Goal: Communication & Community: Answer question/provide support

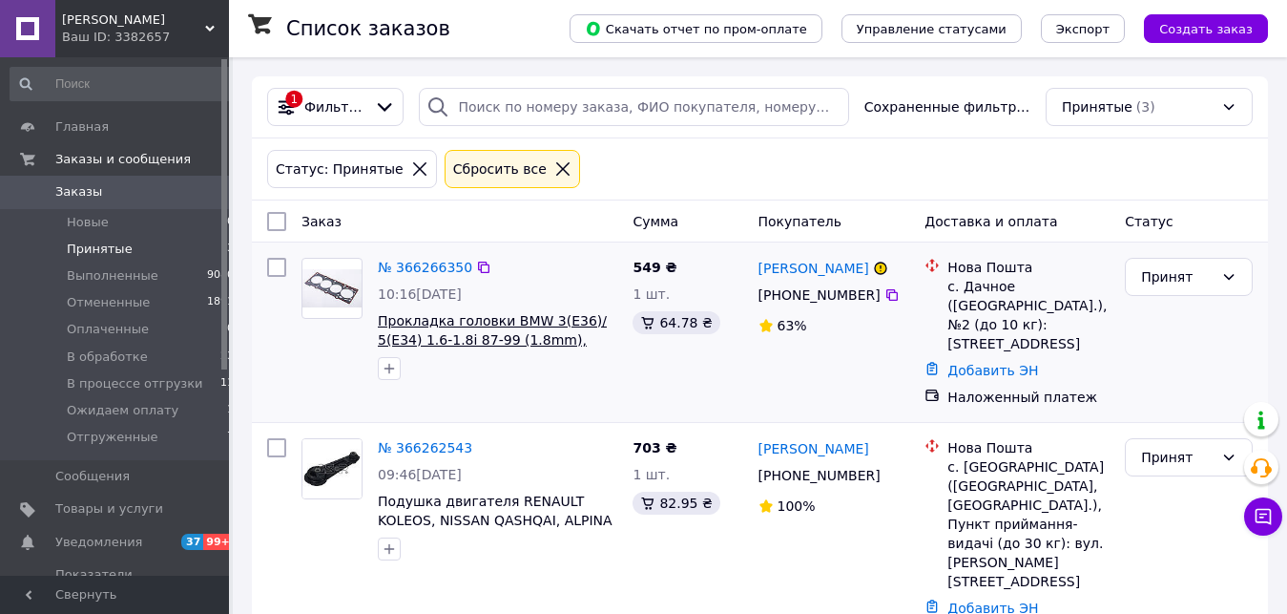
scroll to position [195, 0]
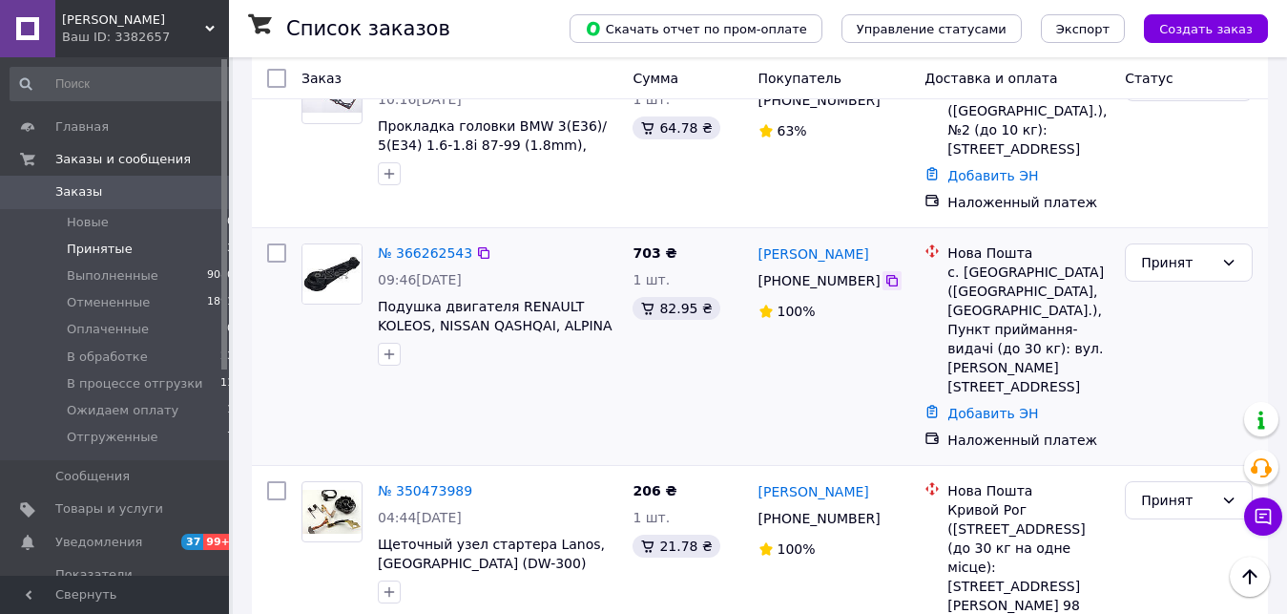
click at [888, 273] on icon at bounding box center [892, 280] width 15 height 15
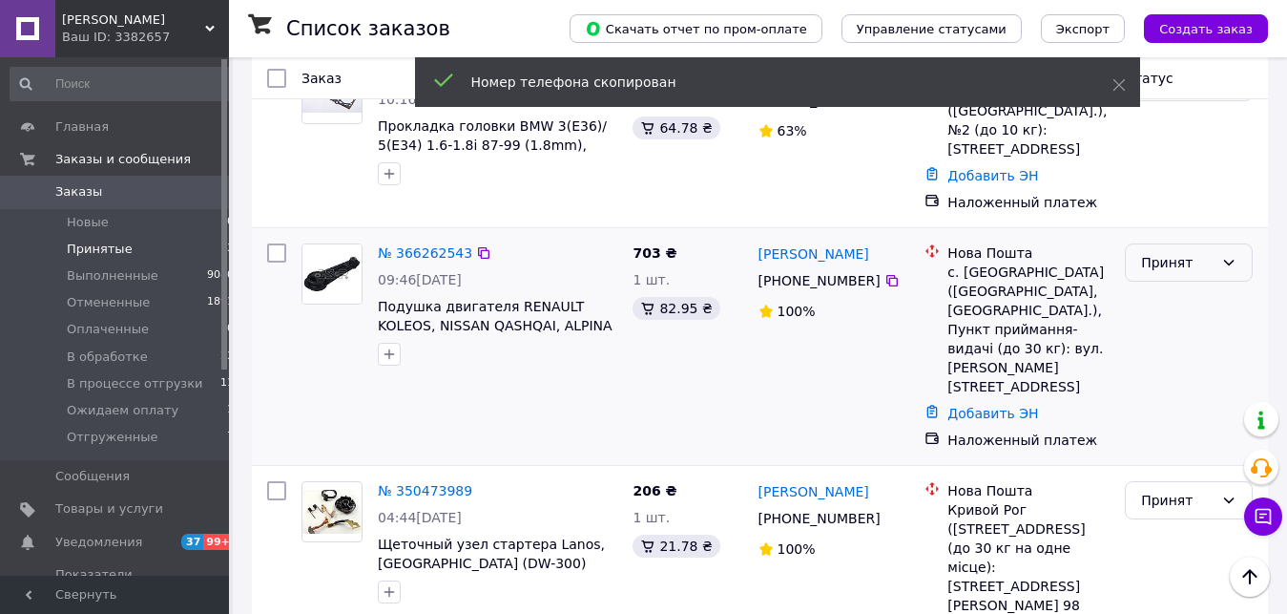
click at [1190, 252] on div "Принят" at bounding box center [1177, 262] width 73 height 21
click at [1177, 389] on li "В обработке" at bounding box center [1189, 388] width 126 height 34
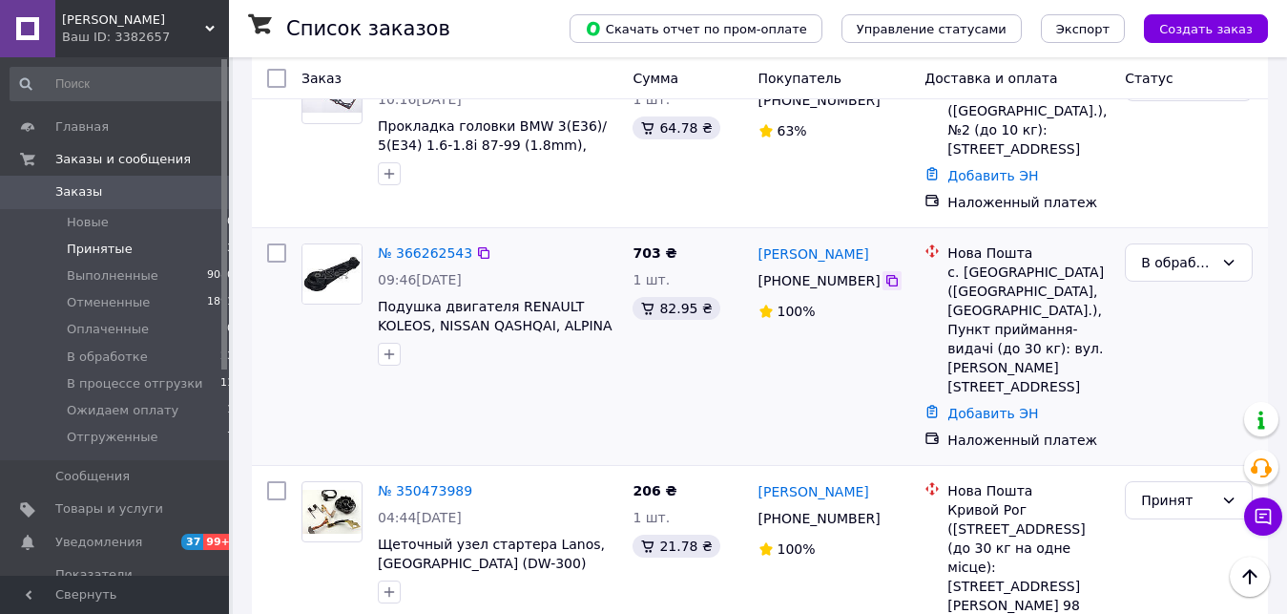
click at [885, 273] on icon at bounding box center [892, 280] width 15 height 15
click at [476, 245] on icon at bounding box center [483, 252] width 15 height 15
drag, startPoint x: 949, startPoint y: 254, endPoint x: 1035, endPoint y: 260, distance: 87.0
click at [1035, 260] on div "Нова Пошта с. Оришківці (Тернопільська обл., Чортківський р-н.), Пункт прийманн…" at bounding box center [1029, 319] width 170 height 153
copy div "с. Оришківці"
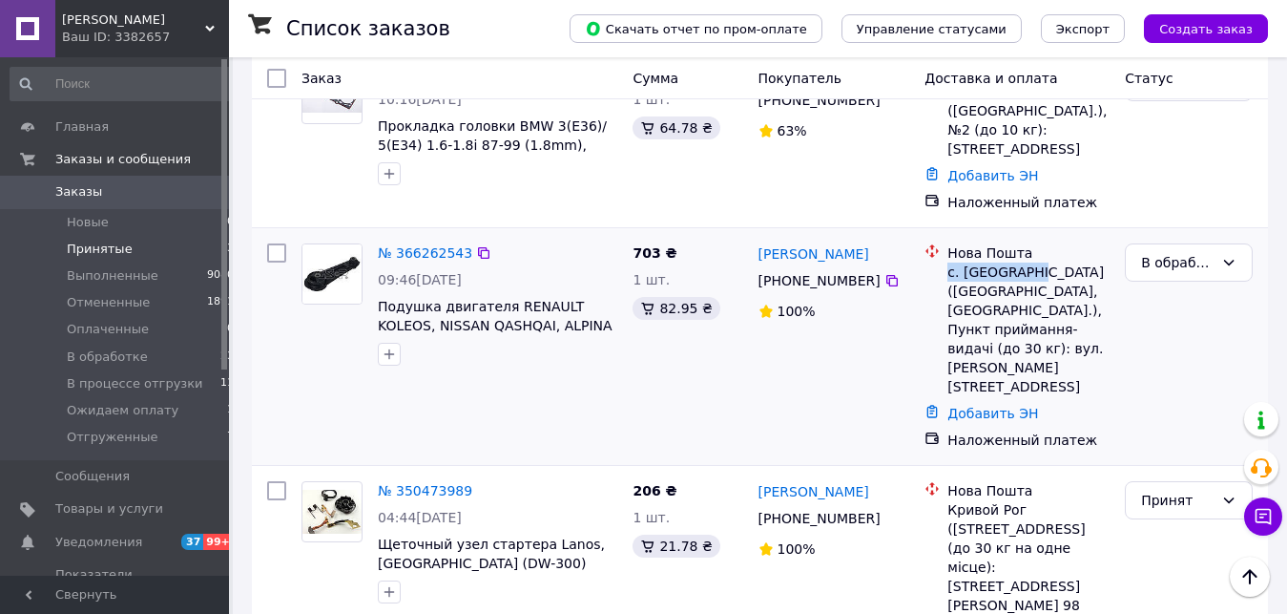
drag, startPoint x: 766, startPoint y: 227, endPoint x: 868, endPoint y: 267, distance: 108.8
click at [868, 267] on div "Володимир Юрчак +380 97 160 68 55 100%" at bounding box center [834, 346] width 167 height 221
copy div "Володимир Юрчак +380 97 160 68 55"
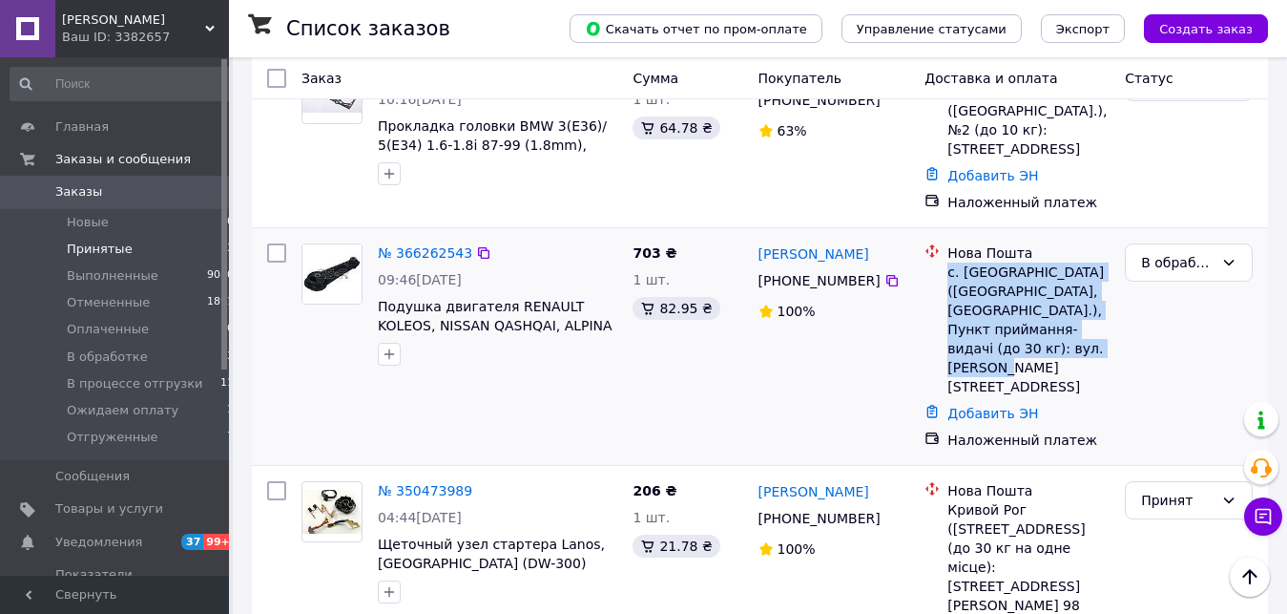
drag, startPoint x: 980, startPoint y: 267, endPoint x: 1116, endPoint y: 336, distance: 151.9
click at [1116, 336] on div "Нова Пошта с. Оришківці (Тернопільська обл., Чортківський р-н.), Пункт прийманн…" at bounding box center [1017, 346] width 200 height 221
copy div "с. [GEOGRAPHIC_DATA] ([GEOGRAPHIC_DATA], [GEOGRAPHIC_DATA].), Пункт приймання-в…"
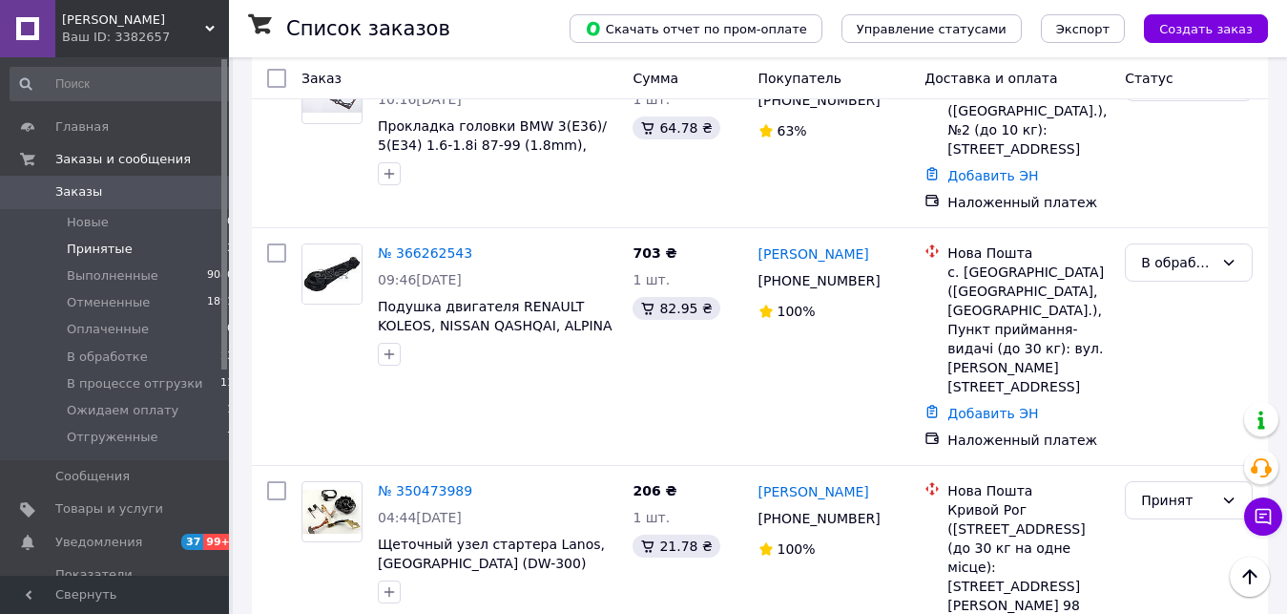
click at [186, 47] on div "Авто Партс Ваш ID: 3382657" at bounding box center [142, 28] width 174 height 57
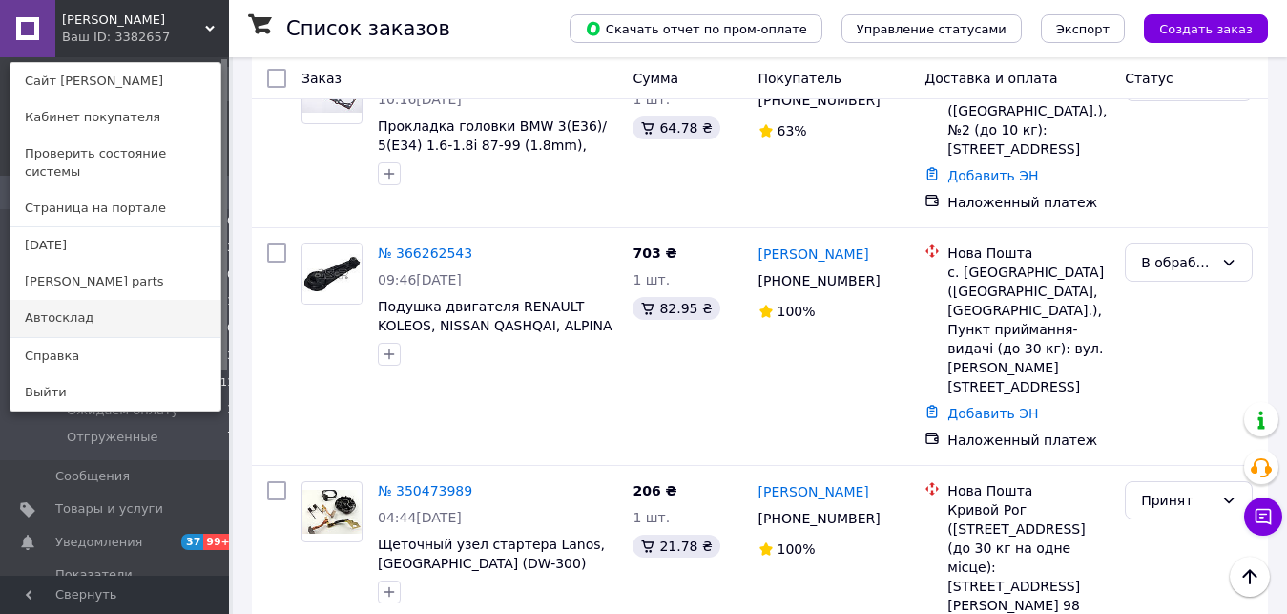
click at [136, 300] on link "Автосклад" at bounding box center [115, 318] width 210 height 36
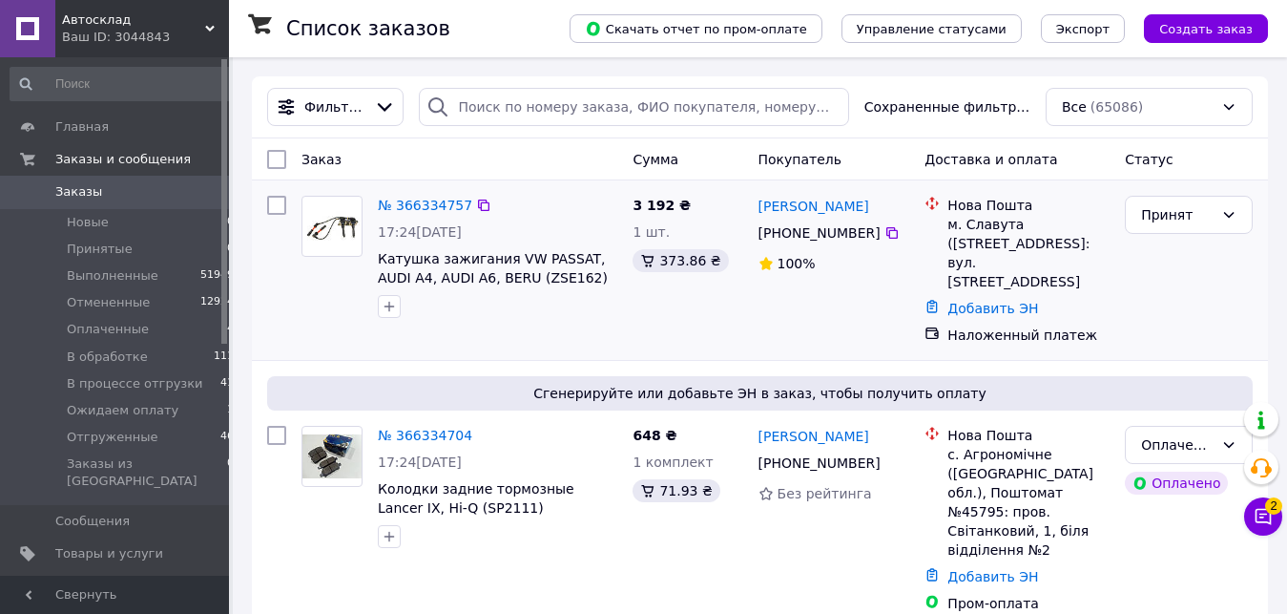
scroll to position [195, 0]
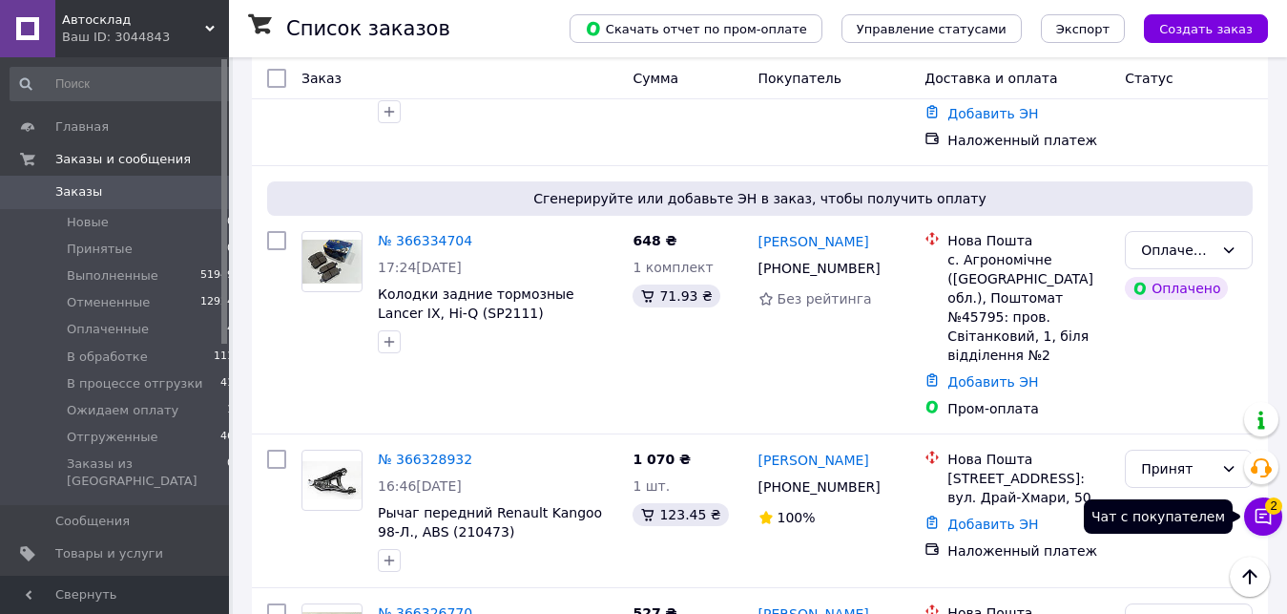
click at [1272, 512] on span "2" at bounding box center [1274, 505] width 17 height 17
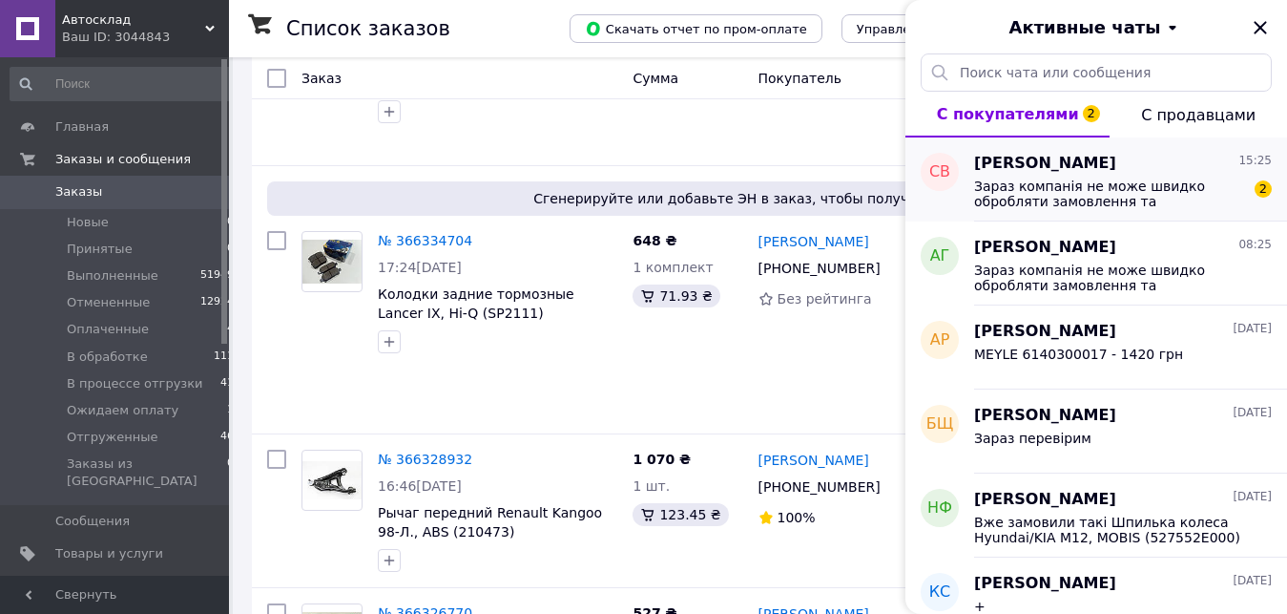
click at [1141, 166] on div "Семен Вількович 15:25" at bounding box center [1123, 164] width 298 height 22
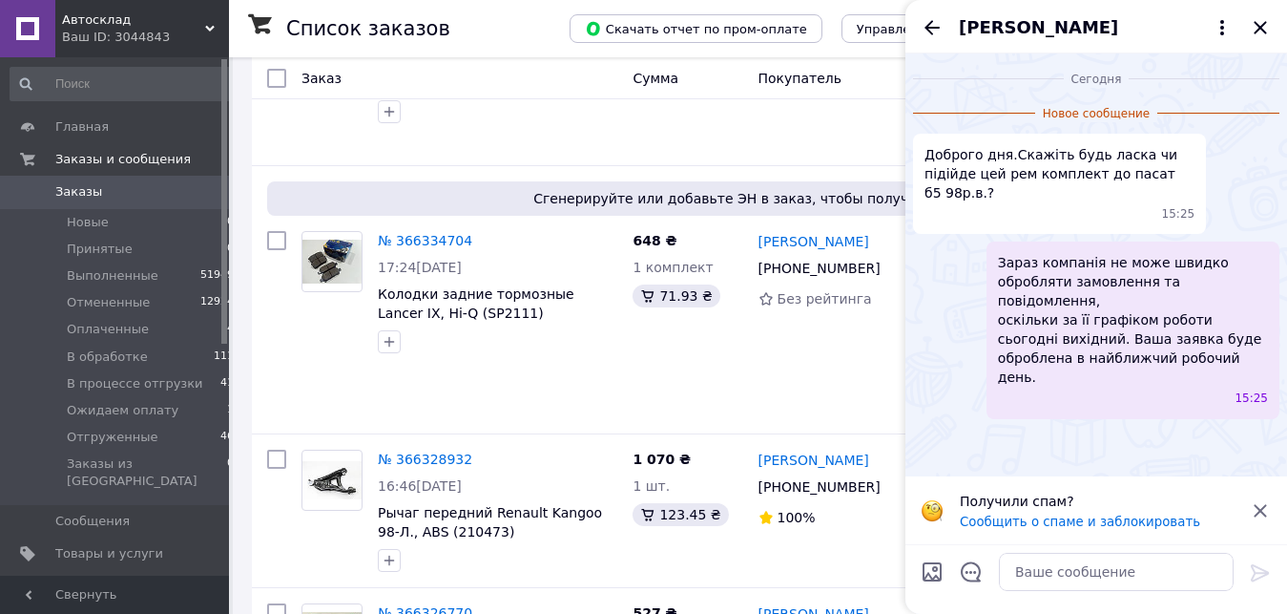
scroll to position [0, 0]
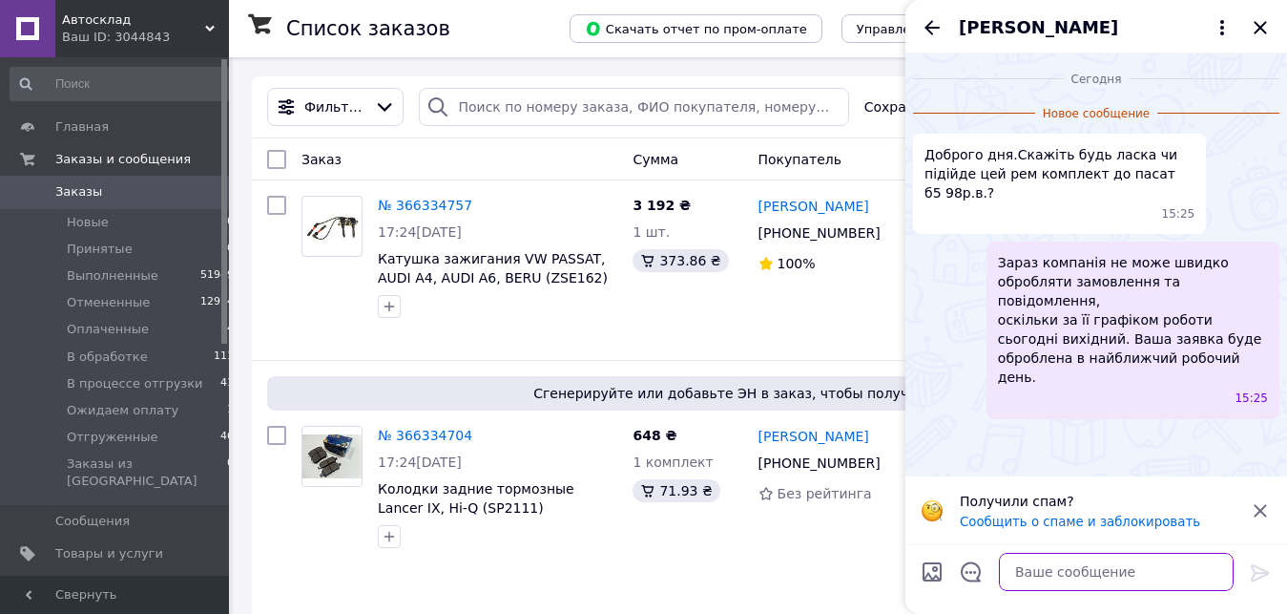
drag, startPoint x: 1034, startPoint y: 568, endPoint x: 1000, endPoint y: 557, distance: 35.0
click at [1033, 568] on textarea at bounding box center [1116, 572] width 235 height 38
type textarea "Вітаю Про який комплект йде мова?"
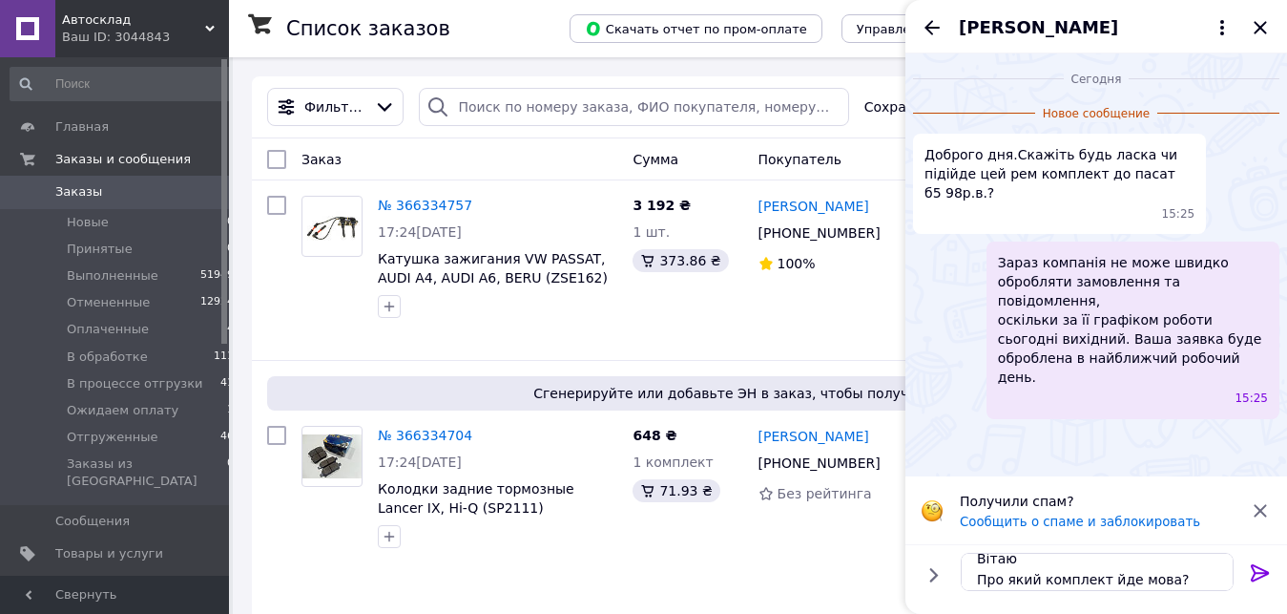
click at [1262, 566] on icon at bounding box center [1260, 572] width 23 height 23
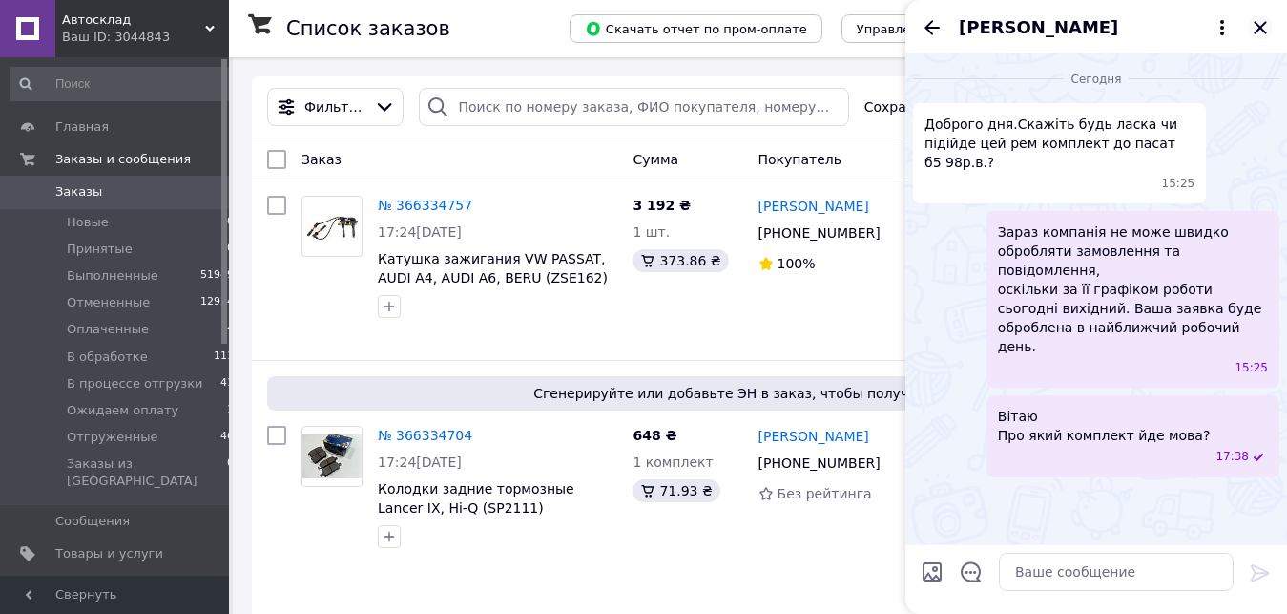
click at [1263, 18] on icon "Закрыть" at bounding box center [1260, 27] width 23 height 23
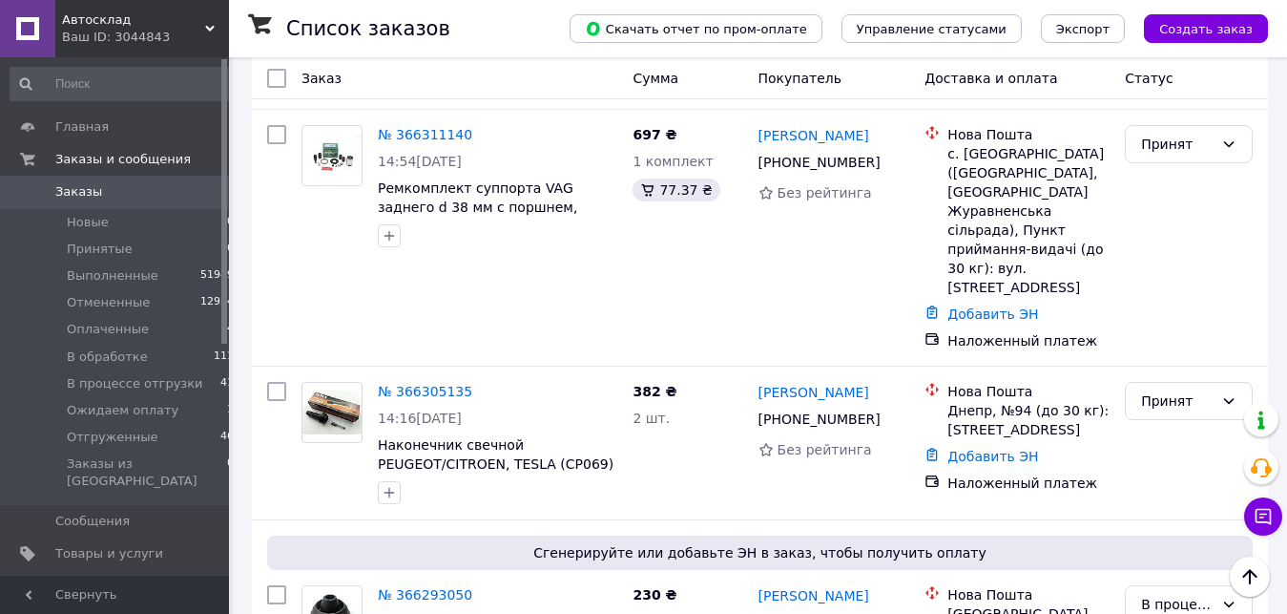
scroll to position [1752, 0]
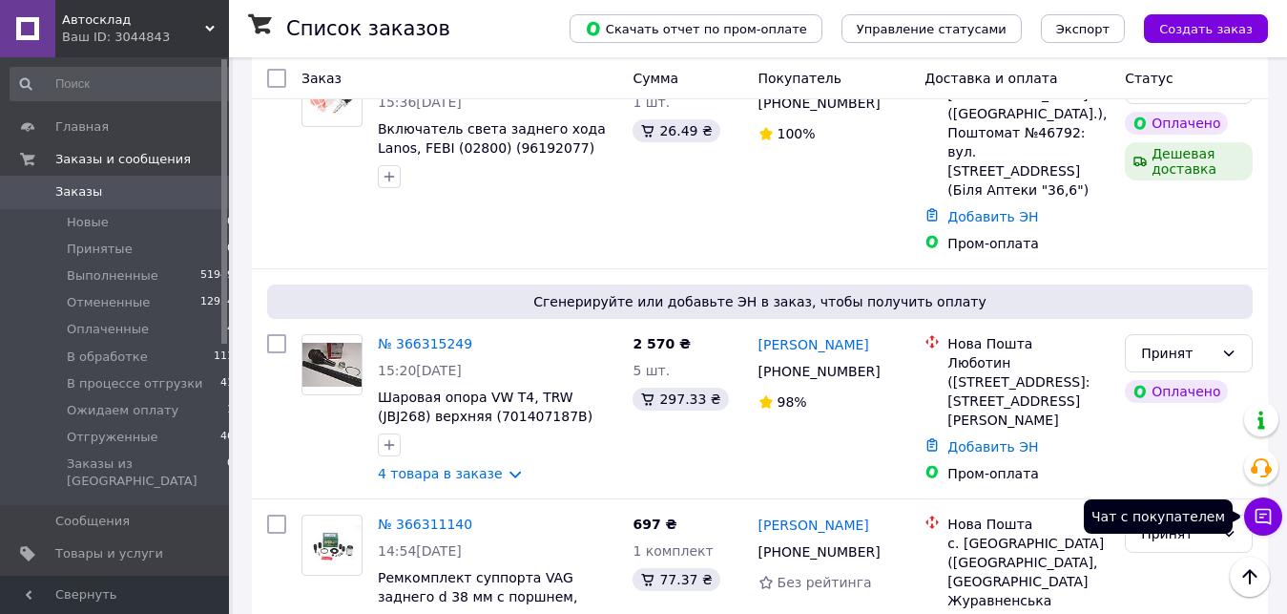
click at [1269, 516] on icon at bounding box center [1263, 516] width 19 height 19
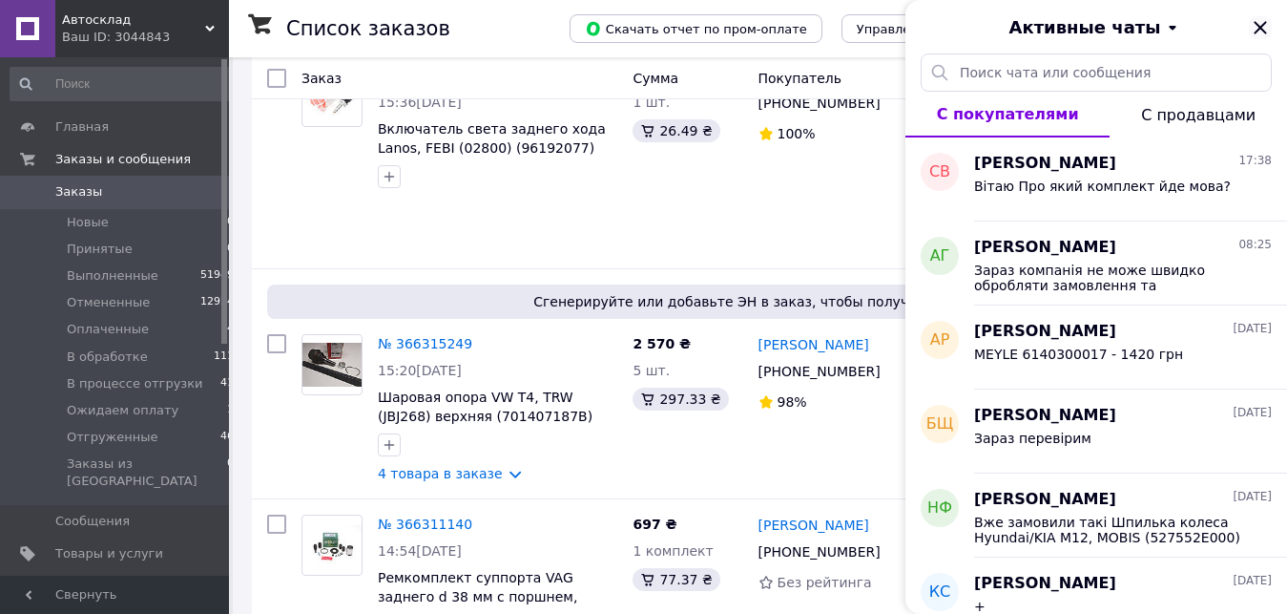
click at [1257, 30] on icon "Закрыть" at bounding box center [1260, 27] width 23 height 23
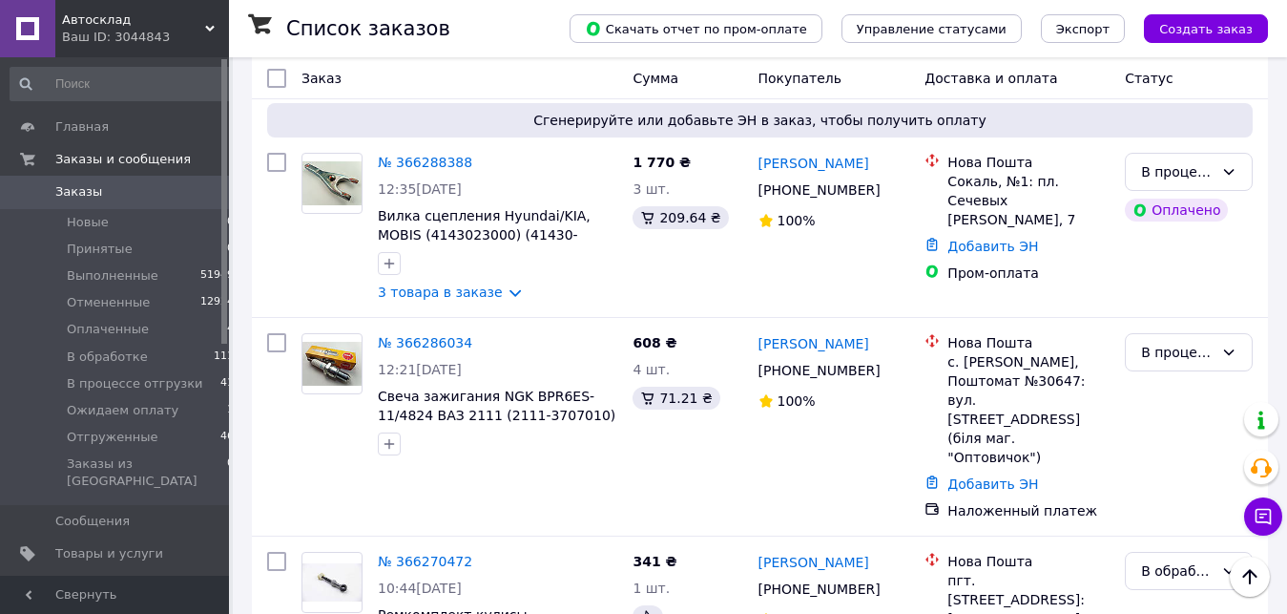
scroll to position [3018, 0]
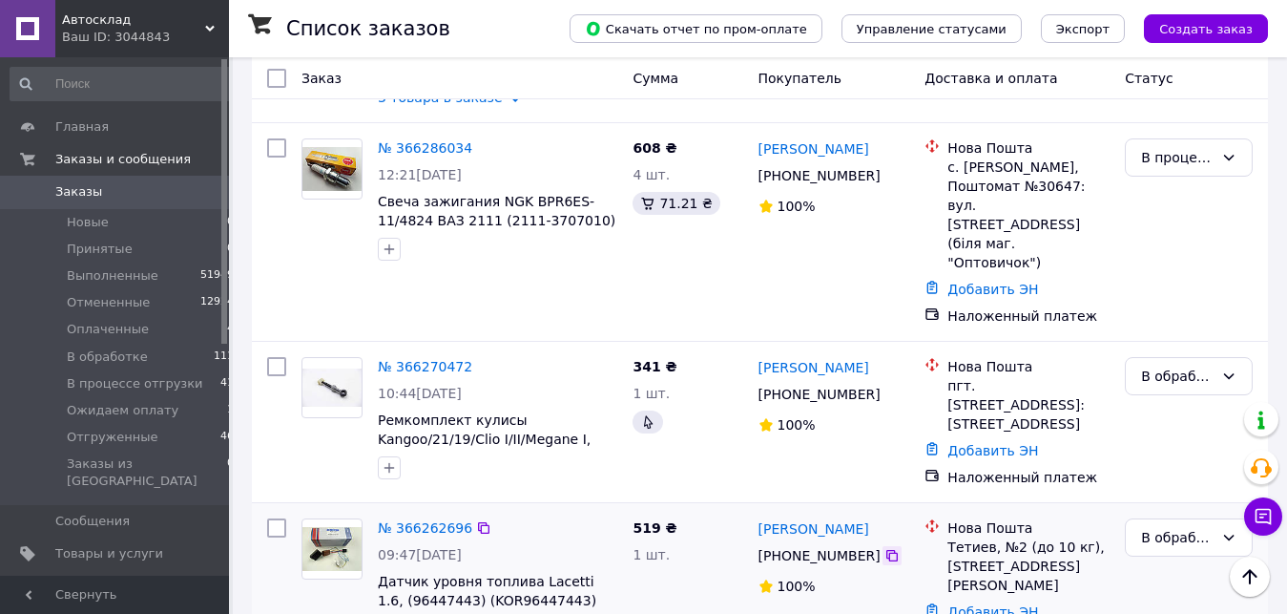
click at [887, 550] on icon at bounding box center [892, 555] width 11 height 11
drag, startPoint x: 786, startPoint y: 243, endPoint x: 872, endPoint y: 268, distance: 89.4
click at [872, 511] on div "Игорь Медведчук +380 66 290 46 89 100%" at bounding box center [834, 583] width 167 height 145
copy div "Игорь Медведчук +380 66 290 46 89"
drag, startPoint x: 950, startPoint y: 252, endPoint x: 1042, endPoint y: 275, distance: 95.4
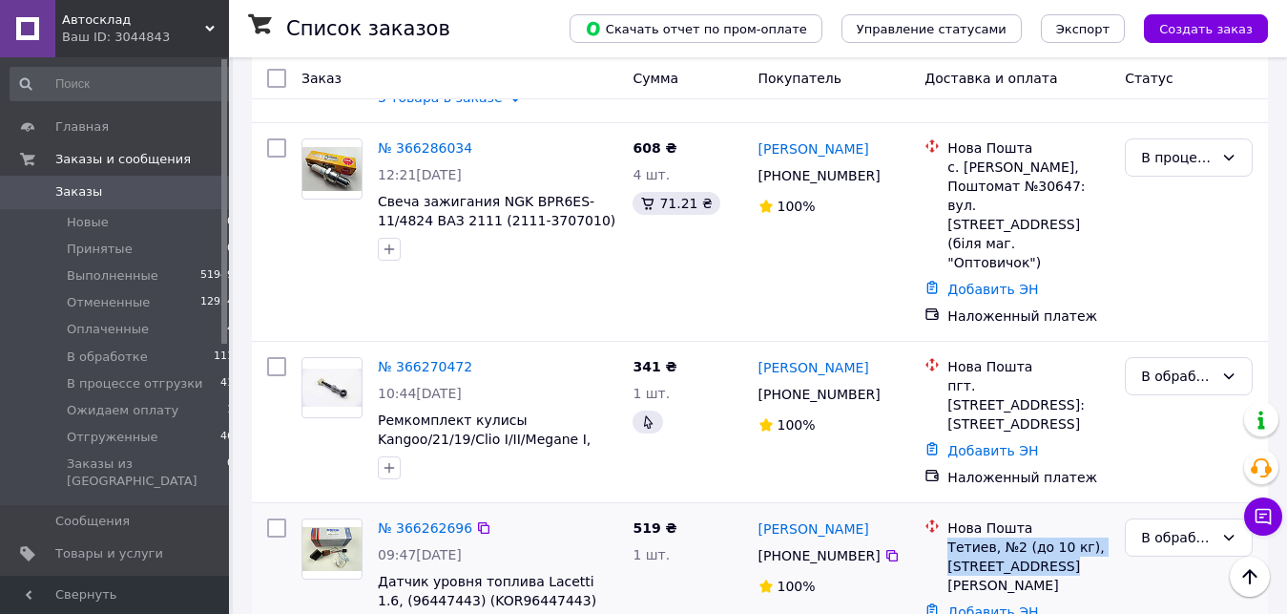
click at [1042, 537] on div "Тетиев, №2 (до 10 кг), ул. Крючкова ,21" at bounding box center [1029, 565] width 162 height 57
copy div "Тетиев, №2 (до 10 кг), ул. Крючкова ,21"
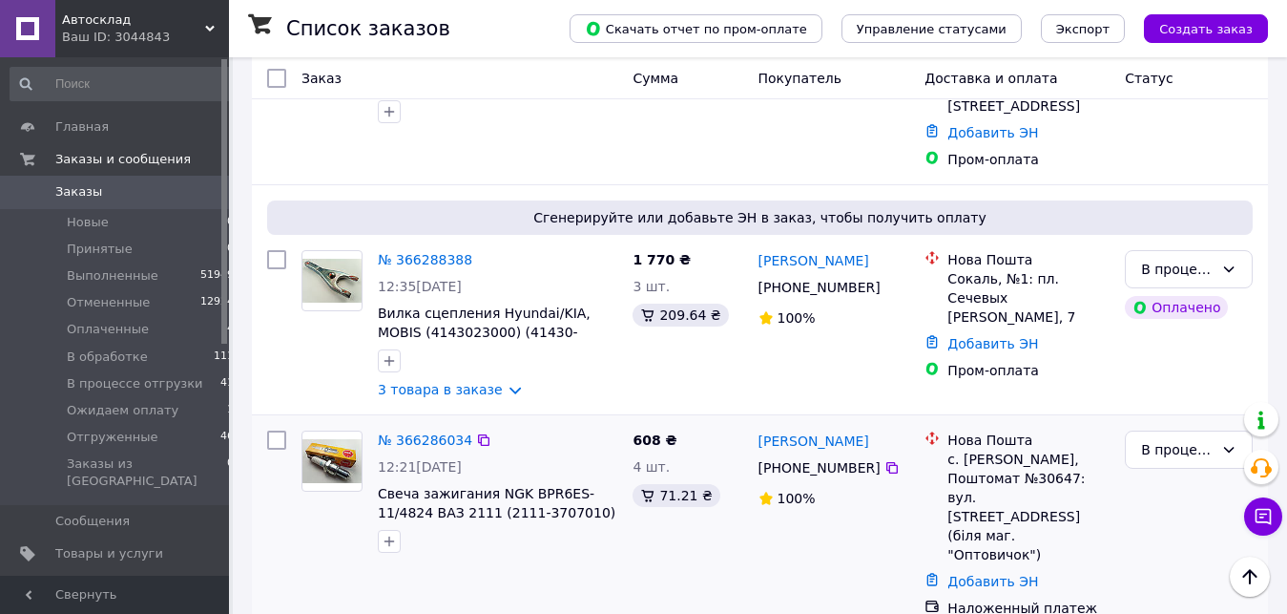
scroll to position [2628, 0]
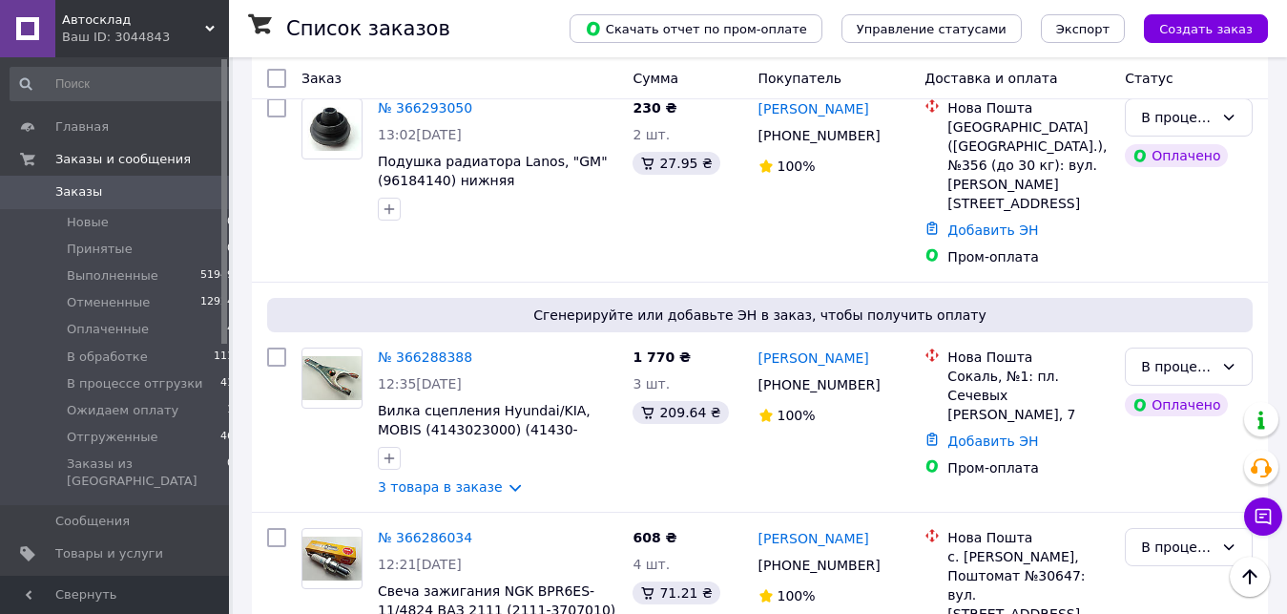
click at [192, 32] on div "Ваш ID: 3044843" at bounding box center [145, 37] width 167 height 17
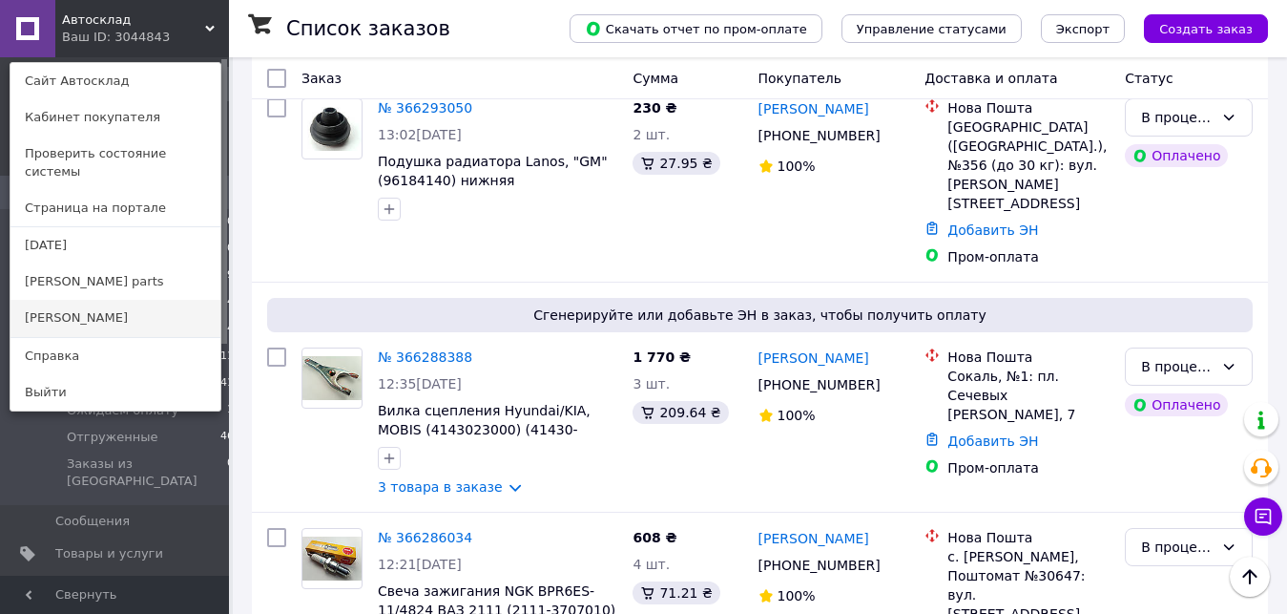
click at [100, 300] on link "[PERSON_NAME]" at bounding box center [115, 318] width 210 height 36
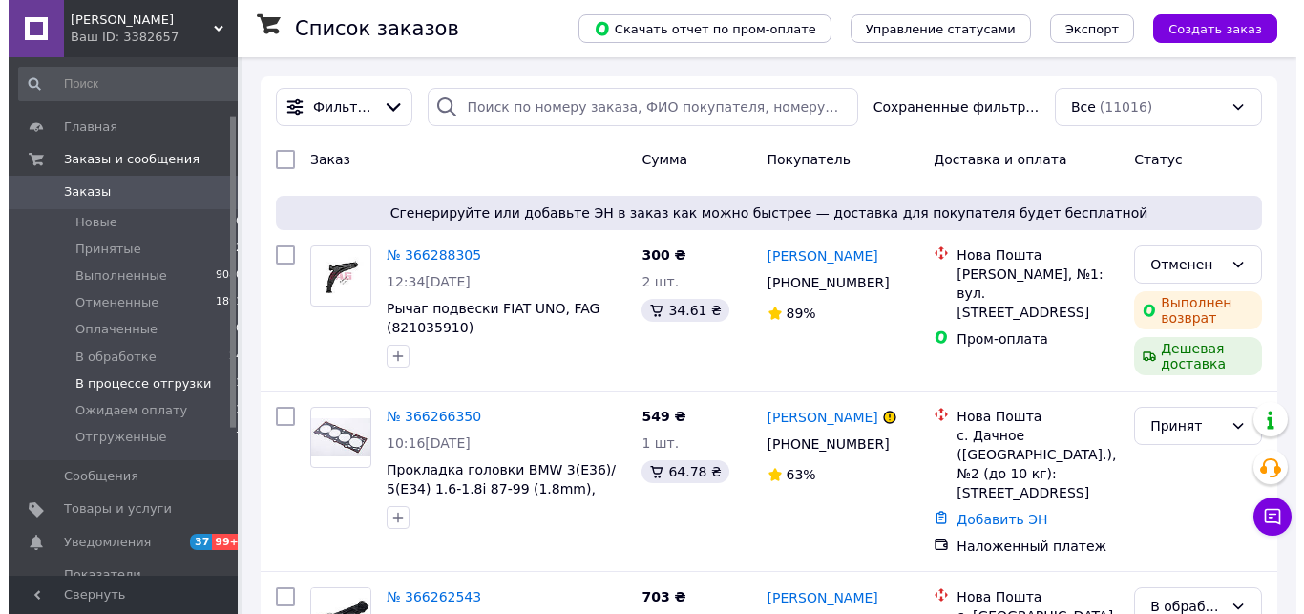
scroll to position [292, 0]
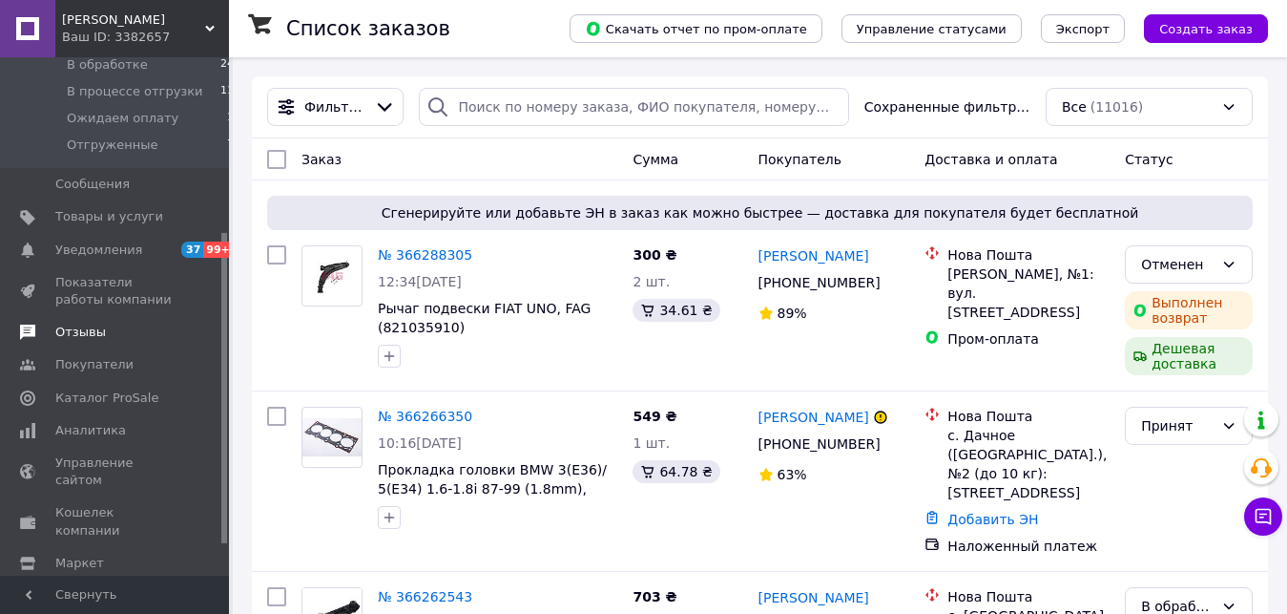
click at [95, 330] on span "Отзывы" at bounding box center [80, 332] width 51 height 17
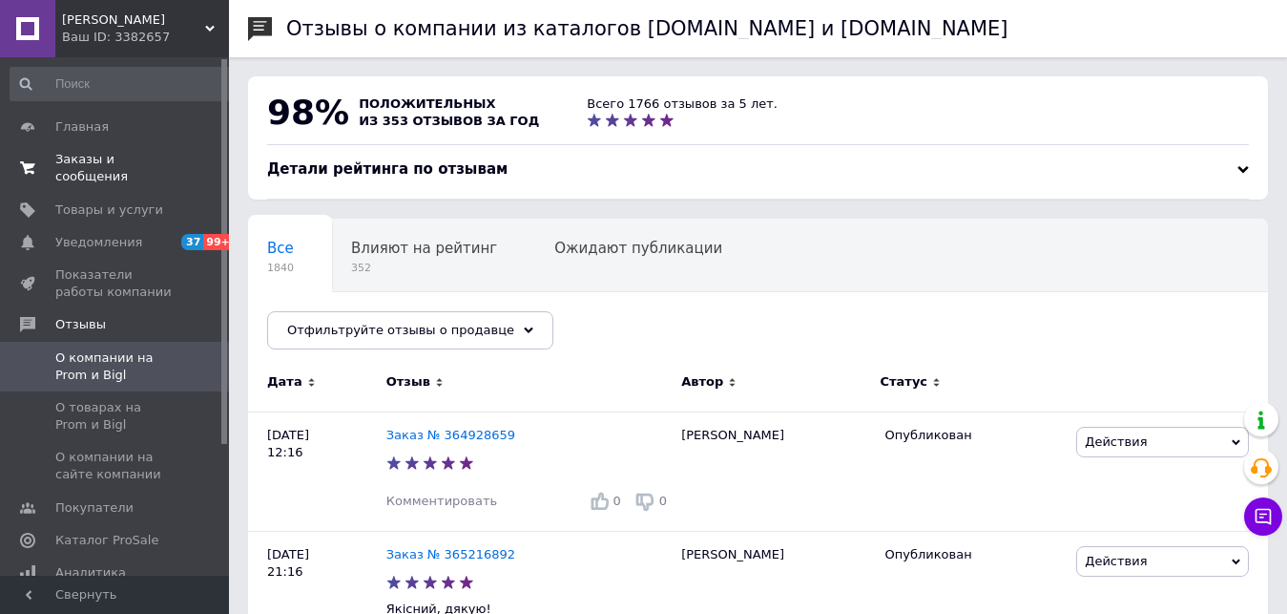
click at [143, 158] on span "Заказы и сообщения" at bounding box center [115, 168] width 121 height 34
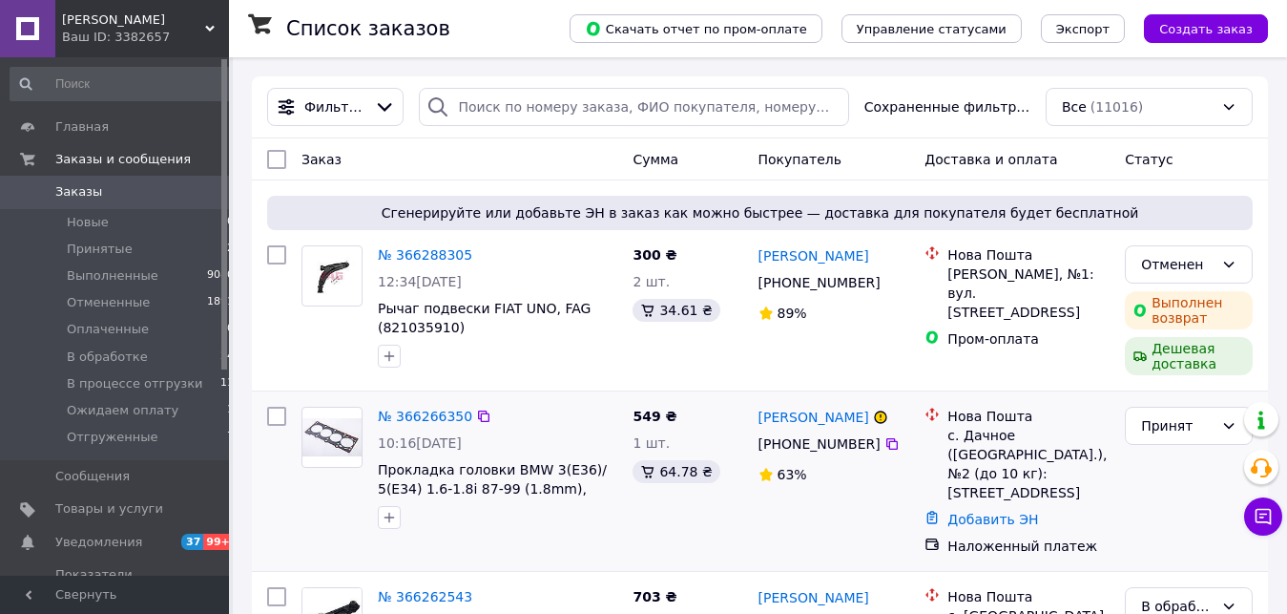
scroll to position [97, 0]
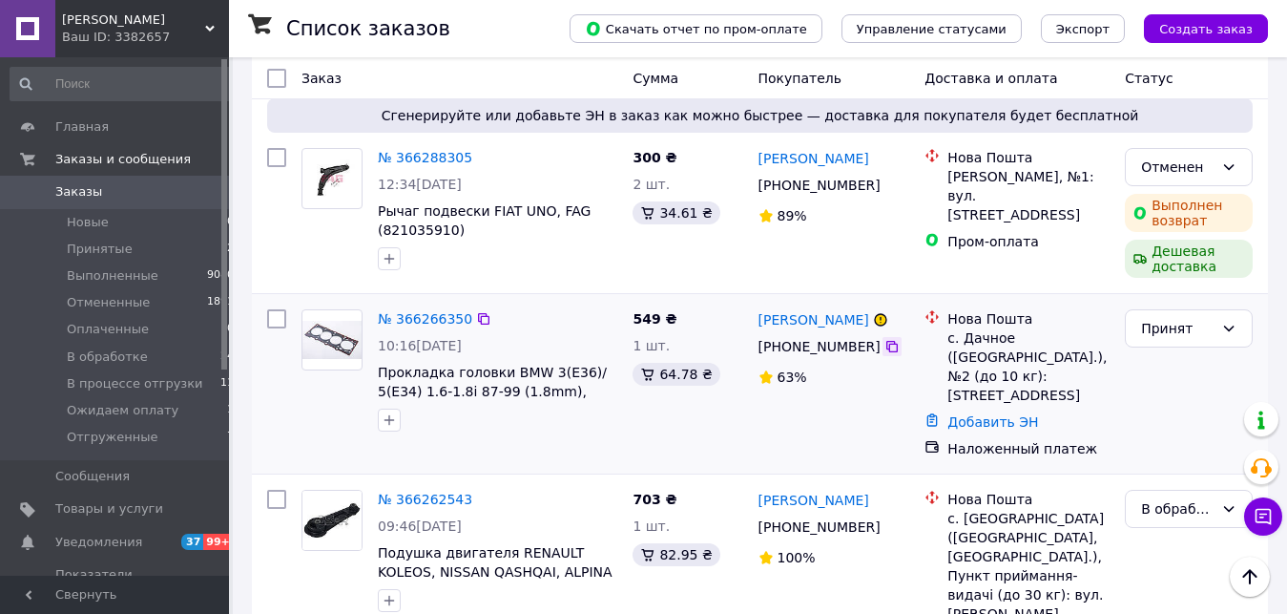
click at [885, 349] on icon at bounding box center [892, 346] width 15 height 15
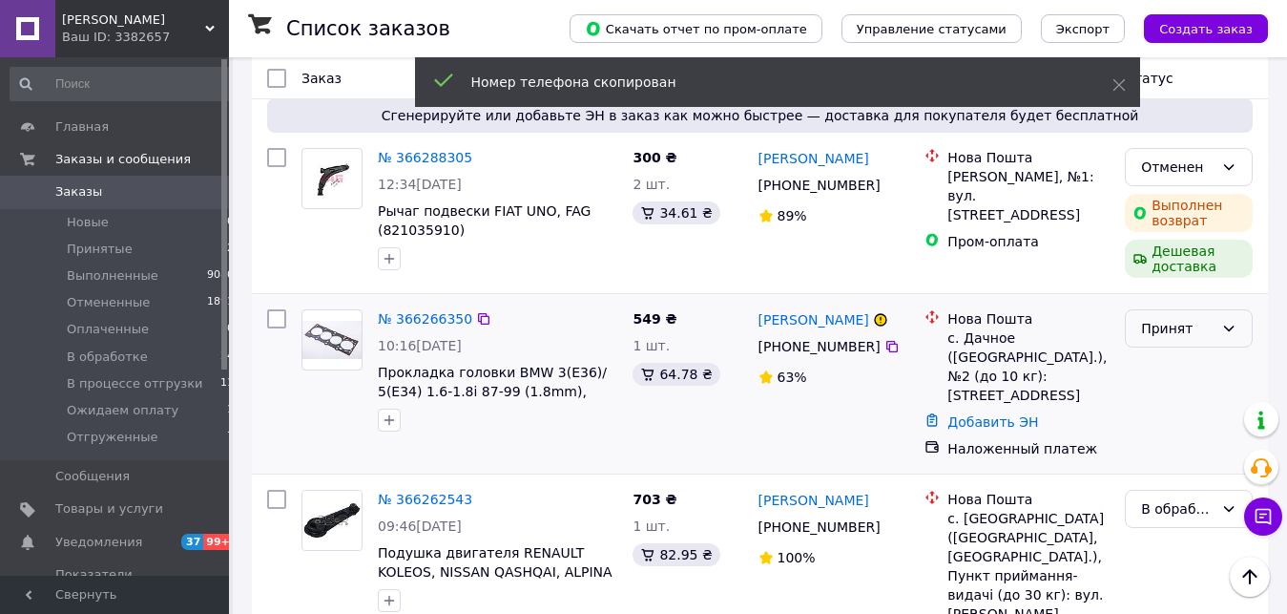
click at [1180, 335] on div "Принят" at bounding box center [1177, 328] width 73 height 21
click at [1166, 476] on li "В обработке" at bounding box center [1189, 473] width 126 height 34
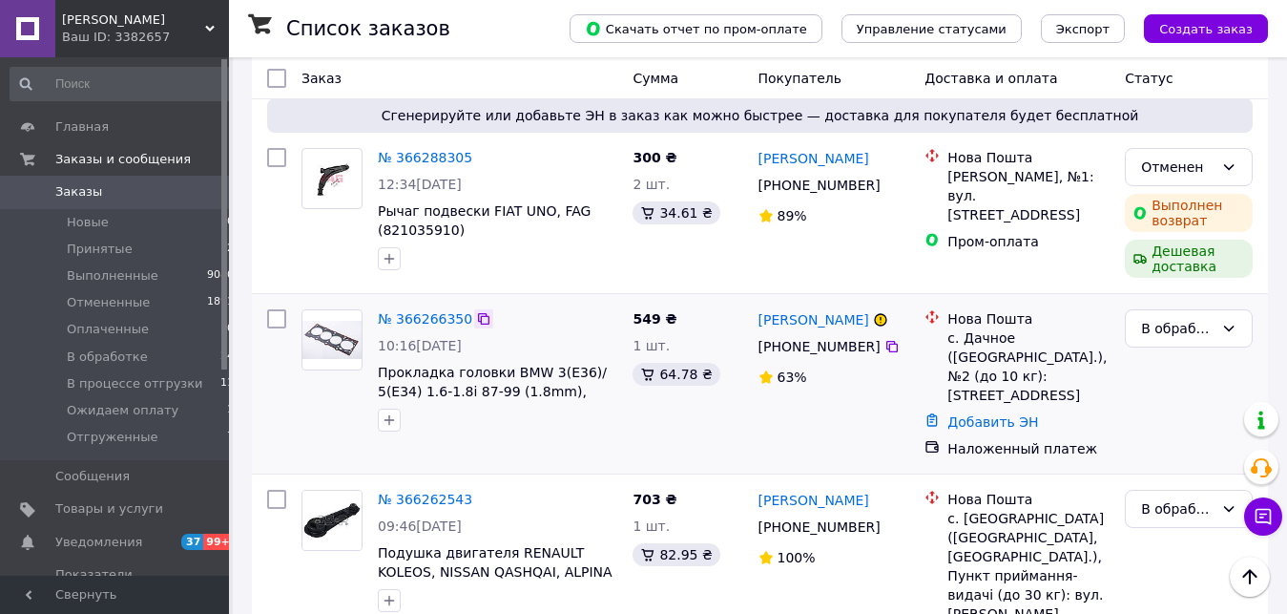
click at [482, 322] on div at bounding box center [483, 318] width 19 height 19
click at [476, 320] on icon at bounding box center [483, 318] width 15 height 15
drag, startPoint x: 766, startPoint y: 311, endPoint x: 840, endPoint y: 346, distance: 81.5
click at [840, 346] on div "Олександр Дулейко +380 66 088 77 94 63%" at bounding box center [834, 384] width 167 height 164
click at [868, 360] on div "+380 66 088 77 94" at bounding box center [820, 346] width 130 height 27
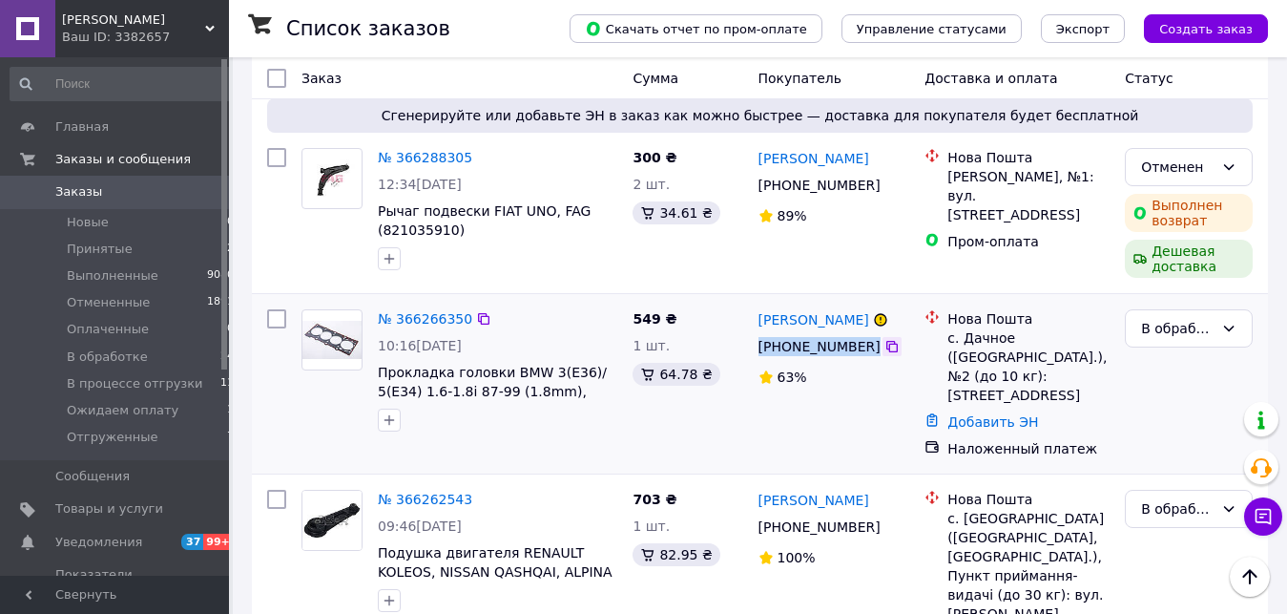
drag, startPoint x: 785, startPoint y: 318, endPoint x: 872, endPoint y: 347, distance: 91.7
click at [872, 347] on div "Олександр Дулейко +380 66 088 77 94 63%" at bounding box center [834, 384] width 167 height 164
copy div "+380 66 088 77 94"
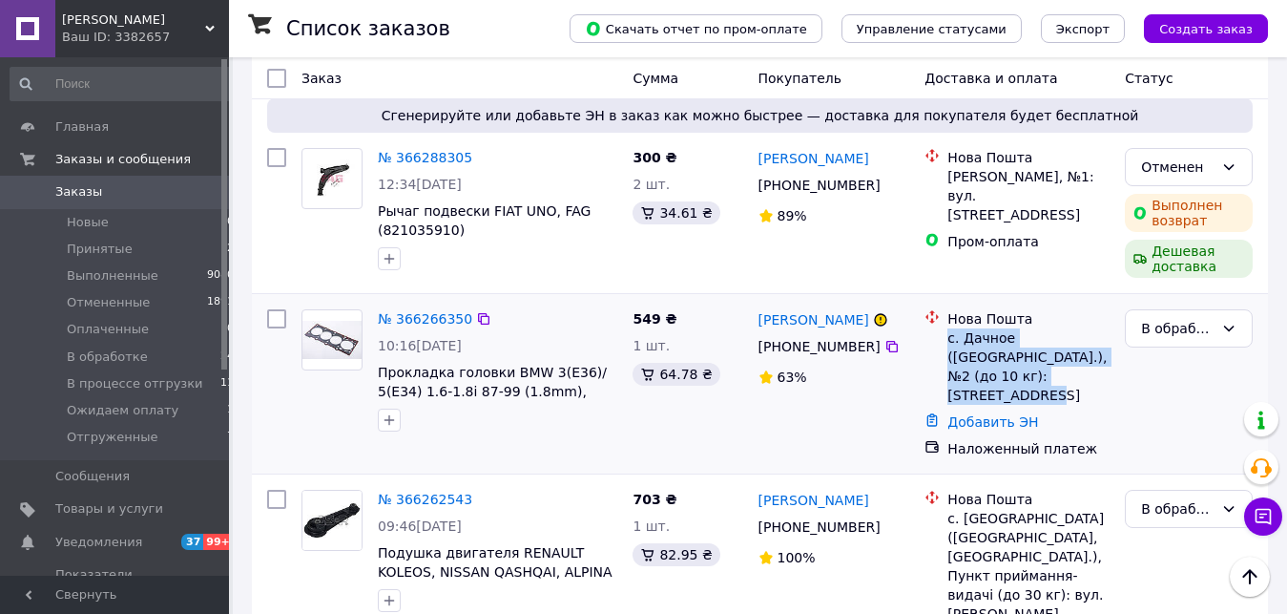
drag, startPoint x: 947, startPoint y: 339, endPoint x: 1061, endPoint y: 380, distance: 121.7
click at [1064, 377] on div "Нова Пошта с. Дачное (Одесская обл.), №2 (до 10 кг): ул. Центральная, 15" at bounding box center [1029, 356] width 170 height 95
copy div "с. Дачное (Одесская обл.), №2 (до 10 кг): ул. Центральная, 15"
click at [157, 41] on div "Ваш ID: 3382657" at bounding box center [145, 37] width 167 height 17
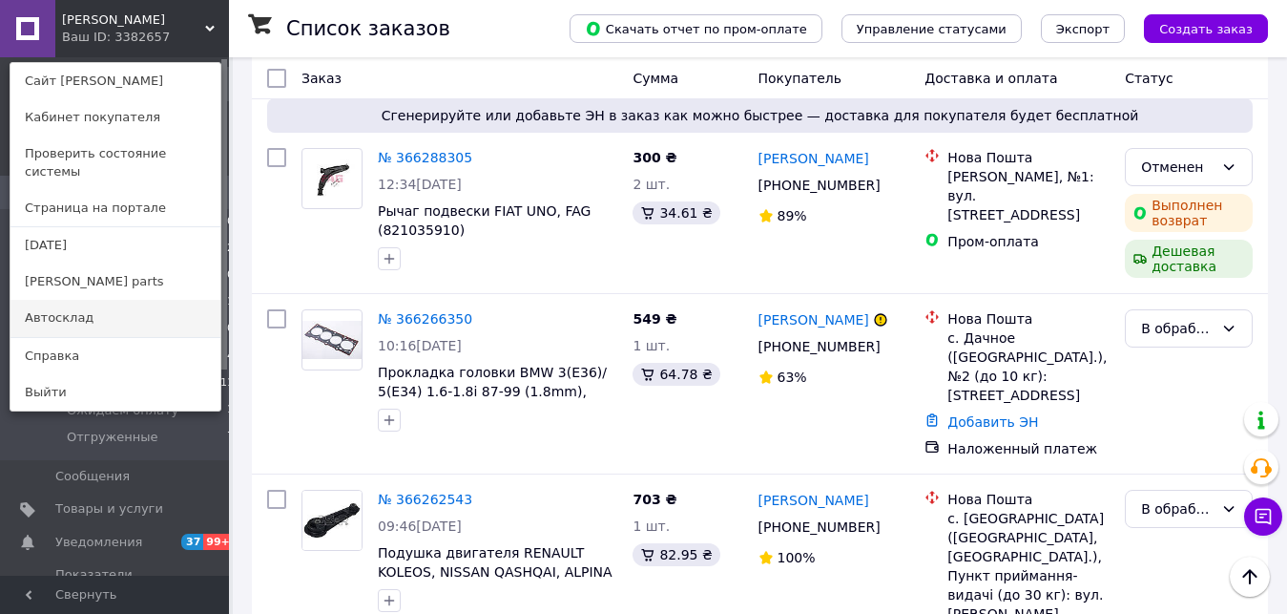
click at [105, 303] on link "Автосклад" at bounding box center [115, 318] width 210 height 36
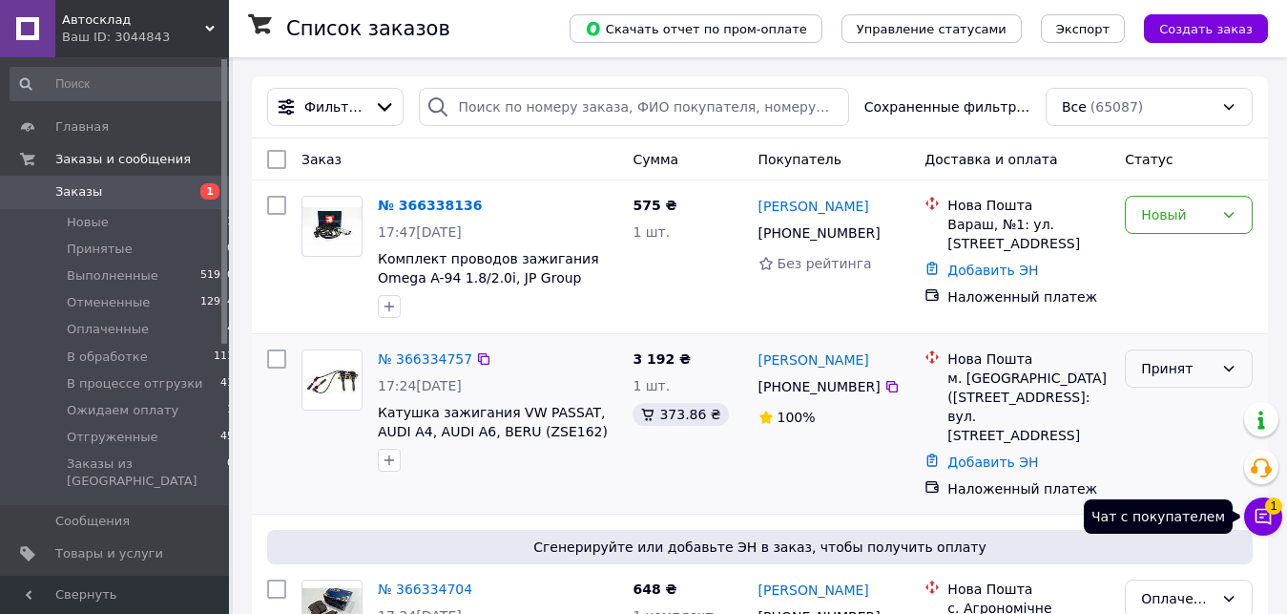
drag, startPoint x: 1259, startPoint y: 517, endPoint x: 1244, endPoint y: 375, distance: 143.0
click at [1260, 517] on icon at bounding box center [1263, 516] width 19 height 19
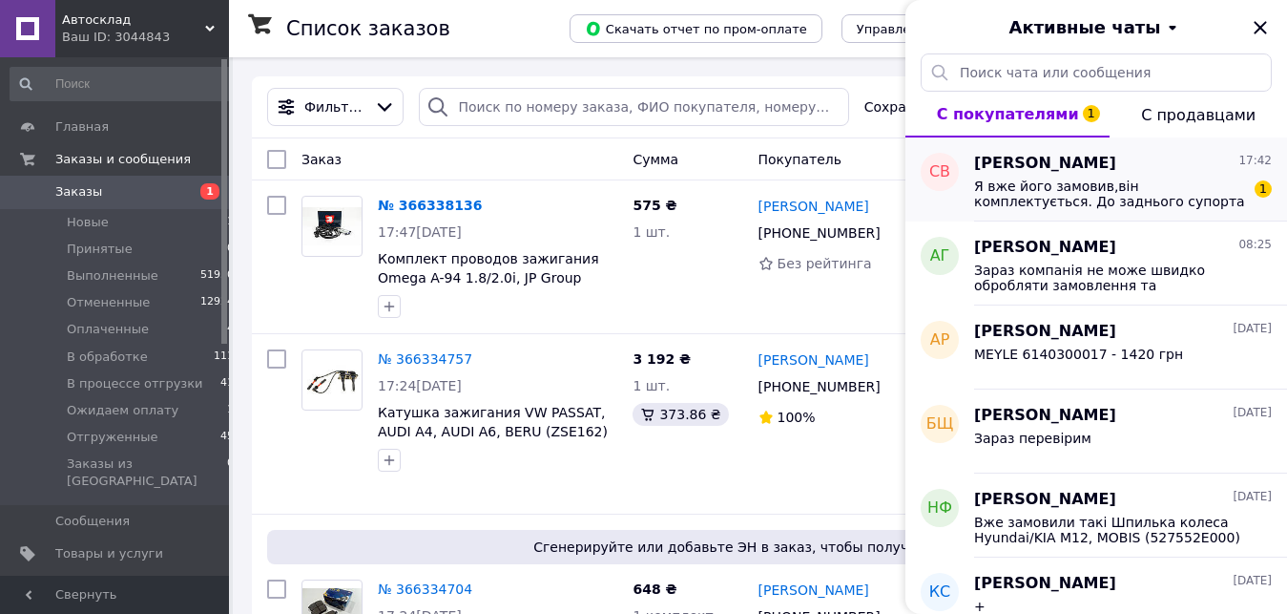
click at [1105, 187] on span "Я вже його замовив,він комплектується. До заднього супорта" at bounding box center [1109, 193] width 271 height 31
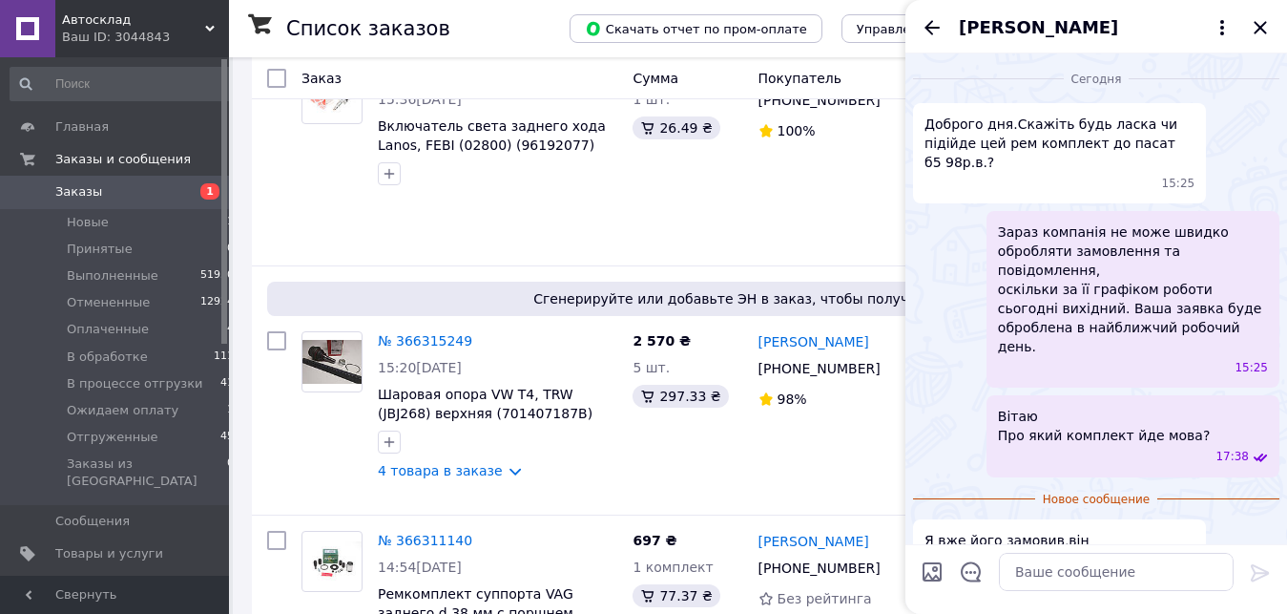
scroll to position [2044, 0]
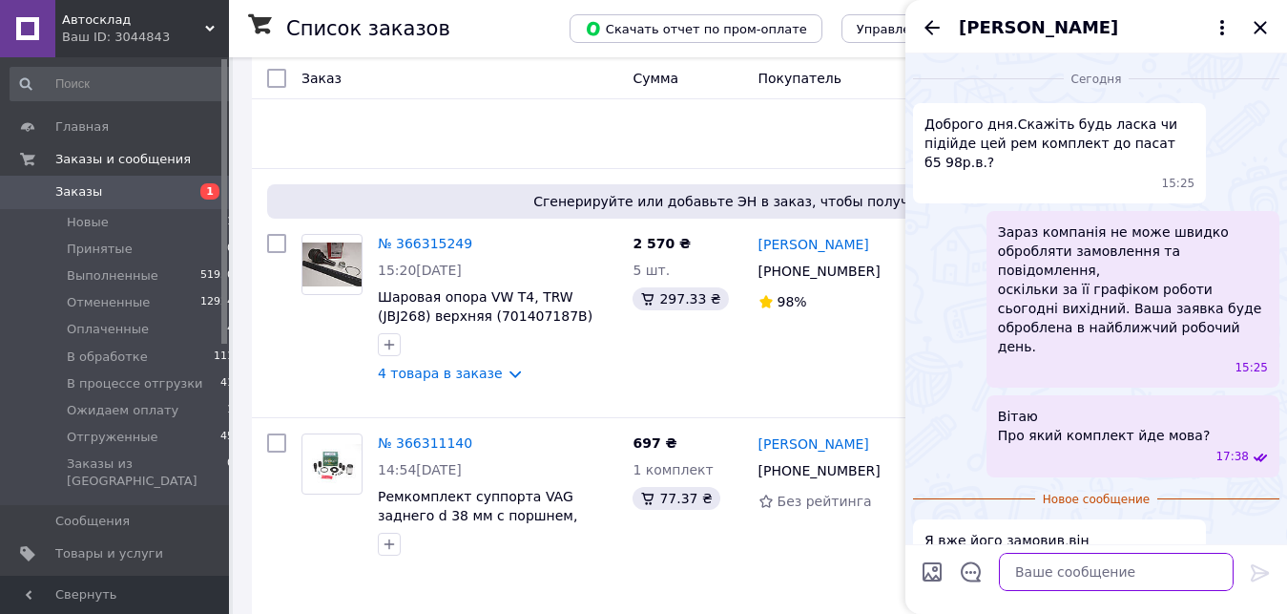
click at [1041, 573] on textarea at bounding box center [1116, 572] width 235 height 38
click at [1001, 577] on textarea "Скн" at bounding box center [1097, 572] width 273 height 38
type textarea "Скиньте ВІН-код авто - перевірим"
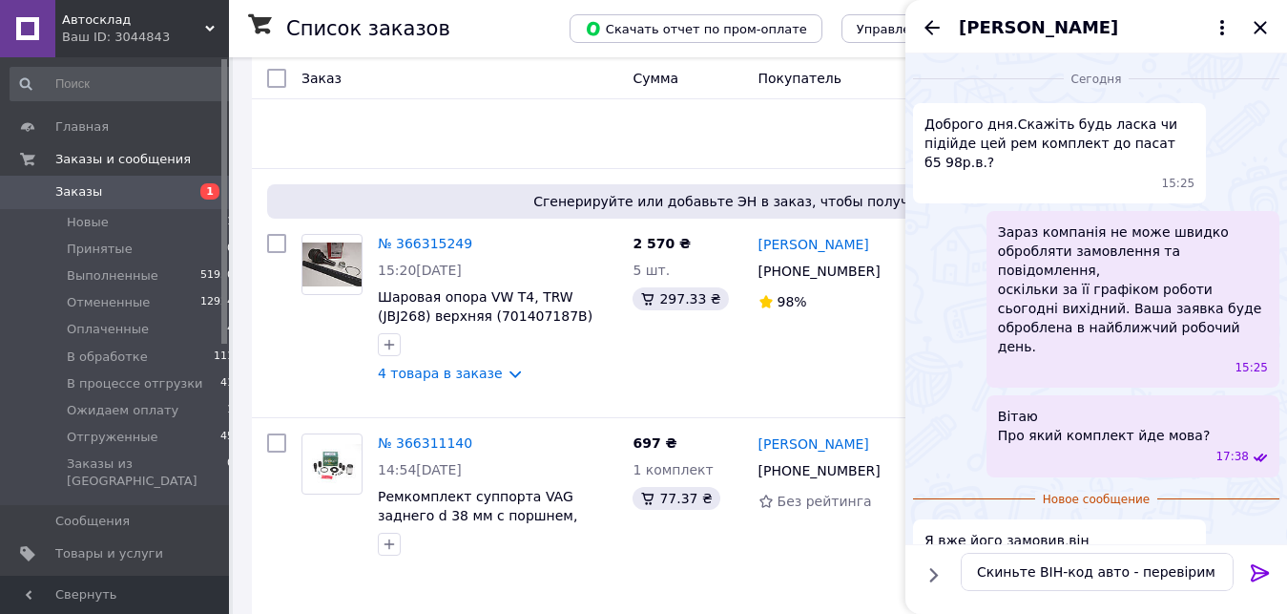
click at [1262, 566] on icon at bounding box center [1260, 572] width 23 height 23
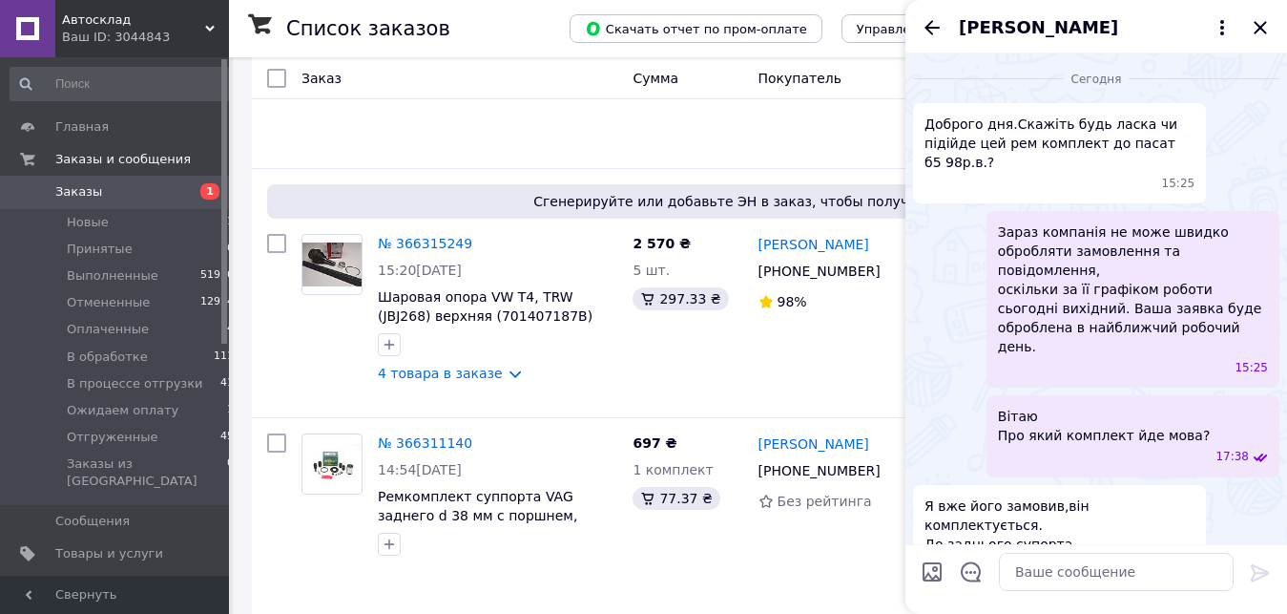
scroll to position [41, 0]
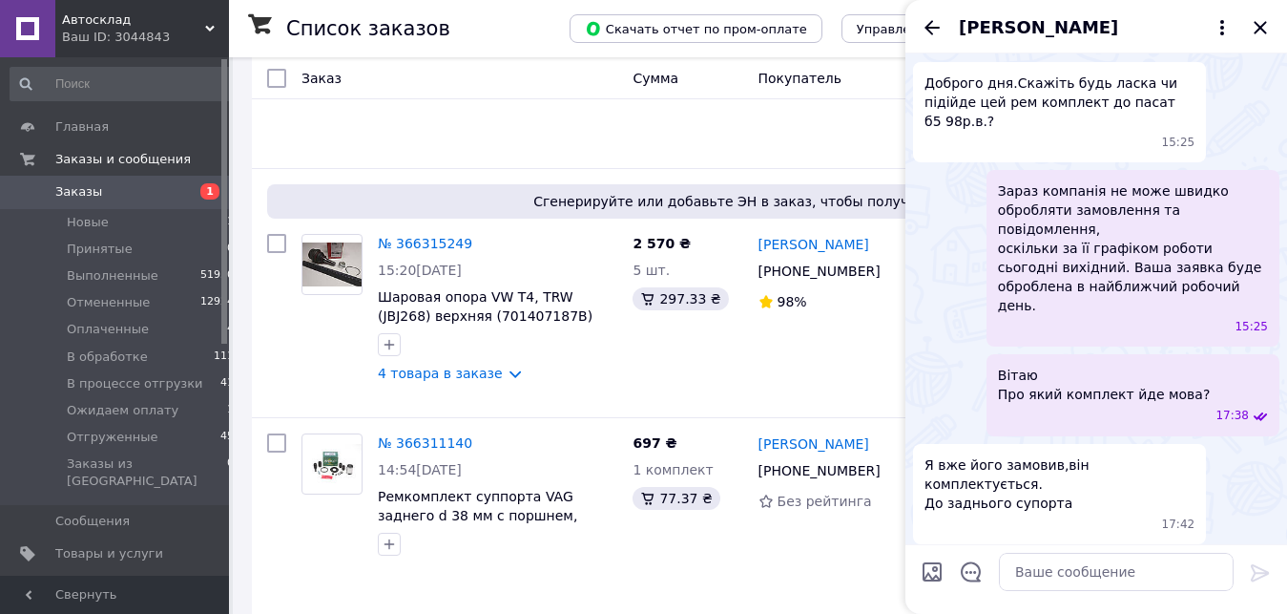
click at [176, 26] on span "Автосклад" at bounding box center [133, 19] width 143 height 17
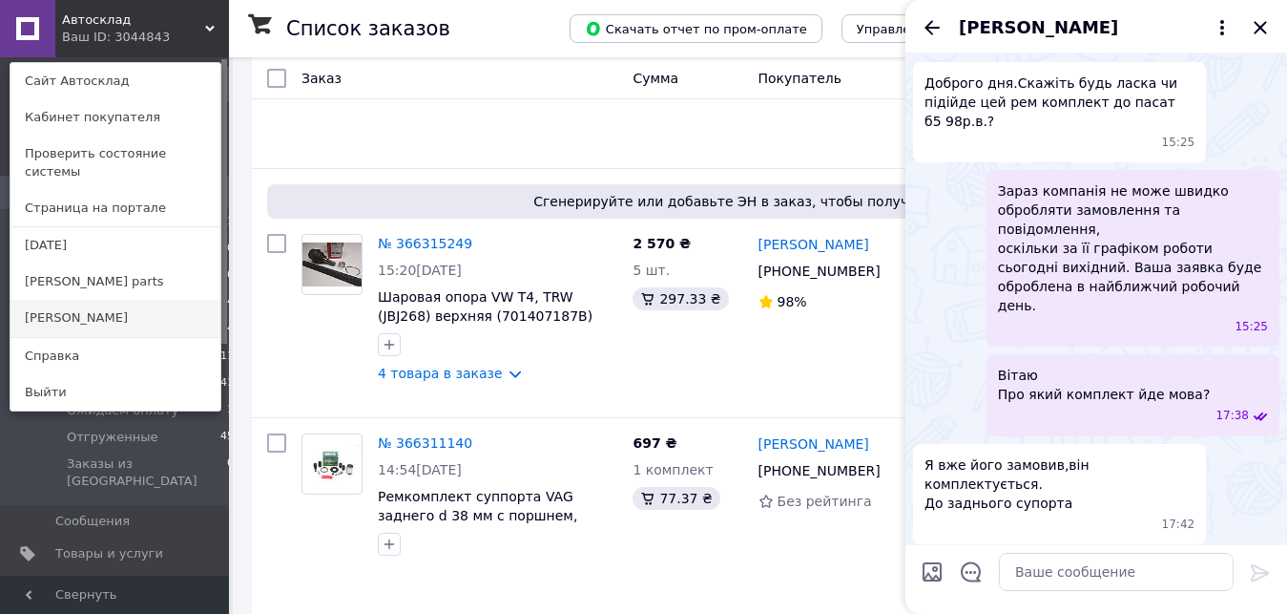
click at [106, 300] on link "[PERSON_NAME]" at bounding box center [115, 318] width 210 height 36
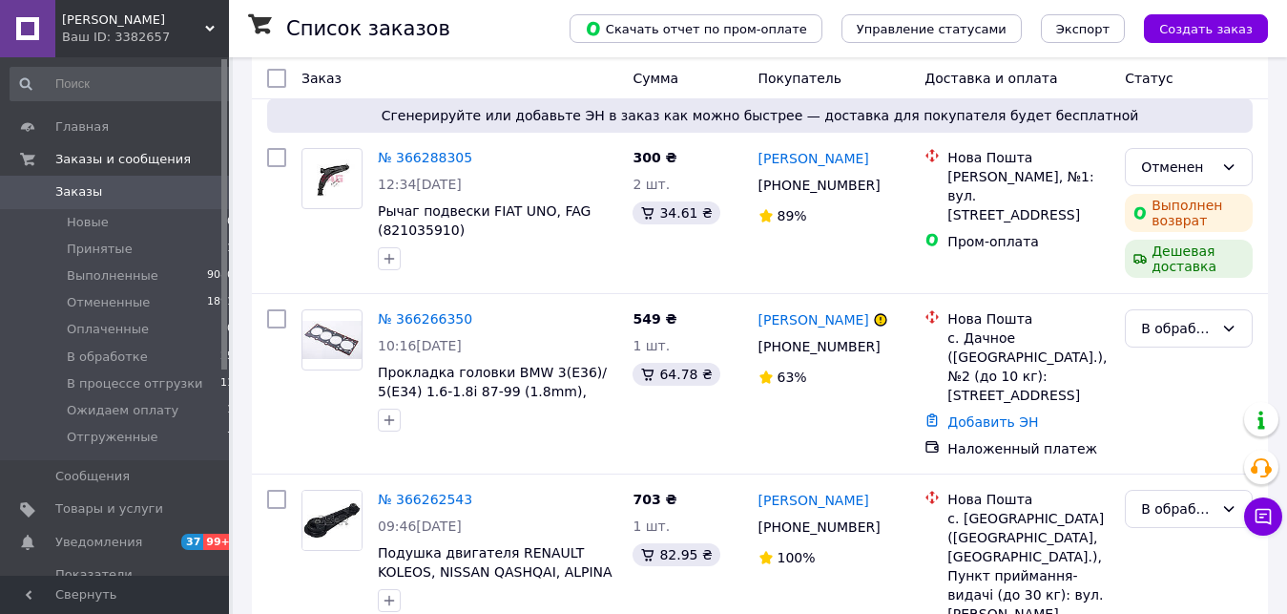
scroll to position [195, 0]
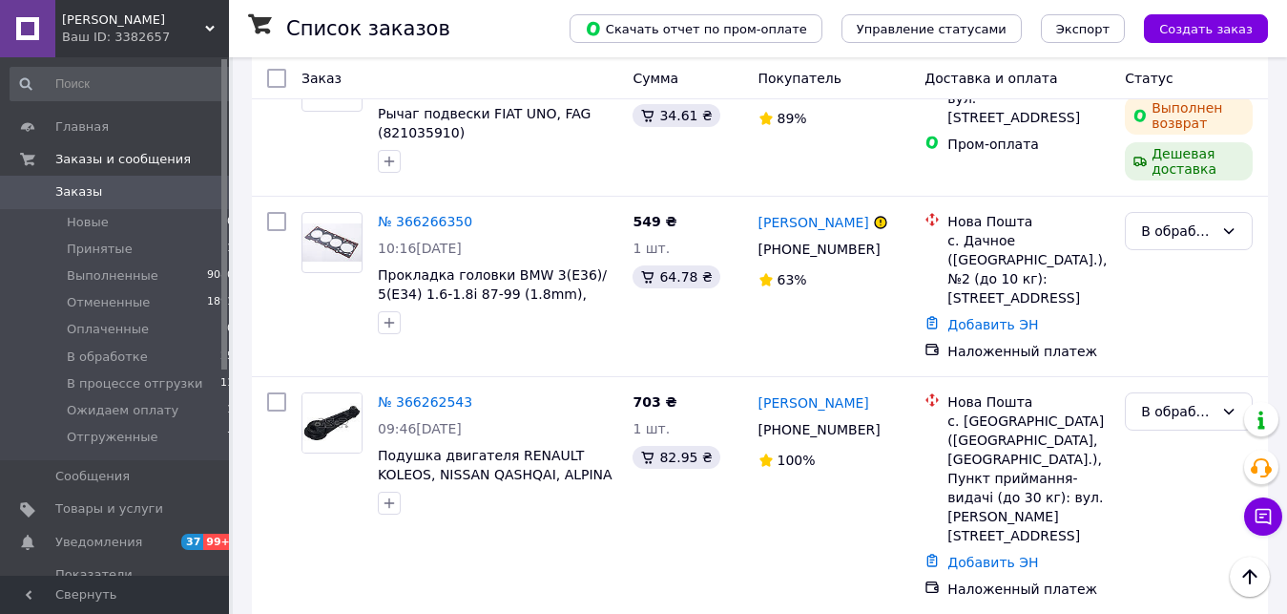
click at [106, 200] on span "Заказы" at bounding box center [115, 191] width 121 height 17
click at [116, 357] on span "В обработке" at bounding box center [107, 356] width 81 height 17
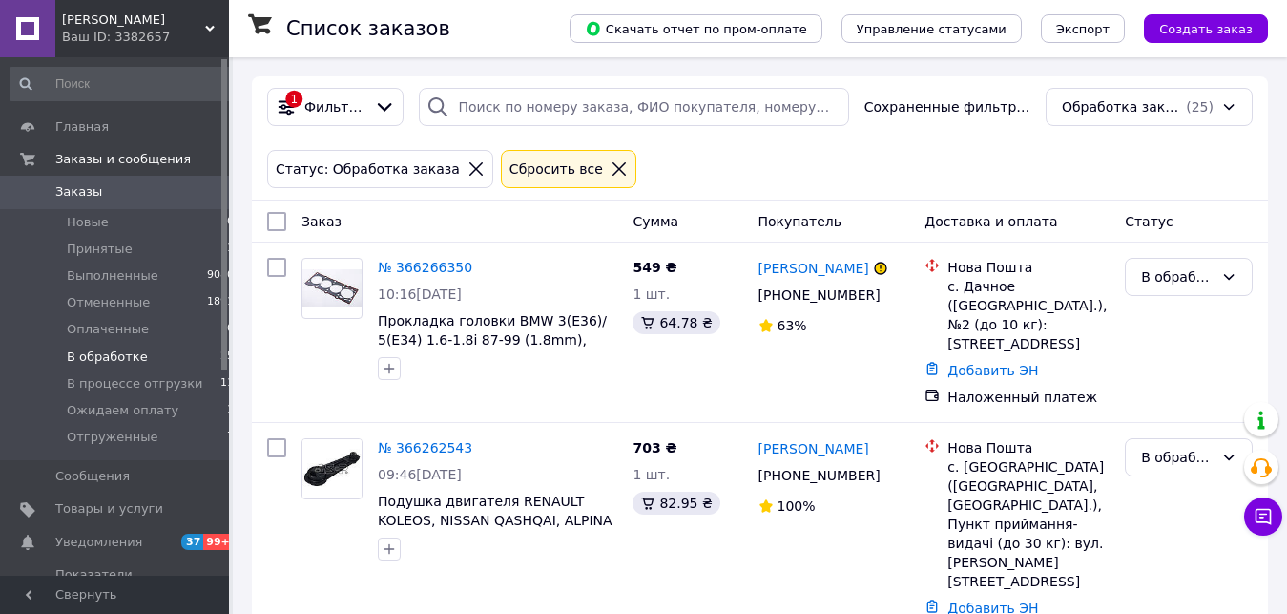
click at [111, 35] on div "Ваш ID: 3382657" at bounding box center [145, 37] width 167 height 17
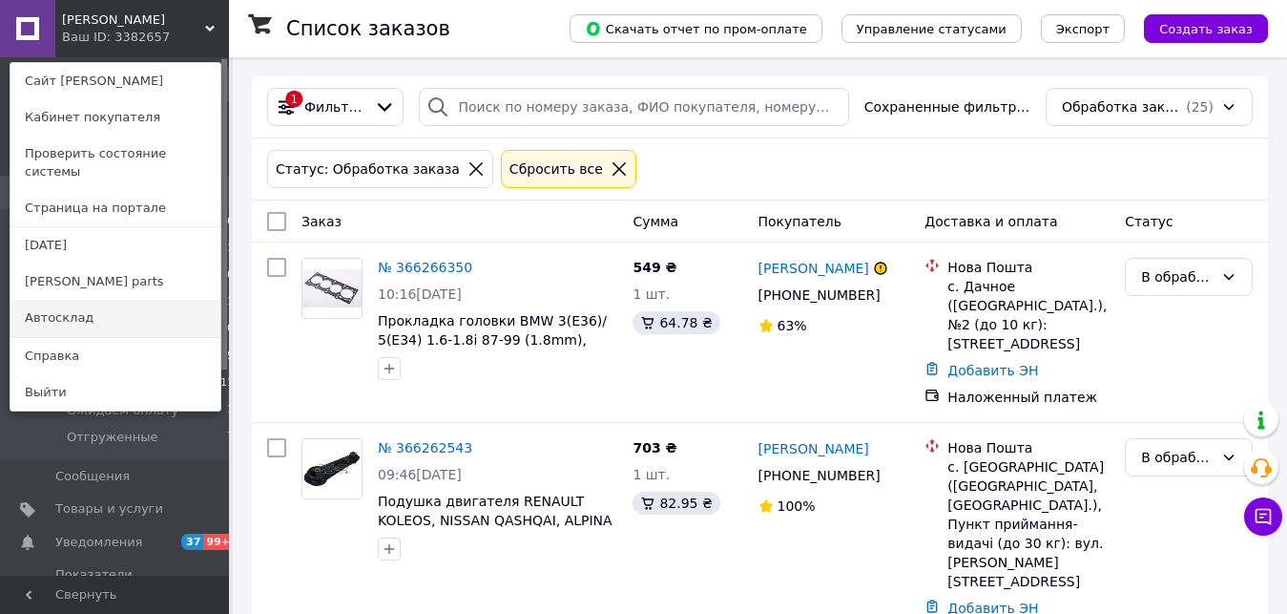
click at [130, 303] on link "Автосклад" at bounding box center [115, 318] width 210 height 36
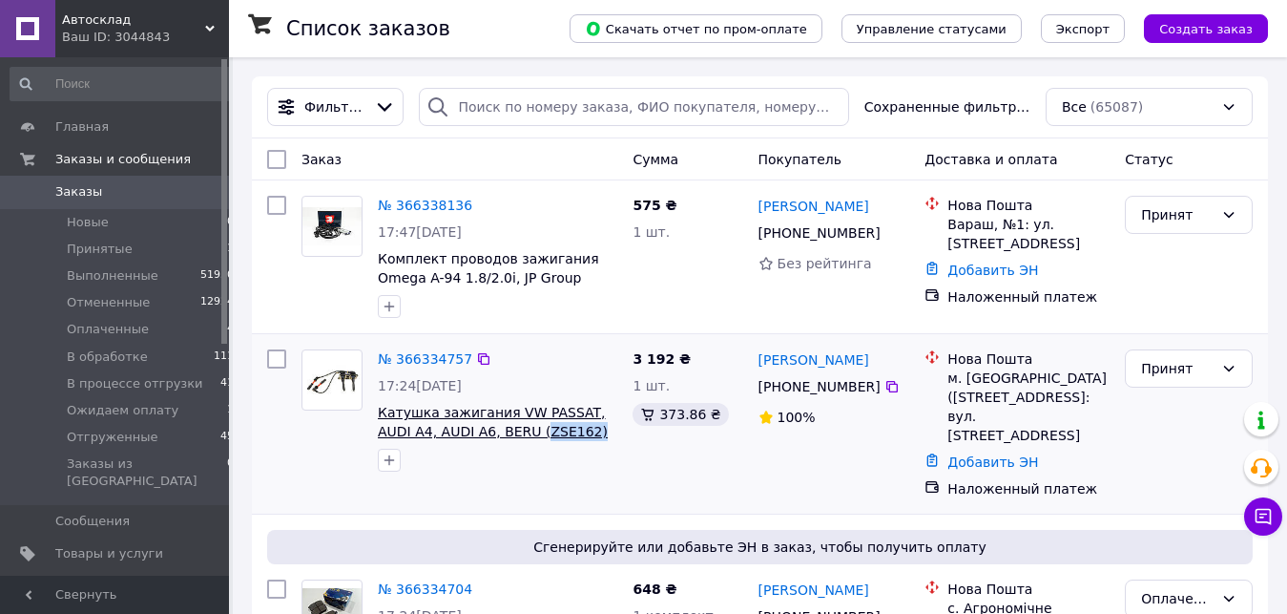
drag, startPoint x: 551, startPoint y: 436, endPoint x: 497, endPoint y: 436, distance: 53.4
click at [497, 436] on span "Катушка зажигания VW PASSAT, AUDI A4, AUDI A6, BERU (ZSE162)" at bounding box center [498, 422] width 240 height 38
copy span "ZSE162)"
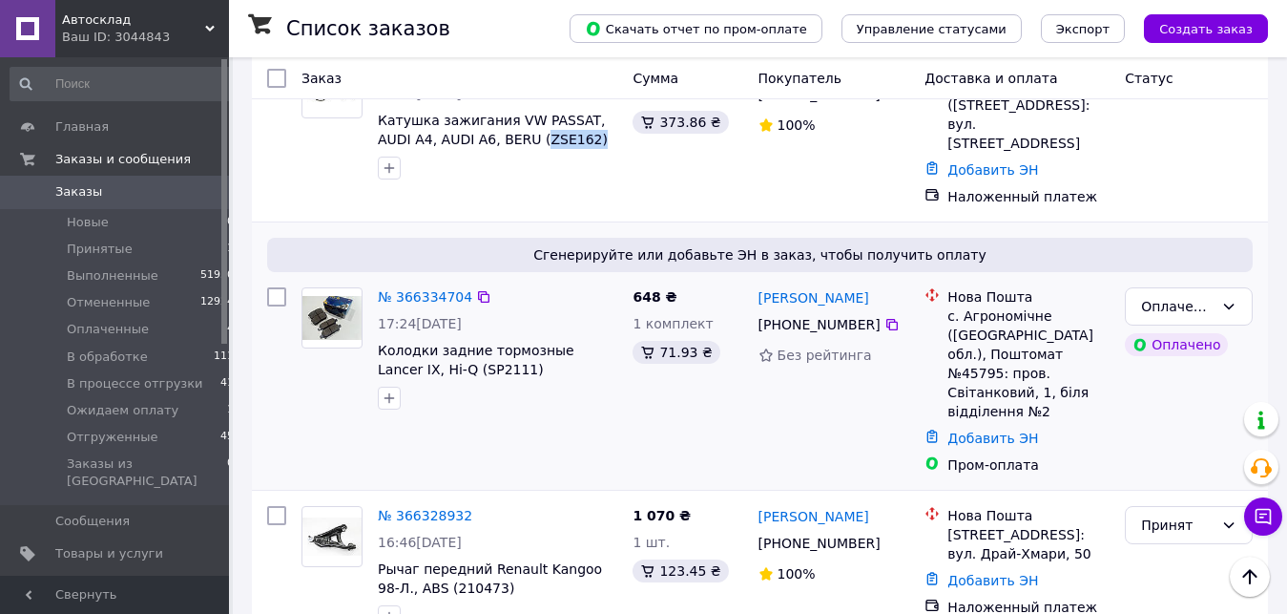
scroll to position [97, 0]
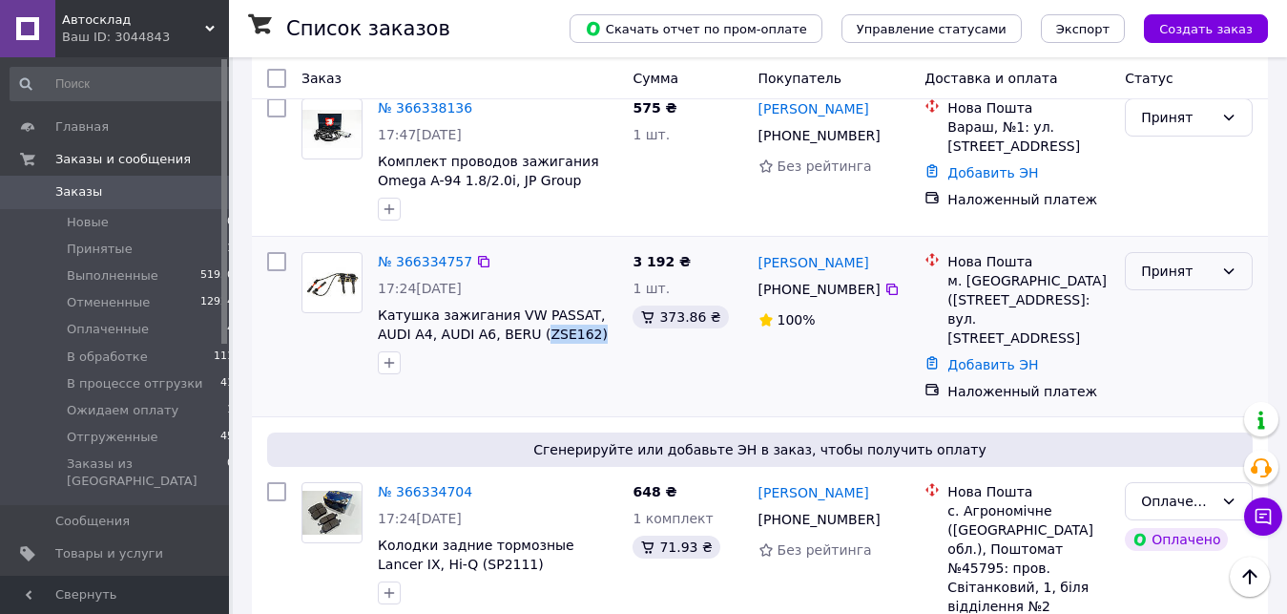
click at [1188, 268] on div "Принят" at bounding box center [1177, 271] width 73 height 21
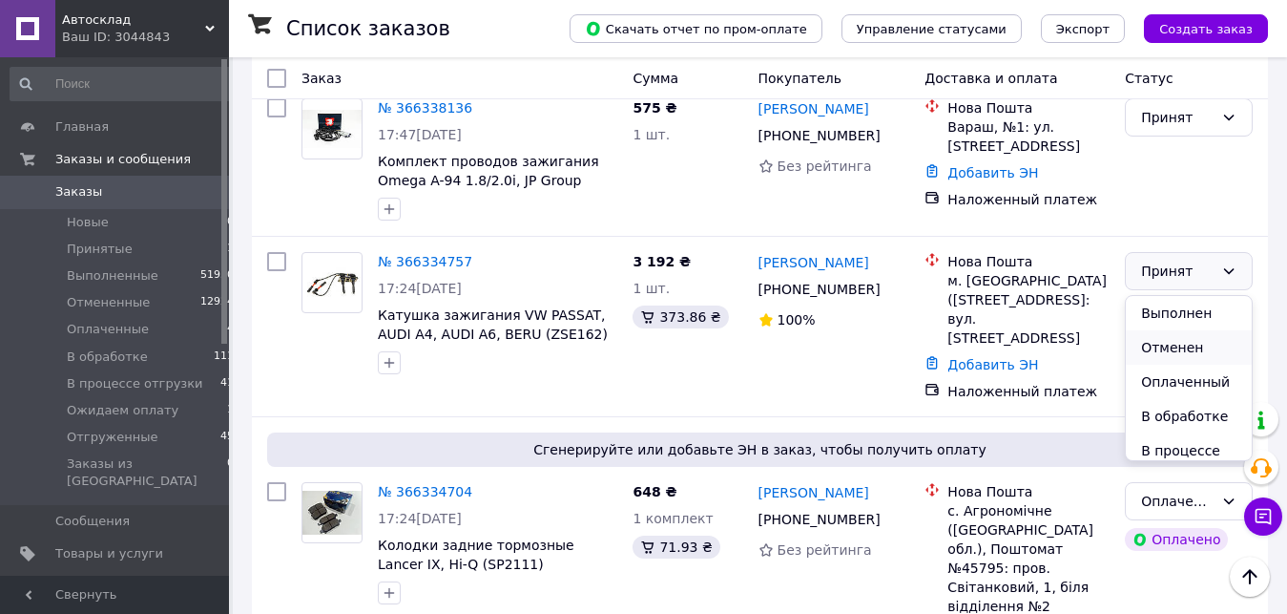
click at [1175, 345] on li "Отменен" at bounding box center [1189, 347] width 126 height 34
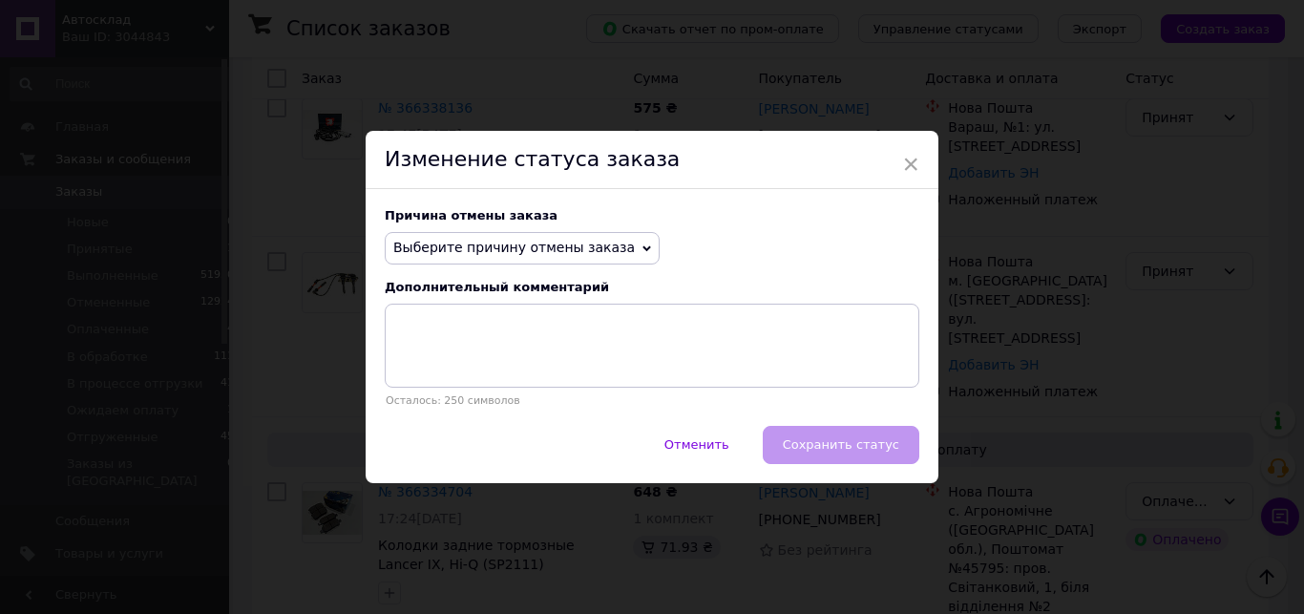
click at [564, 245] on span "Выберите причину отмены заказа" at bounding box center [513, 247] width 241 height 15
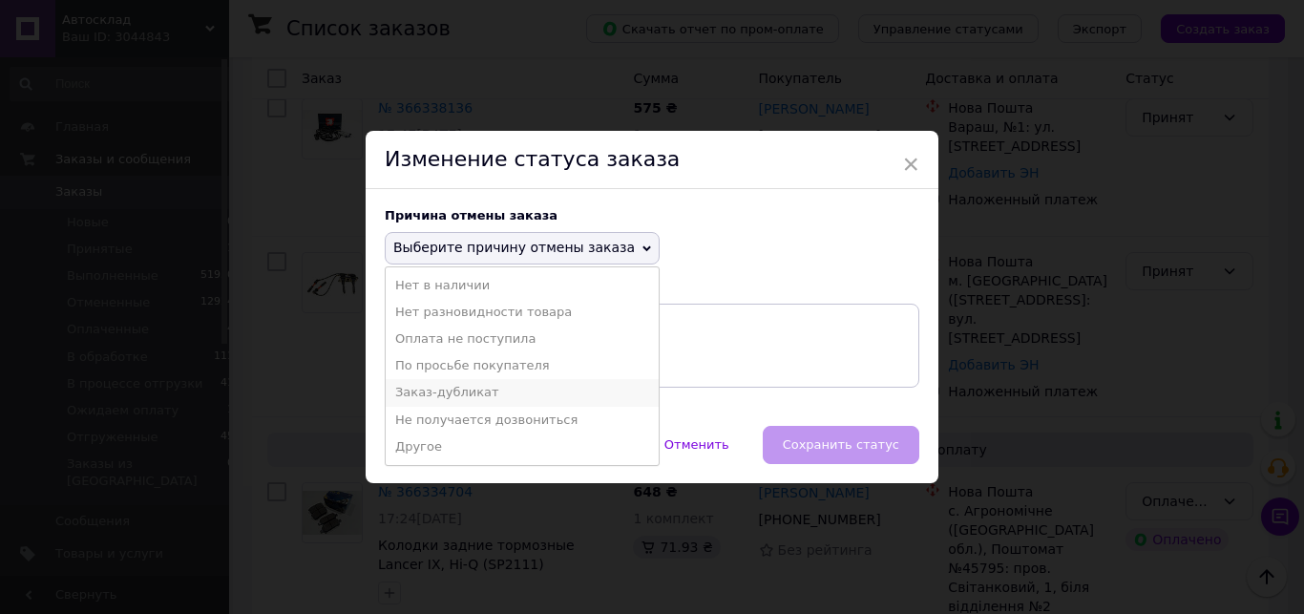
click at [452, 394] on li "Заказ-дубликат" at bounding box center [522, 392] width 273 height 27
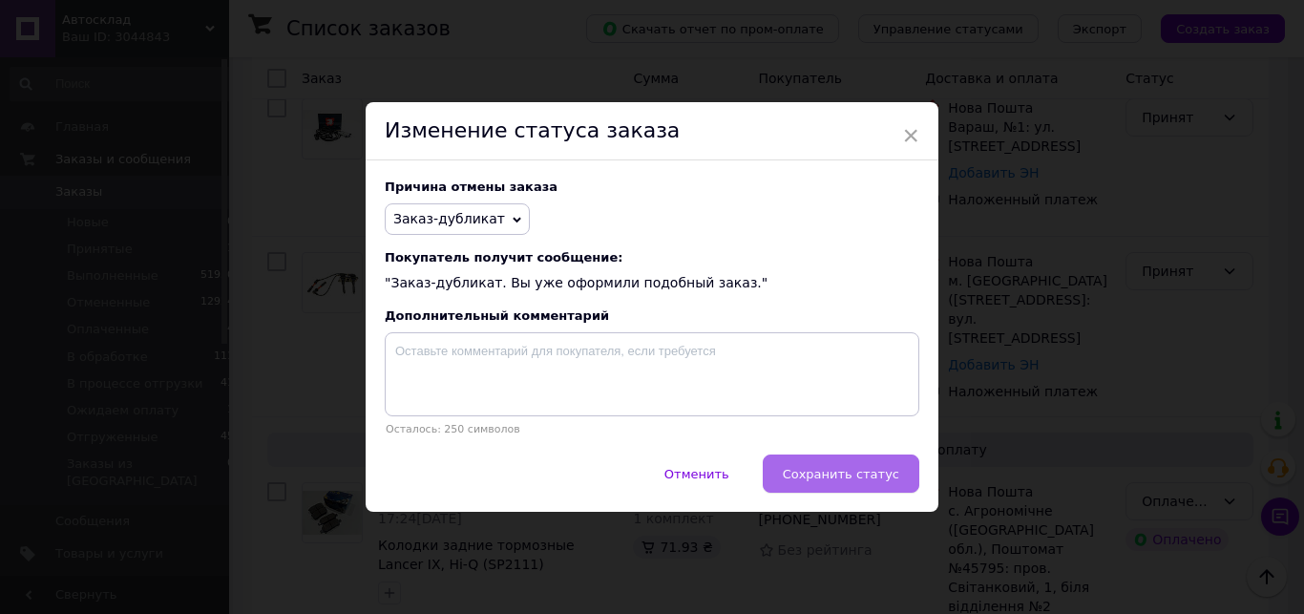
click at [835, 477] on span "Сохранить статус" at bounding box center [841, 474] width 116 height 14
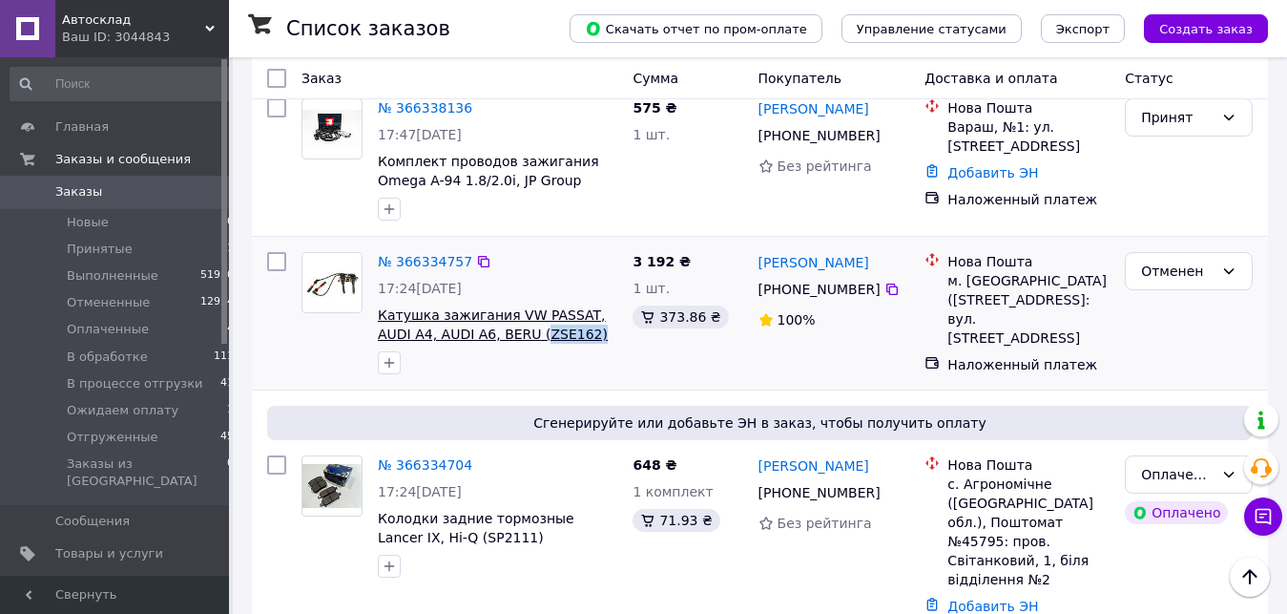
drag, startPoint x: 555, startPoint y: 344, endPoint x: 498, endPoint y: 340, distance: 57.4
click at [498, 340] on span "Катушка зажигания VW PASSAT, AUDI A4, AUDI A6, BERU (ZSE162)" at bounding box center [498, 324] width 240 height 38
copy span "ZSE162)"
click at [186, 17] on span "Автосклад" at bounding box center [133, 19] width 143 height 17
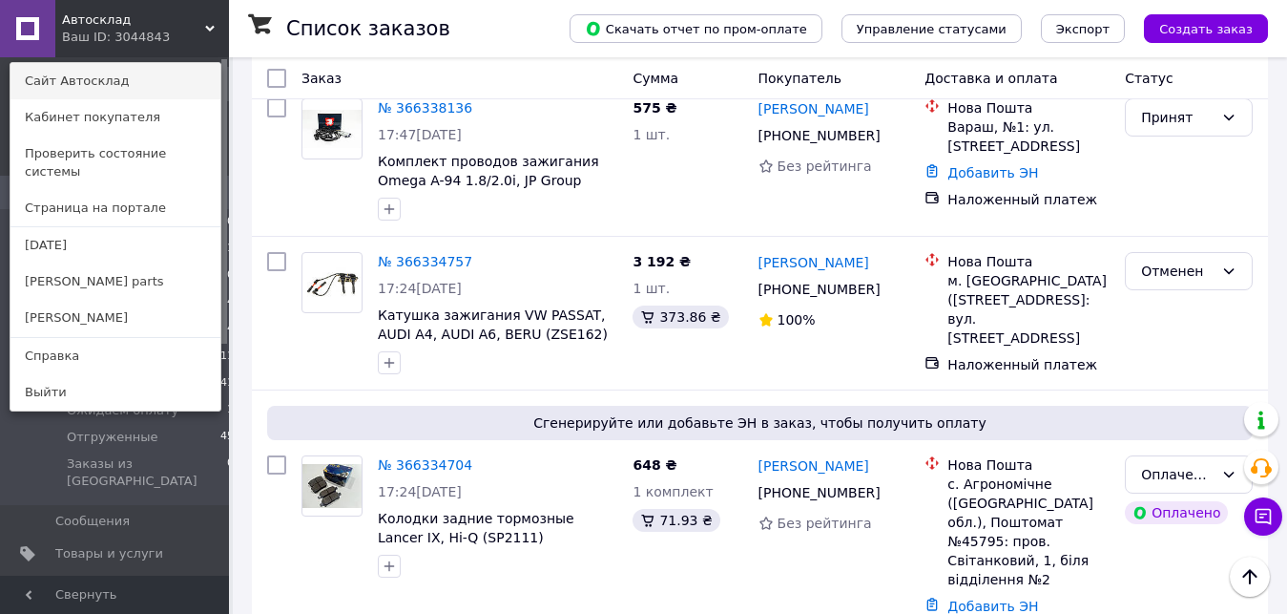
click at [149, 85] on link "Сайт Автосклад" at bounding box center [115, 81] width 210 height 36
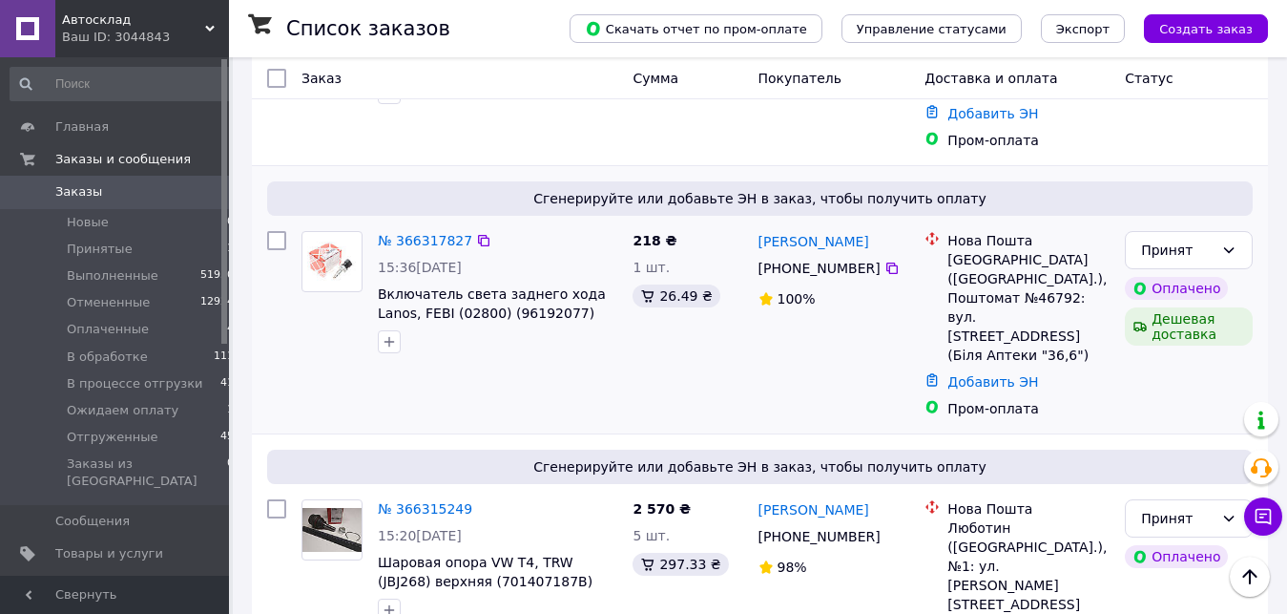
scroll to position [1850, 0]
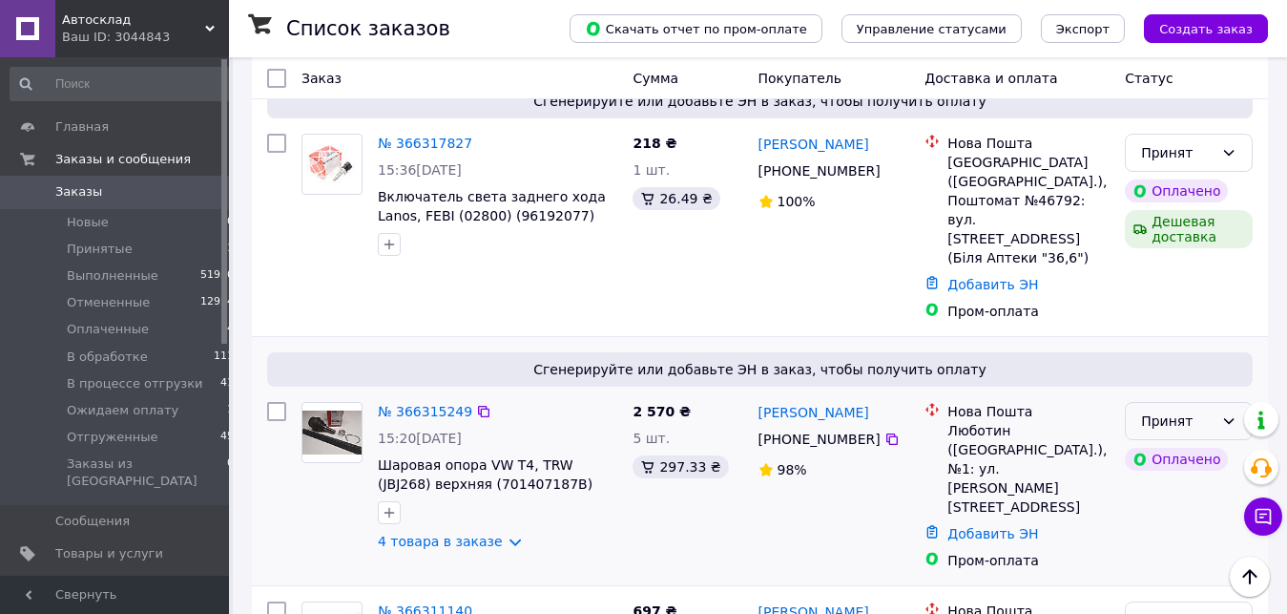
click at [1186, 410] on div "Принят" at bounding box center [1177, 420] width 73 height 21
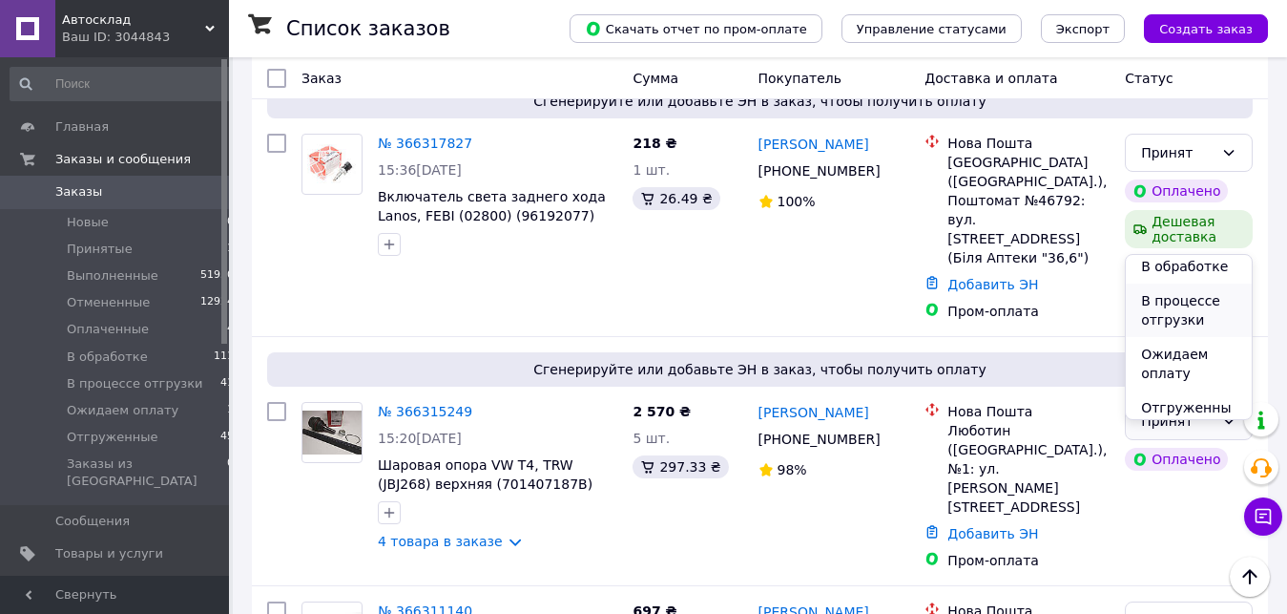
click at [1178, 316] on li "В процессе отгрузки" at bounding box center [1189, 309] width 126 height 53
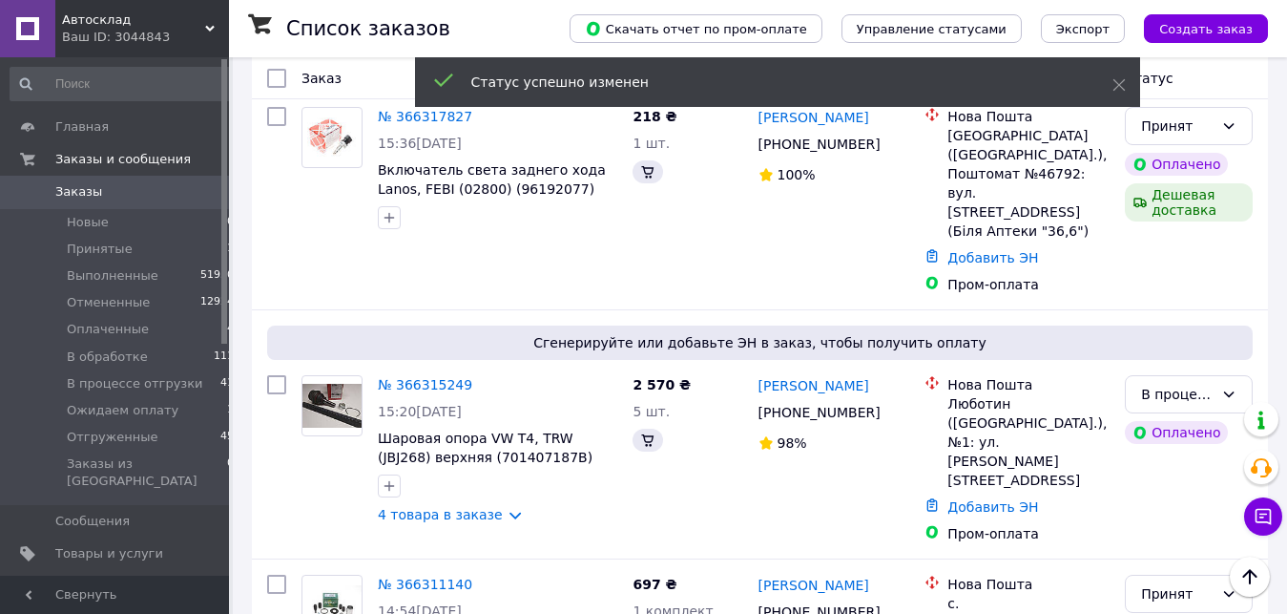
scroll to position [1842, 0]
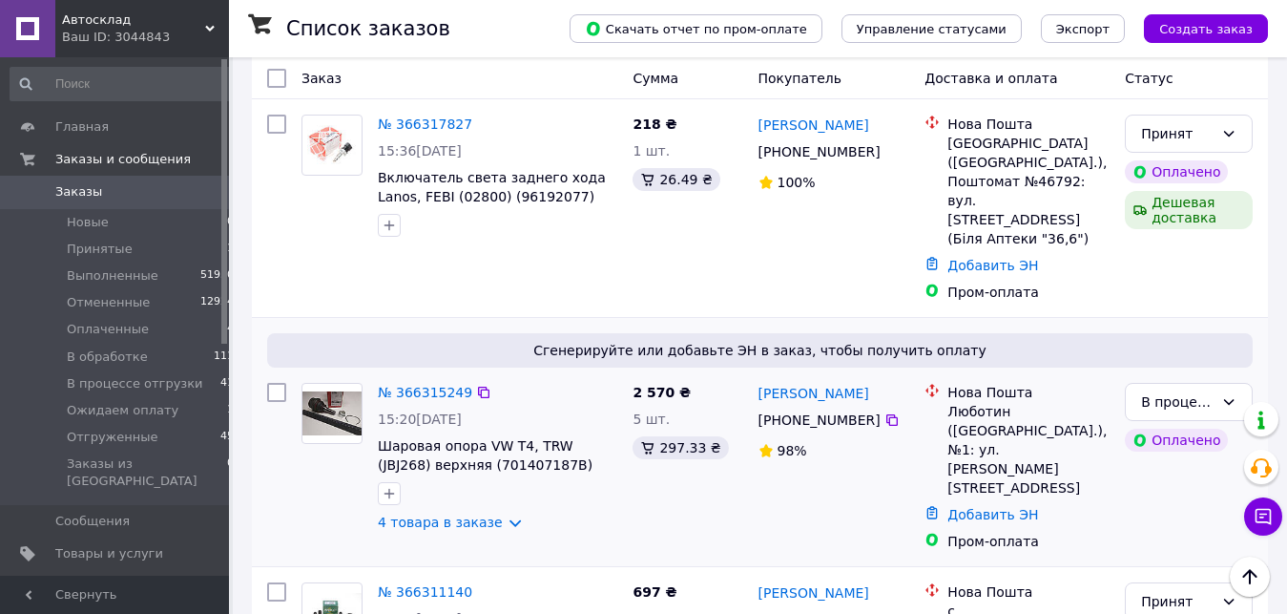
drag, startPoint x: 758, startPoint y: 209, endPoint x: 869, endPoint y: 257, distance: 121.4
click at [869, 375] on div "[PERSON_NAME] [PHONE_NUMBER]%" at bounding box center [834, 466] width 167 height 183
copy div "[PERSON_NAME] [PHONE_NUMBER]"
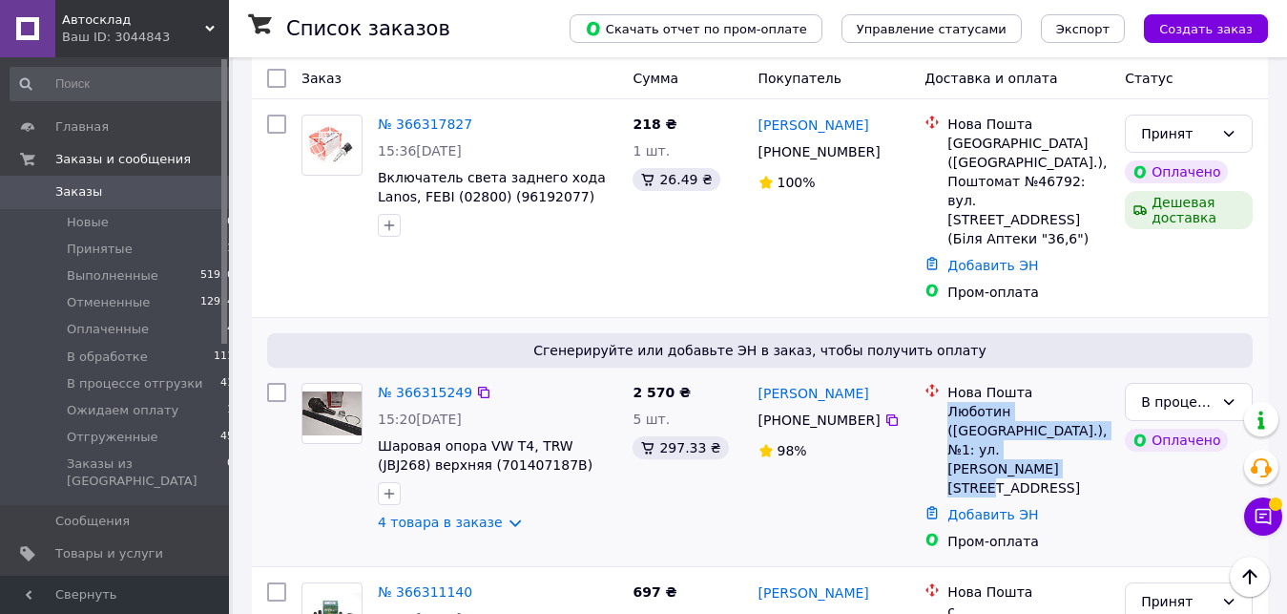
drag, startPoint x: 948, startPoint y: 239, endPoint x: 1092, endPoint y: 275, distance: 148.6
click at [1092, 383] on div "Нова Пошта Люботин ([GEOGRAPHIC_DATA].), №1: ул. [PERSON_NAME][STREET_ADDRESS]" at bounding box center [1029, 440] width 170 height 115
copy div "Люботин ([GEOGRAPHIC_DATA].), №1: ул. [PERSON_NAME][STREET_ADDRESS]"
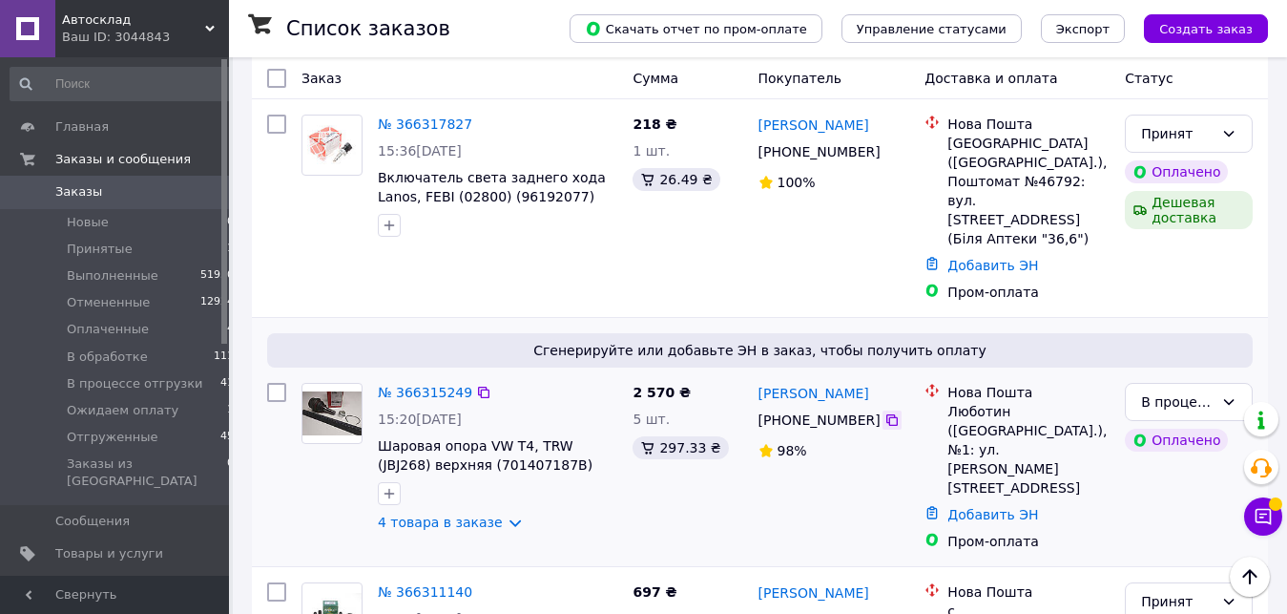
click at [885, 412] on icon at bounding box center [892, 419] width 15 height 15
click at [476, 385] on icon at bounding box center [483, 392] width 15 height 15
click at [1274, 513] on button "Чат с покупателем" at bounding box center [1264, 516] width 38 height 38
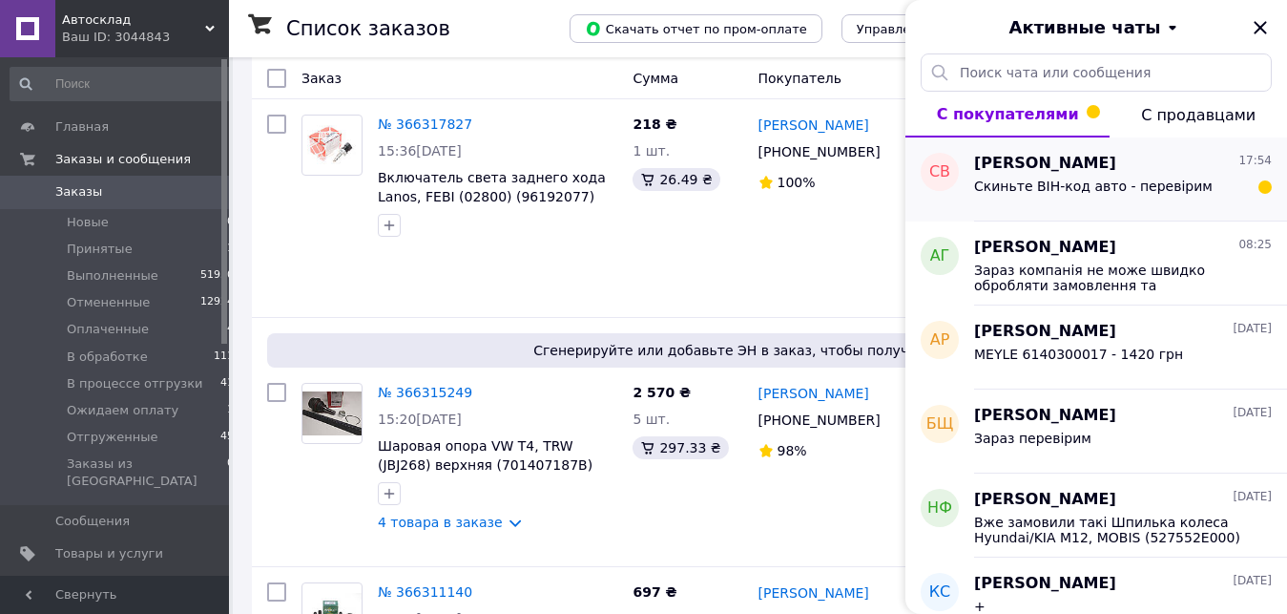
click at [1106, 199] on div "Скиньте ВІН-код авто - перевірим" at bounding box center [1093, 191] width 239 height 27
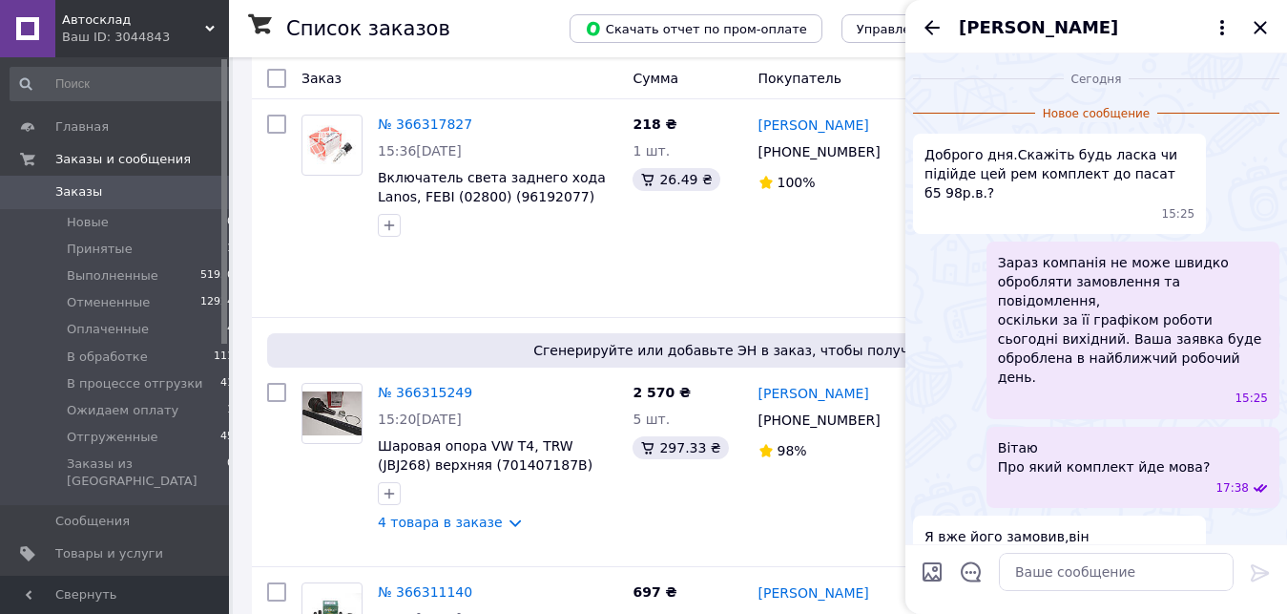
scroll to position [129, 0]
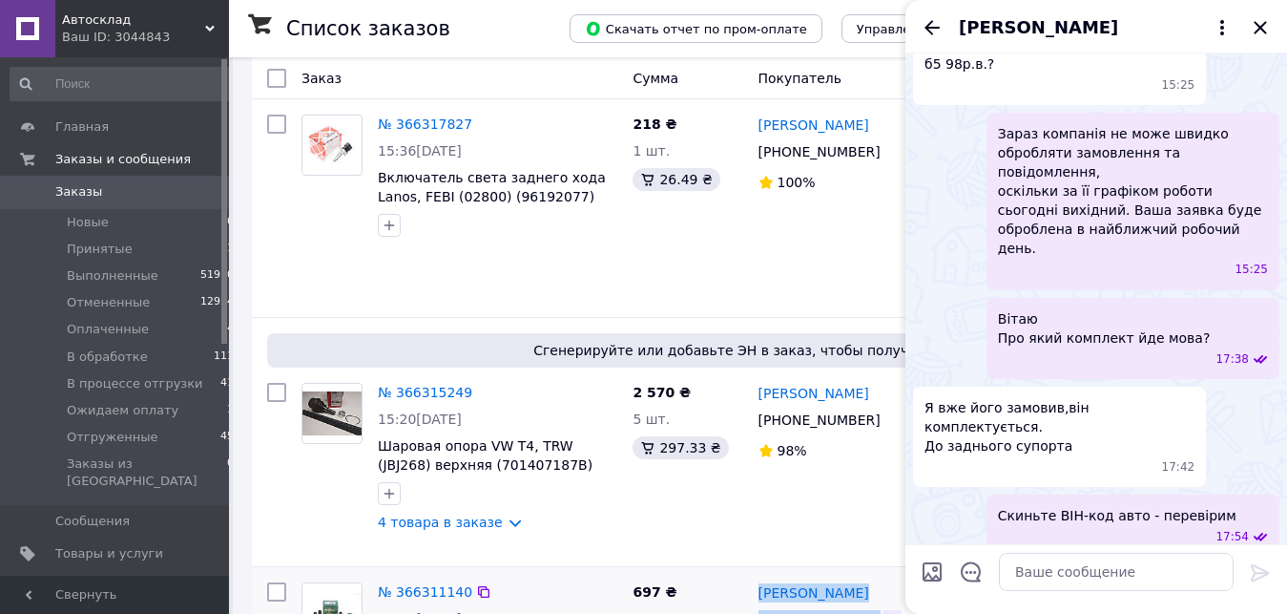
drag, startPoint x: 787, startPoint y: 401, endPoint x: 876, endPoint y: 436, distance: 95.5
copy div "[PERSON_NAME] [PHONE_NUMBER]"
click at [1253, 32] on icon "Закрыть" at bounding box center [1260, 27] width 23 height 23
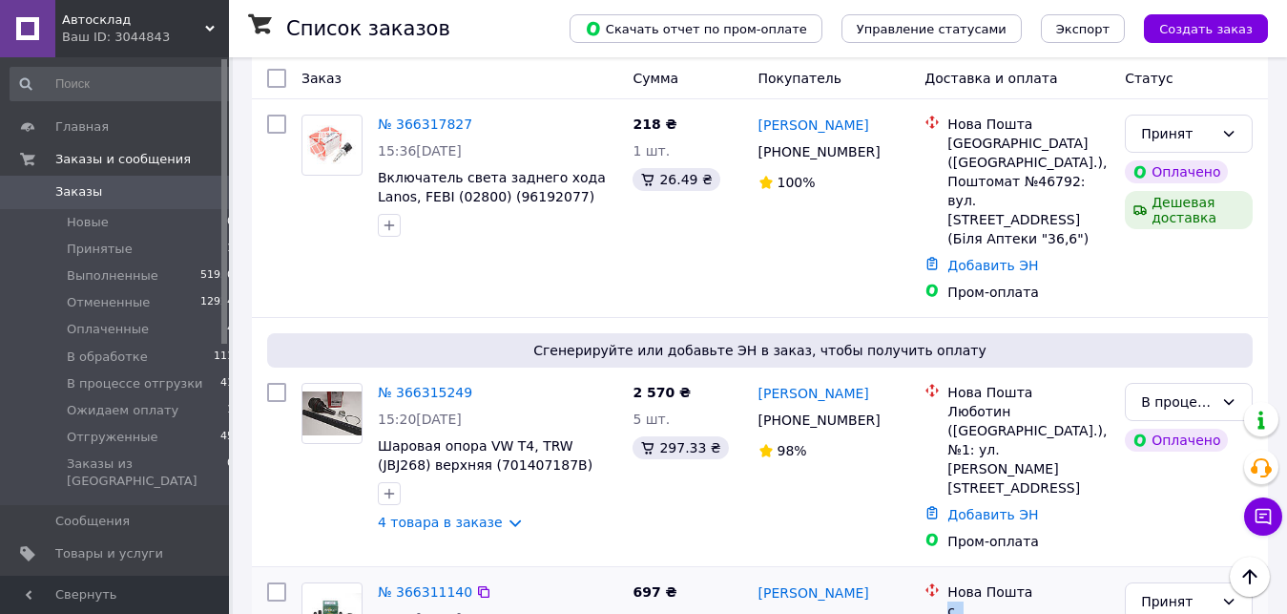
drag, startPoint x: 949, startPoint y: 421, endPoint x: 1066, endPoint y: 536, distance: 164.7
copy div "с. [DEMOGRAPHIC_DATA] ([GEOGRAPHIC_DATA], [GEOGRAPHIC_DATA]. Журавненська сільр…"
click at [1161, 591] on div "Принят" at bounding box center [1177, 601] width 73 height 21
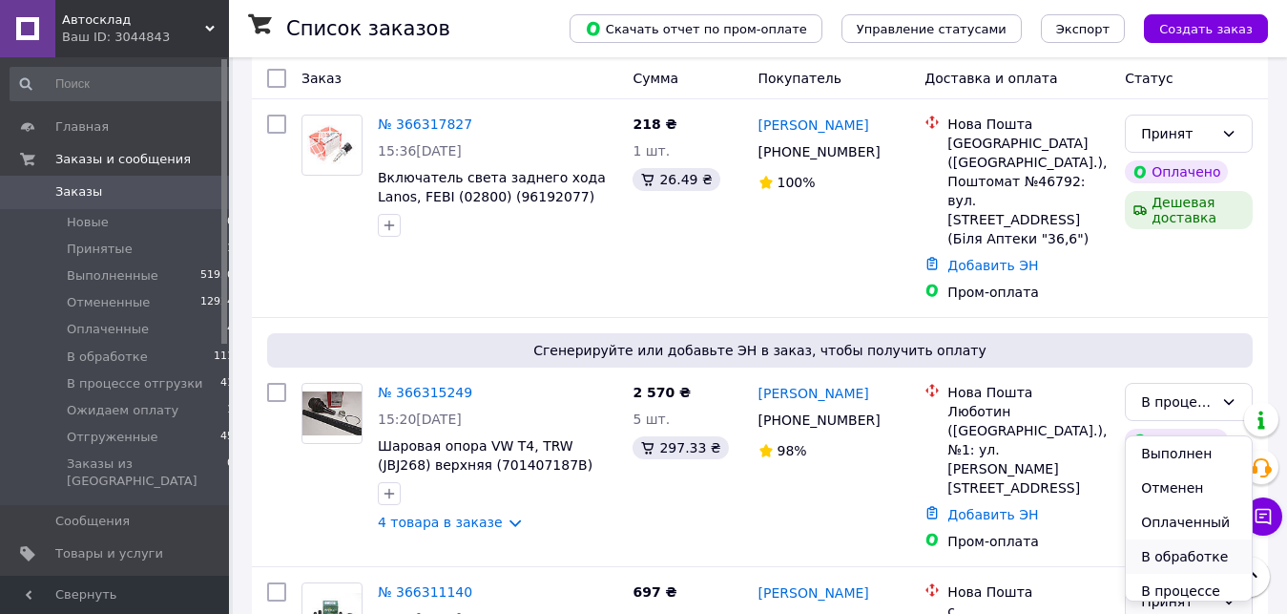
click at [1173, 559] on li "В обработке" at bounding box center [1189, 556] width 126 height 34
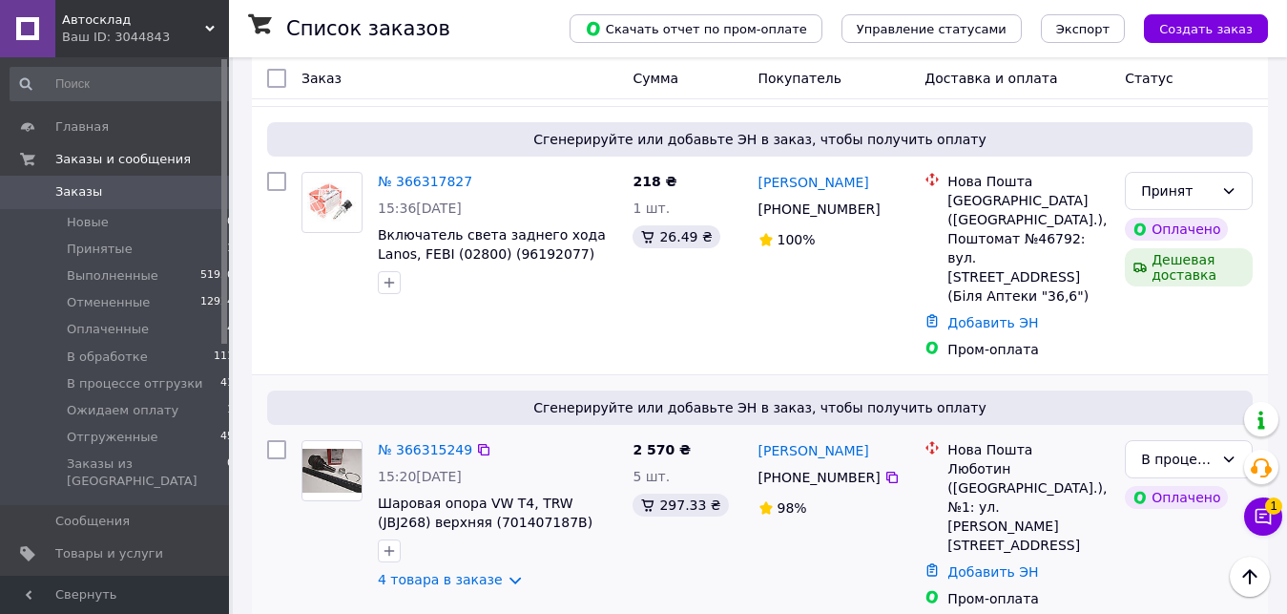
scroll to position [1780, 0]
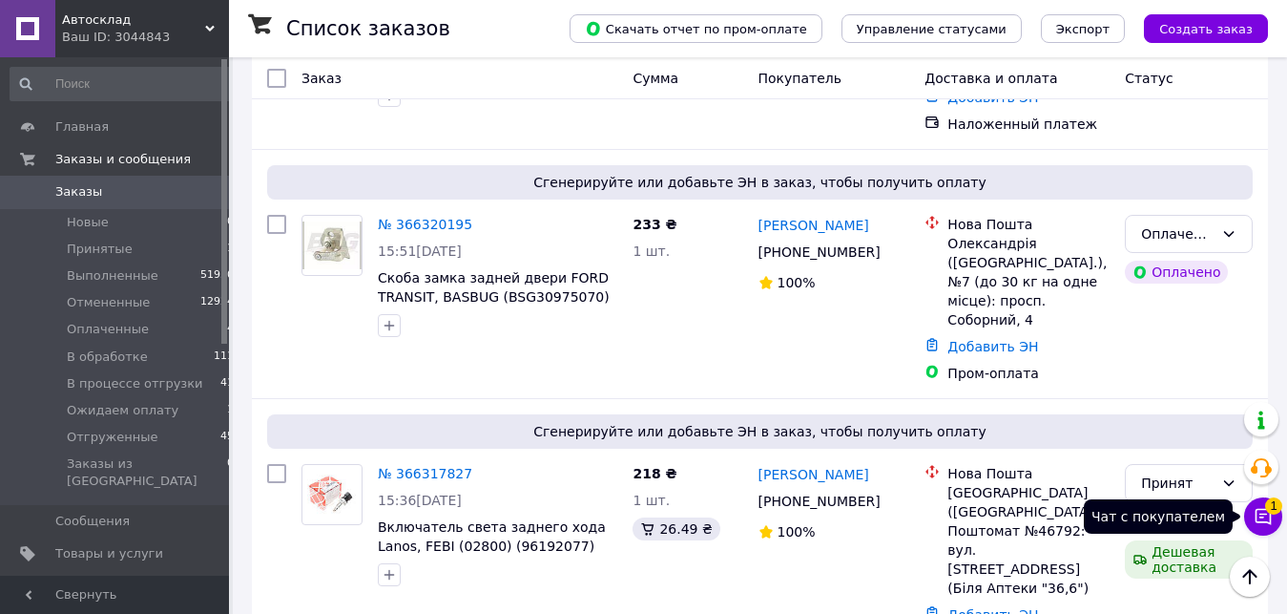
click at [1269, 513] on span "1" at bounding box center [1274, 505] width 17 height 17
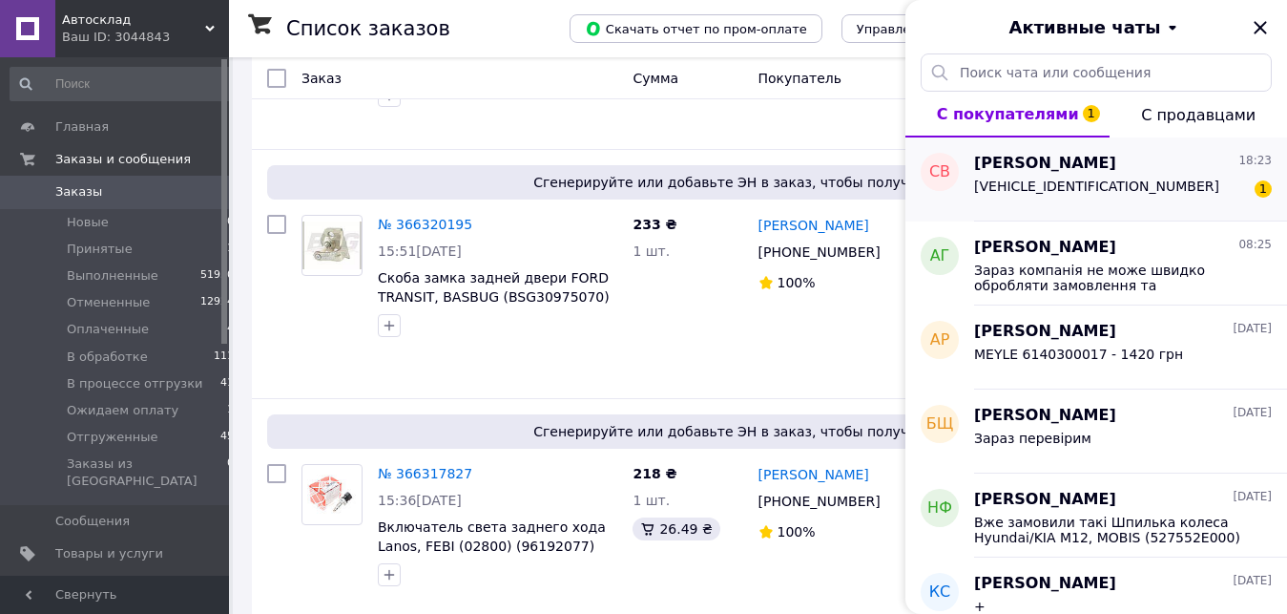
click at [1098, 185] on span "[VEHICLE_IDENTIFICATION_NUMBER]" at bounding box center [1096, 185] width 245 height 15
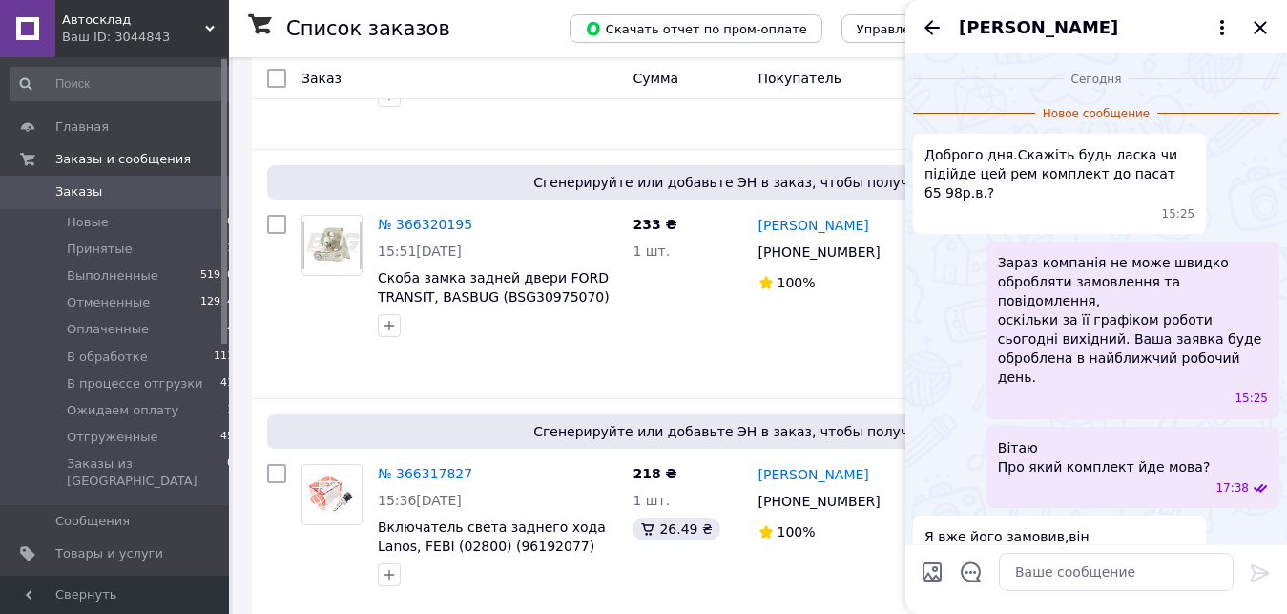
scroll to position [122, 0]
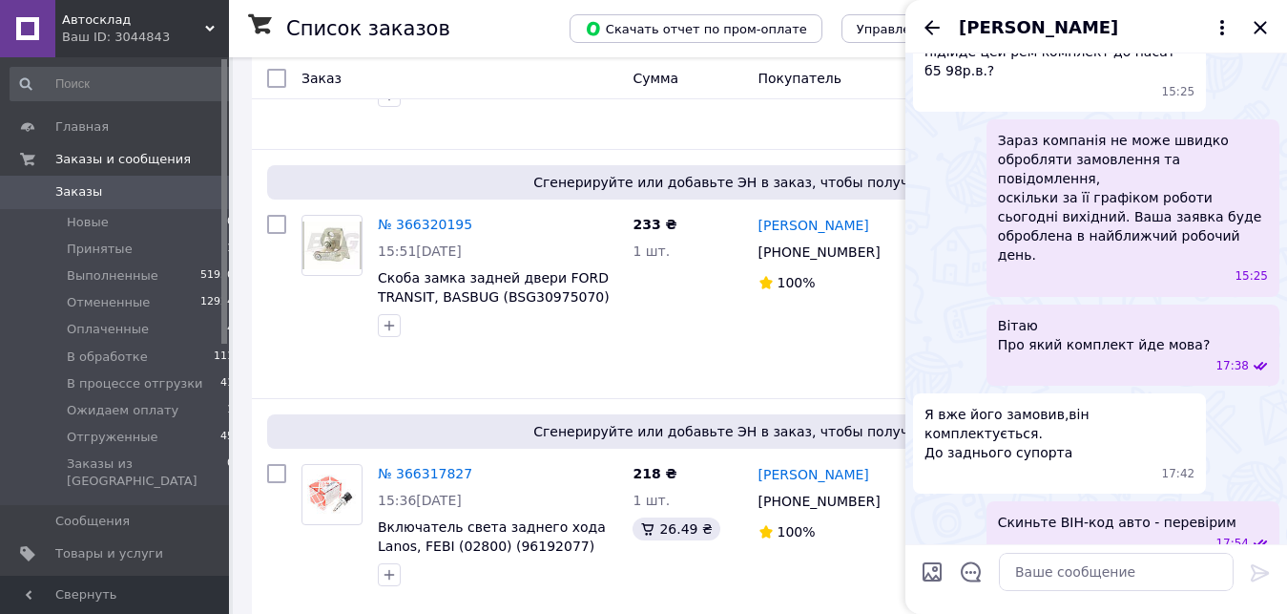
click at [988, 582] on span "[VEHICLE_IDENTIFICATION_NUMBER]" at bounding box center [1047, 591] width 245 height 19
copy span "[VEHICLE_IDENTIFICATION_NUMBER]"
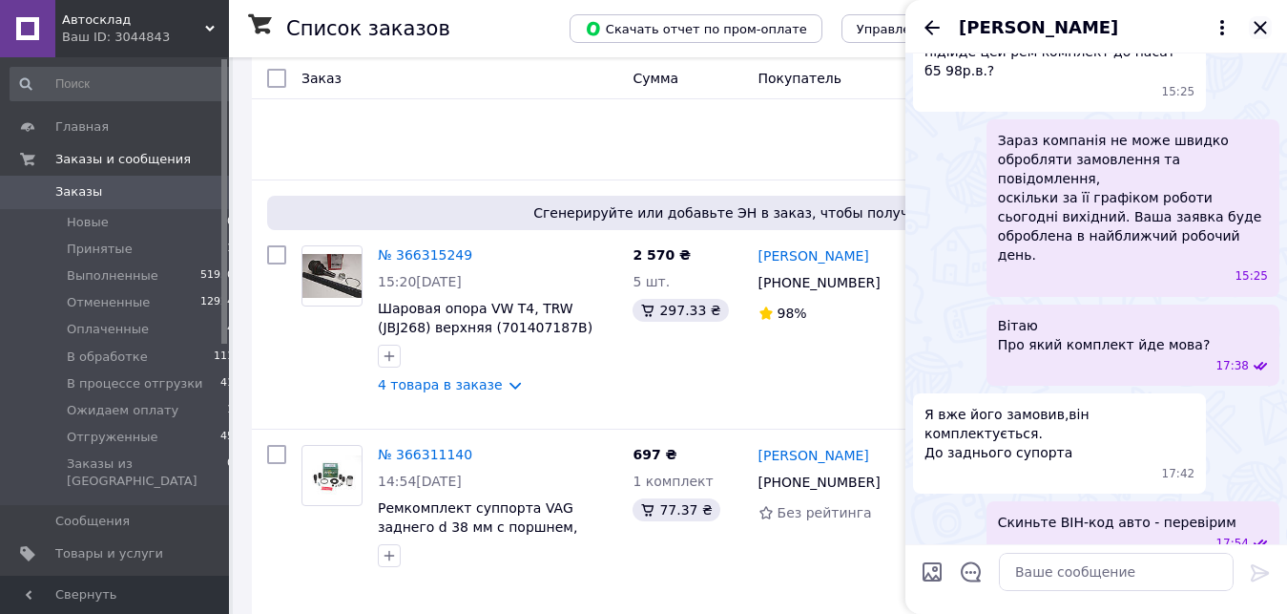
click at [1259, 33] on icon "Закрыть" at bounding box center [1260, 27] width 23 height 23
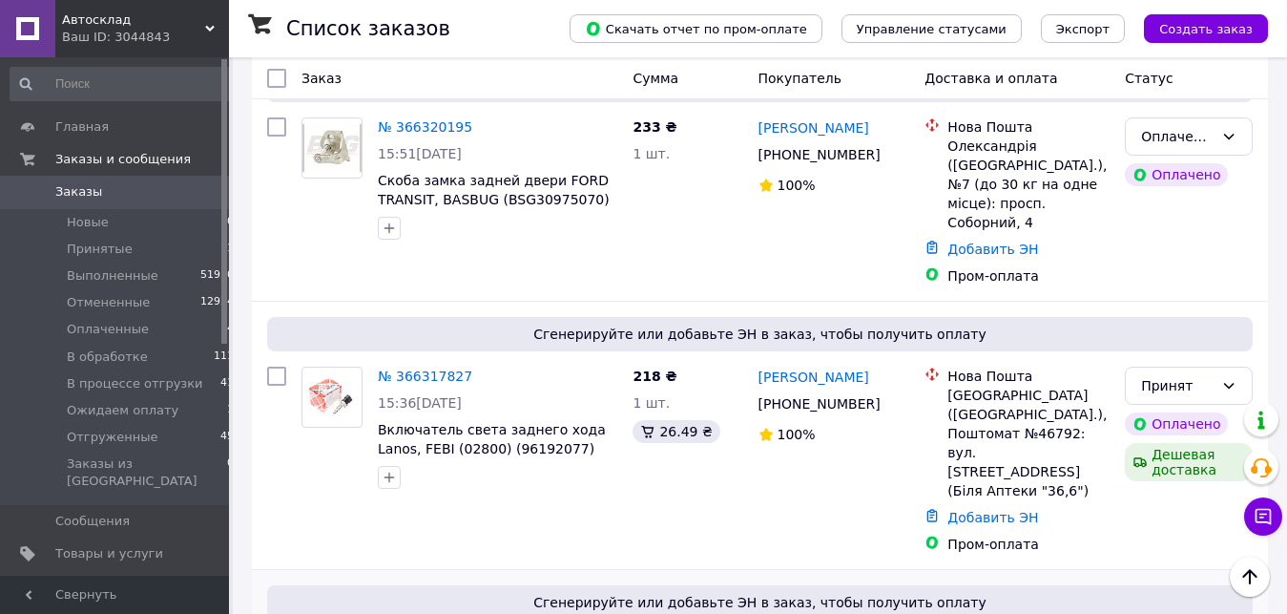
scroll to position [1780, 0]
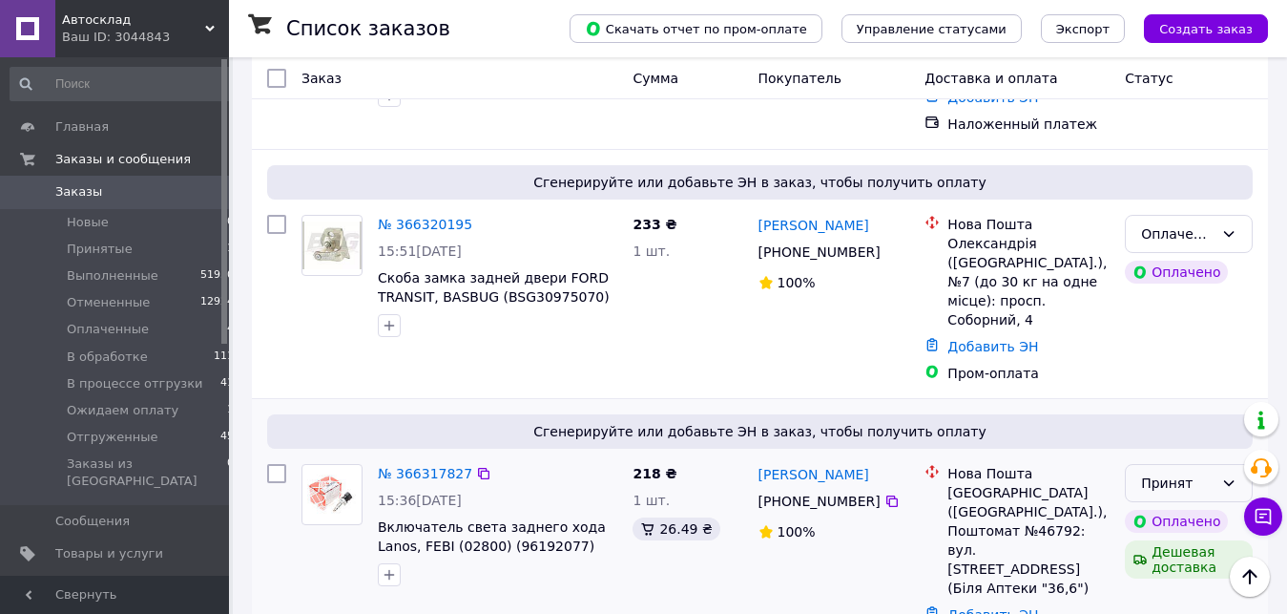
click at [1223, 475] on icon at bounding box center [1229, 482] width 15 height 15
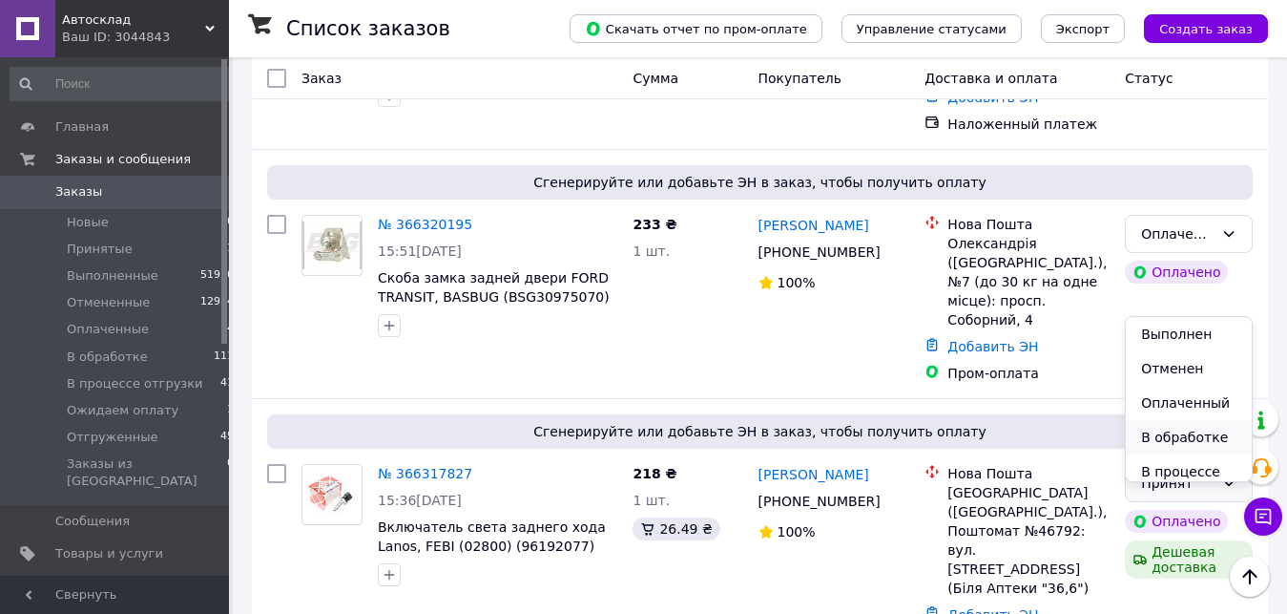
scroll to position [109, 0]
click at [1182, 371] on li "В процессе отгрузки" at bounding box center [1189, 371] width 126 height 53
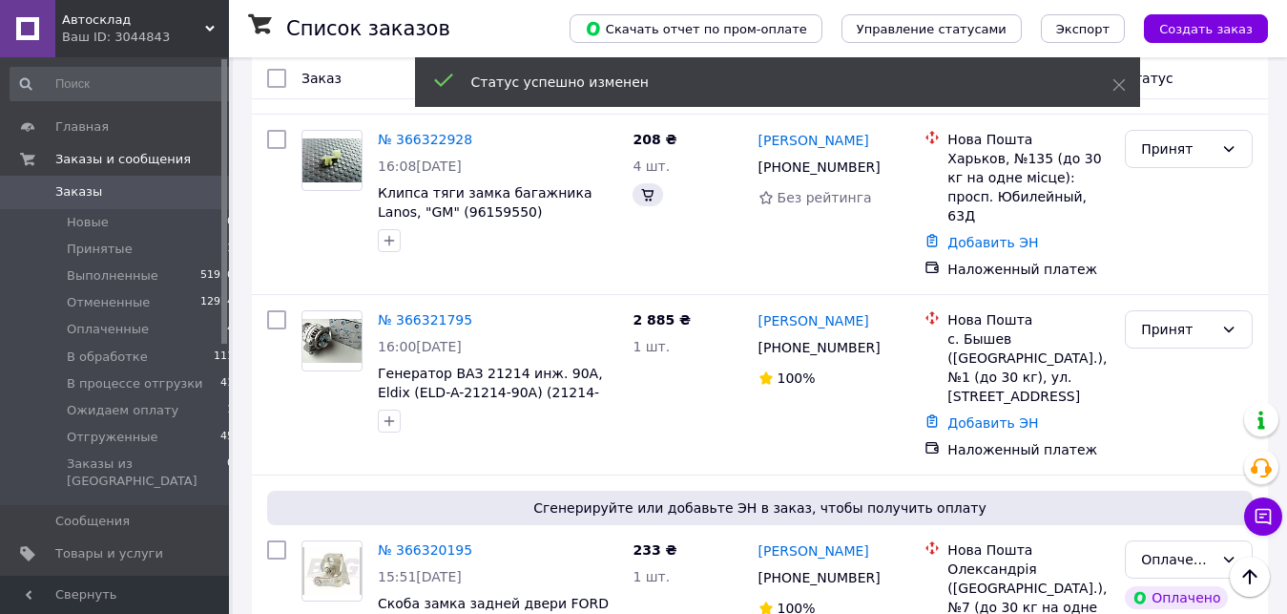
scroll to position [2048, 0]
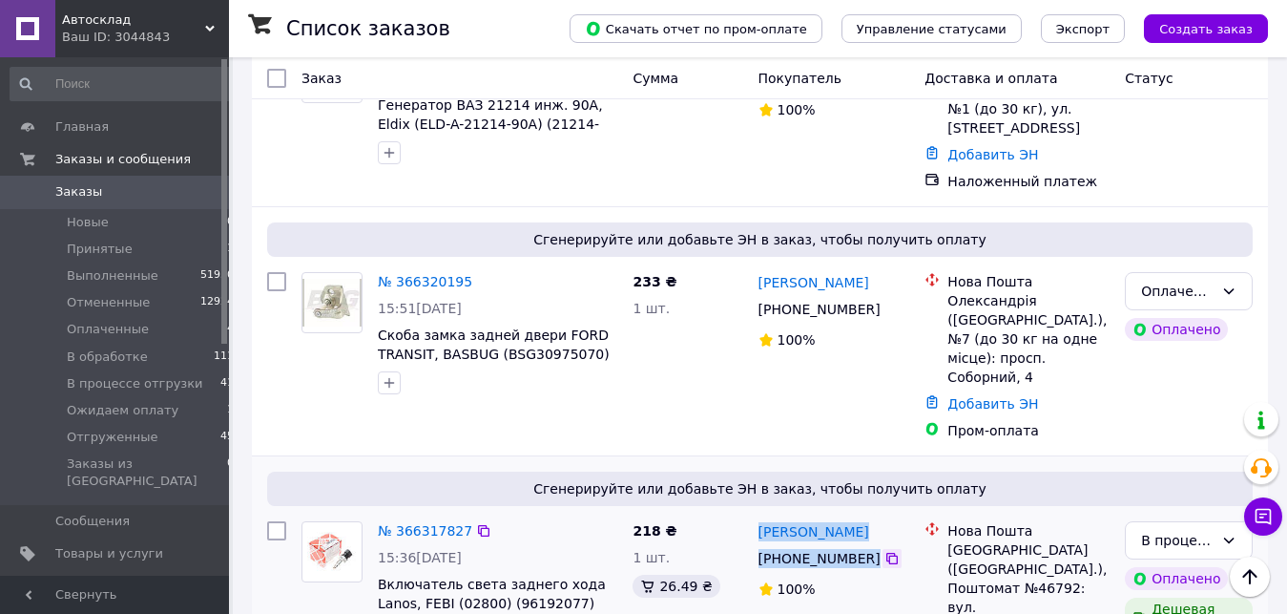
drag, startPoint x: 756, startPoint y: 268, endPoint x: 873, endPoint y: 317, distance: 127.1
click at [873, 513] on div "[PERSON_NAME] [PHONE_NUMBER]%" at bounding box center [834, 614] width 167 height 202
copy div "[PERSON_NAME] [PHONE_NUMBER]"
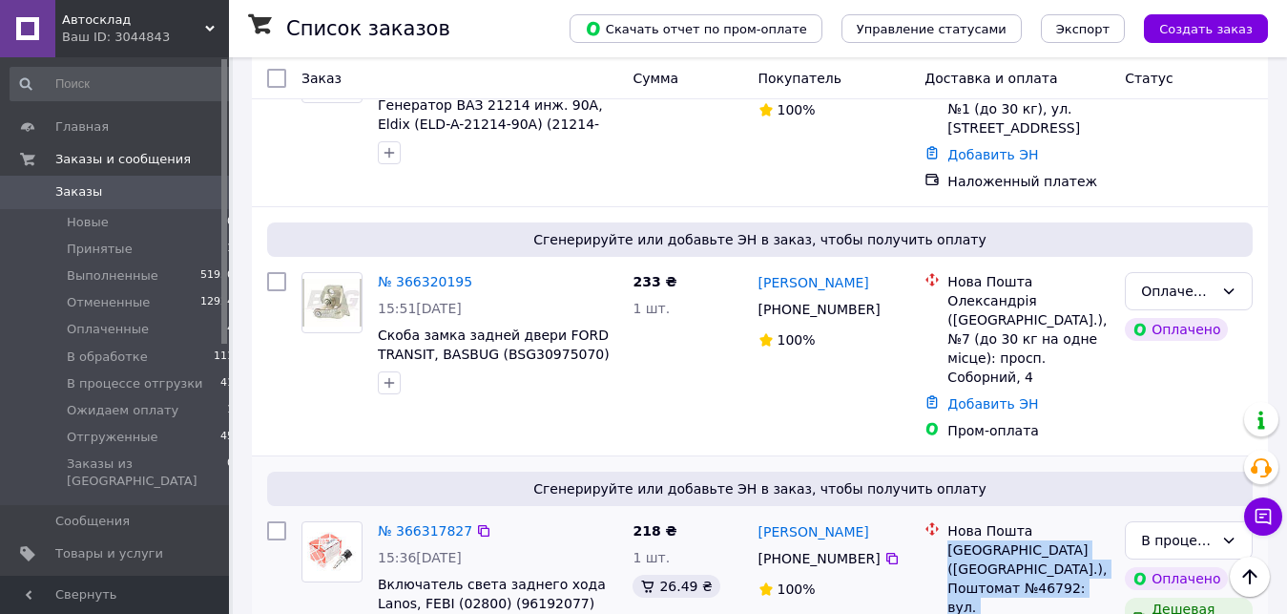
drag, startPoint x: 948, startPoint y: 302, endPoint x: 1043, endPoint y: 371, distance: 118.2
click at [1043, 517] on li "Нова Пошта Київ ([GEOGRAPHIC_DATA].), Поштомат №46792: вул. [STREET_ADDRESS] (Б…" at bounding box center [1017, 587] width 185 height 141
copy div "[GEOGRAPHIC_DATA] ([GEOGRAPHIC_DATA].), Поштомат №46792: вул. [STREET_ADDRESS] …"
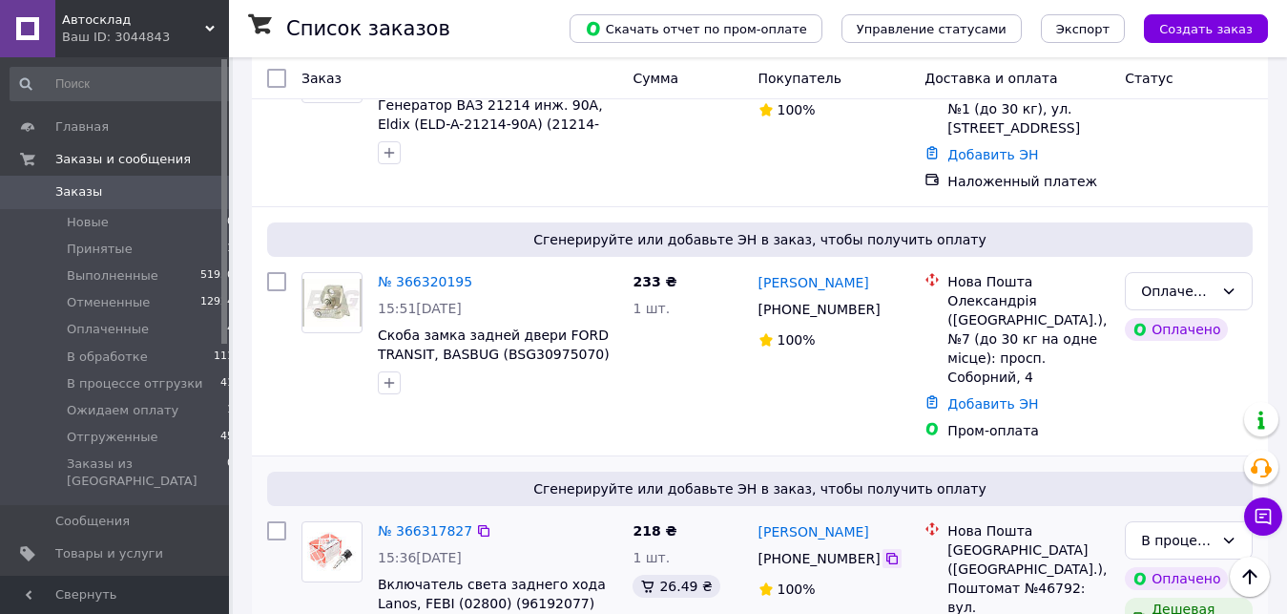
click at [885, 551] on icon at bounding box center [892, 558] width 15 height 15
click at [476, 523] on icon at bounding box center [483, 530] width 15 height 15
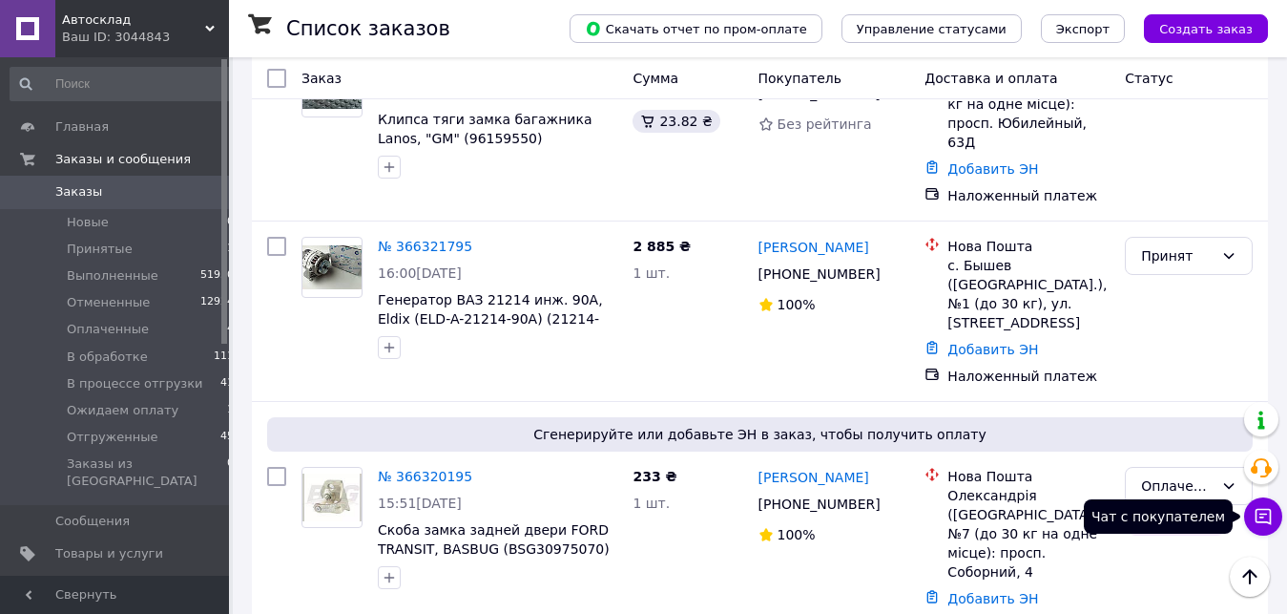
click at [1266, 513] on icon at bounding box center [1264, 517] width 16 height 16
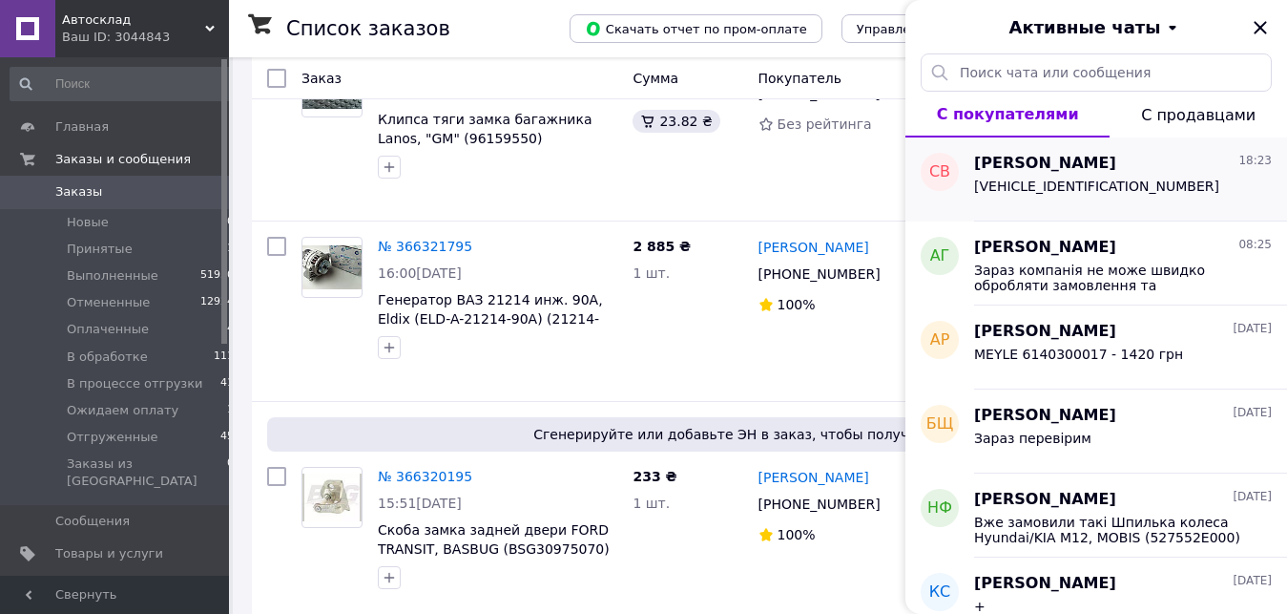
click at [1080, 168] on span "[PERSON_NAME]" at bounding box center [1045, 164] width 142 height 22
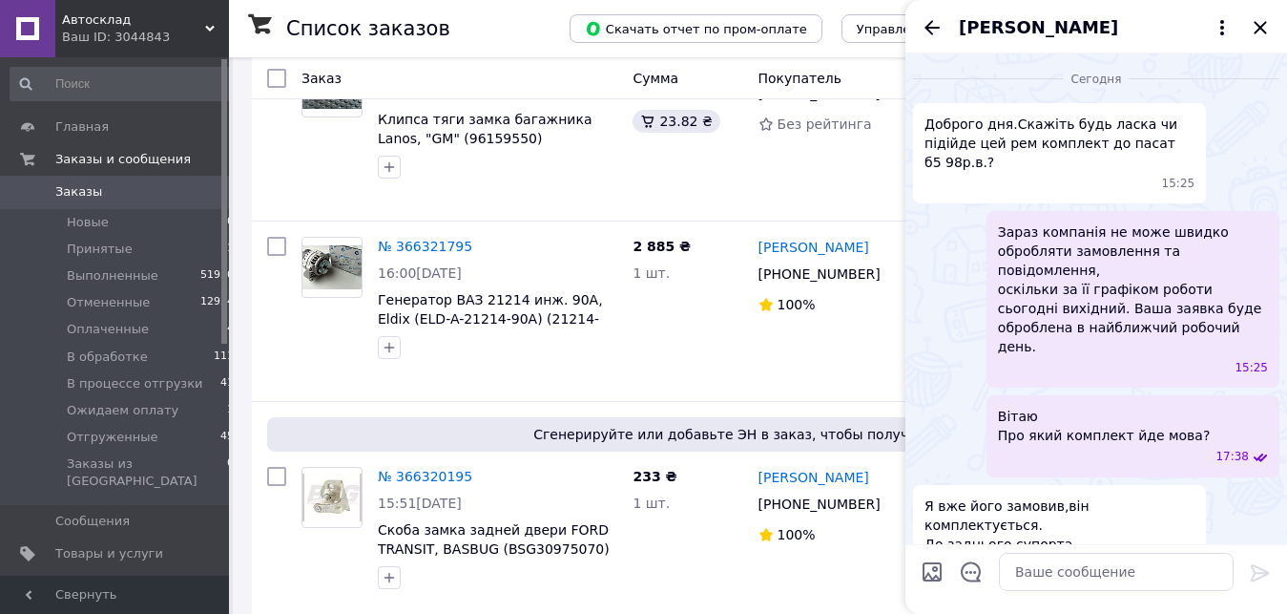
scroll to position [92, 0]
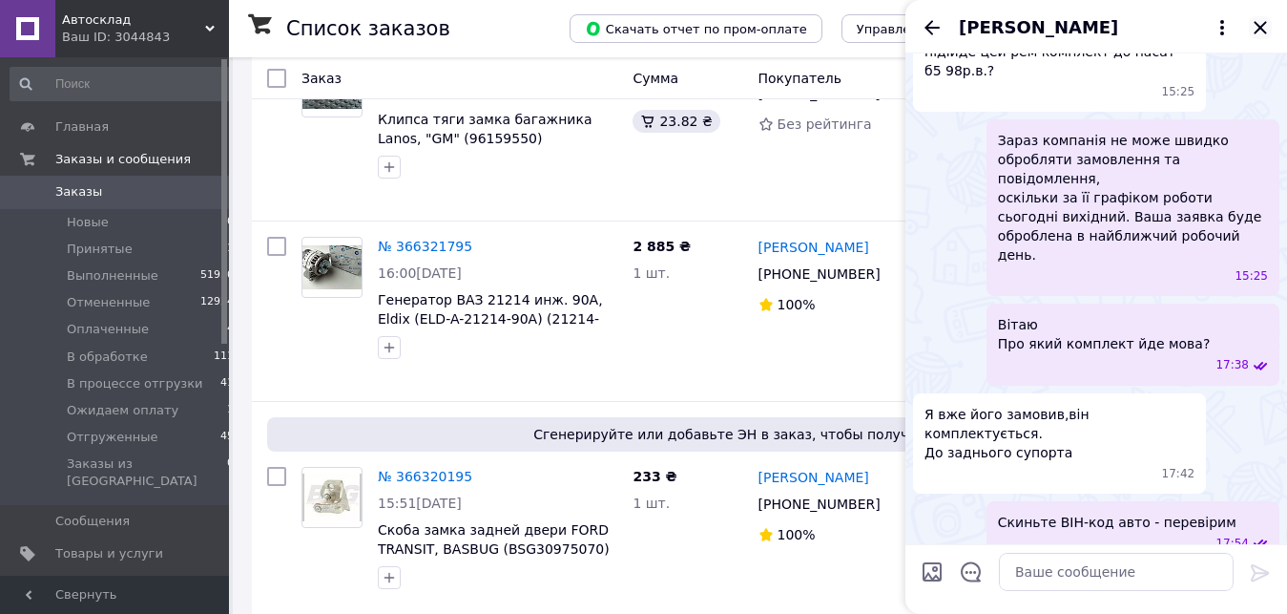
click at [1263, 29] on icon "Закрыть" at bounding box center [1260, 27] width 12 height 12
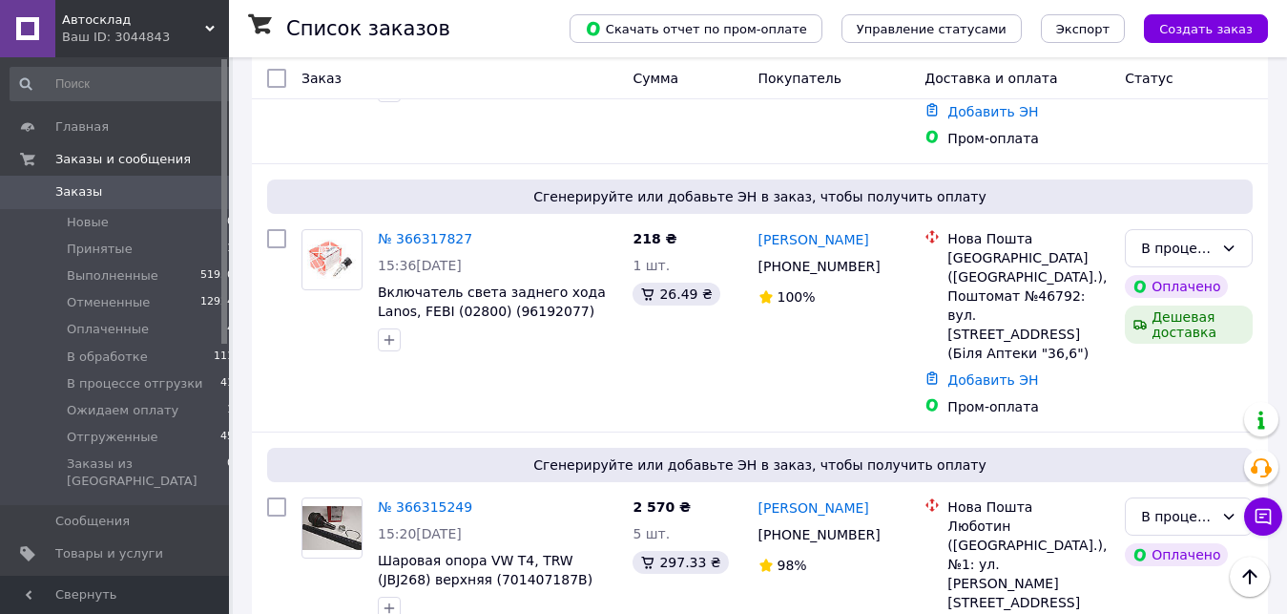
scroll to position [2535, 0]
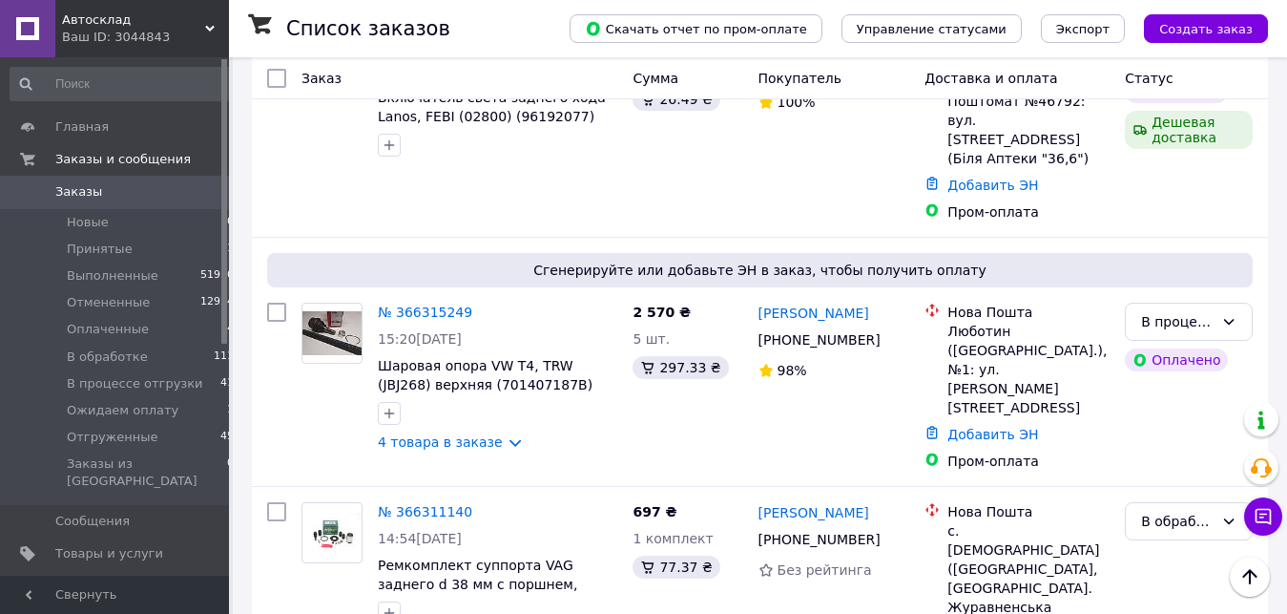
click at [168, 24] on span "Автосклад" at bounding box center [133, 19] width 143 height 17
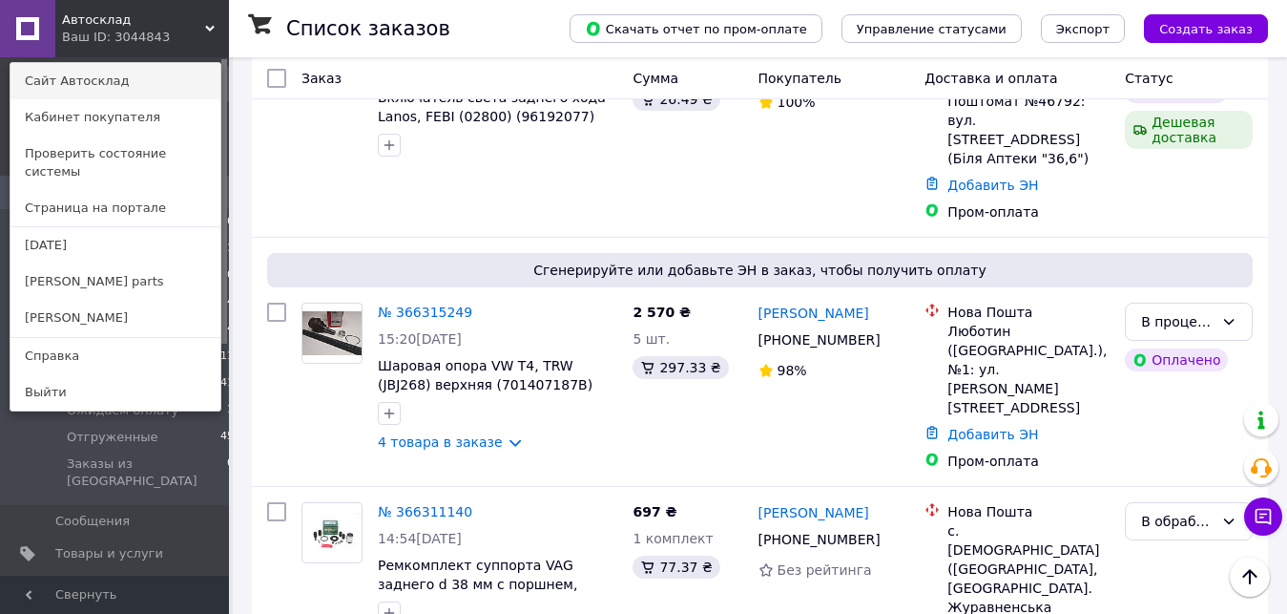
click at [137, 92] on link "Сайт Автосклад" at bounding box center [115, 81] width 210 height 36
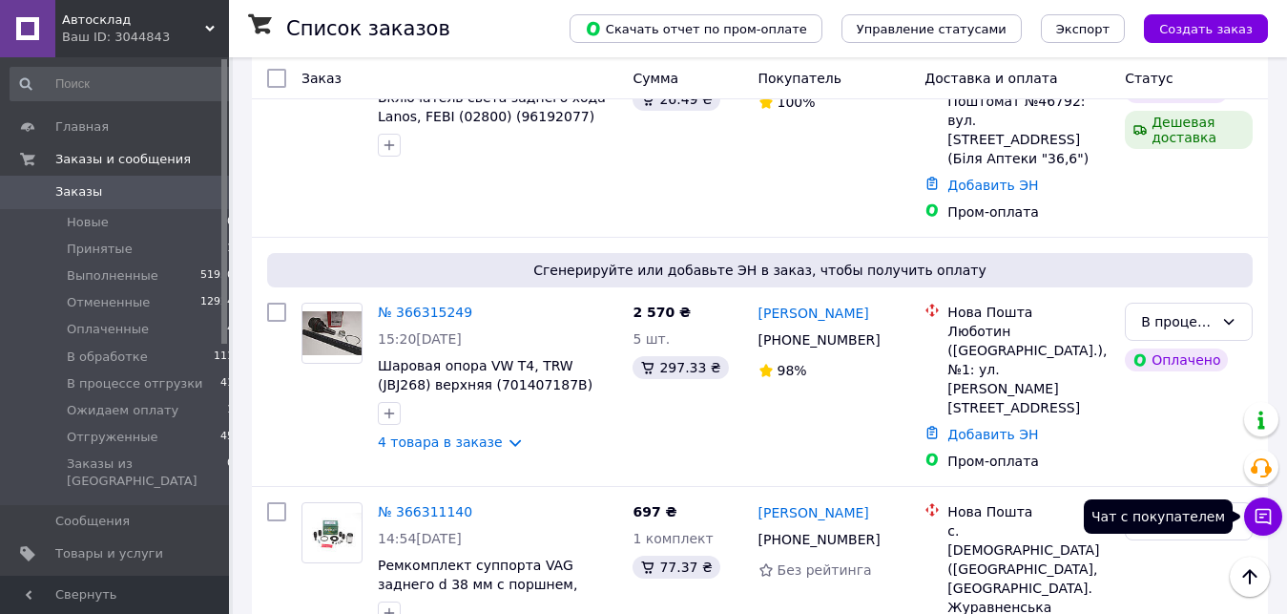
click at [1261, 520] on icon at bounding box center [1263, 516] width 19 height 19
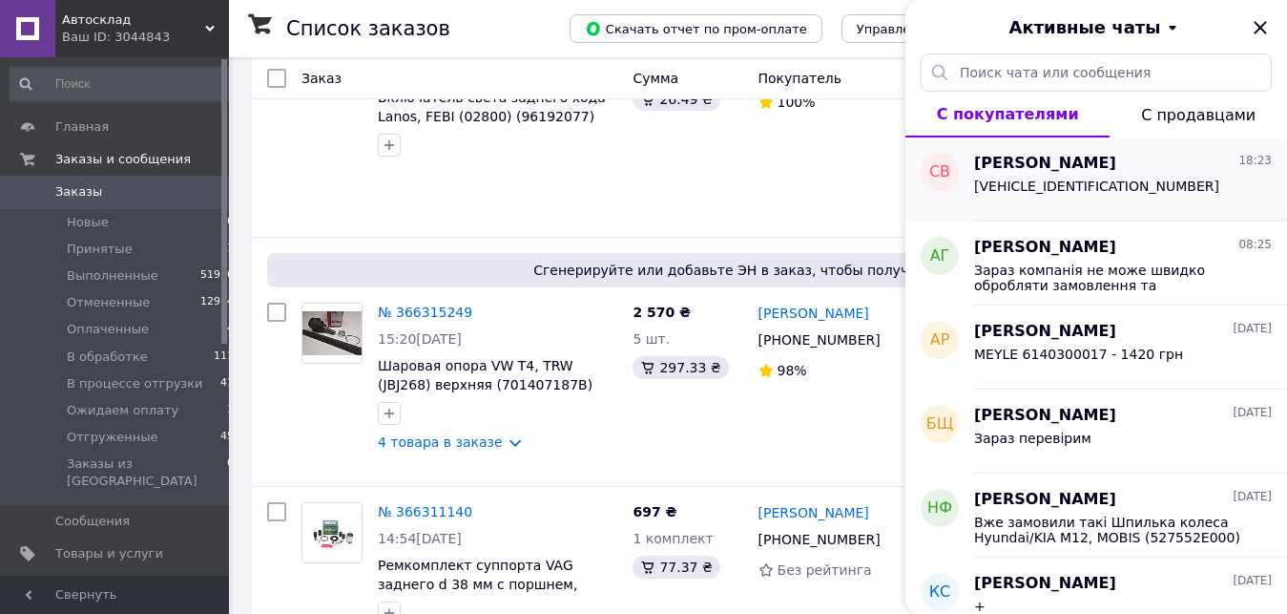
click at [1106, 198] on div "[VEHICLE_IDENTIFICATION_NUMBER]" at bounding box center [1096, 191] width 245 height 27
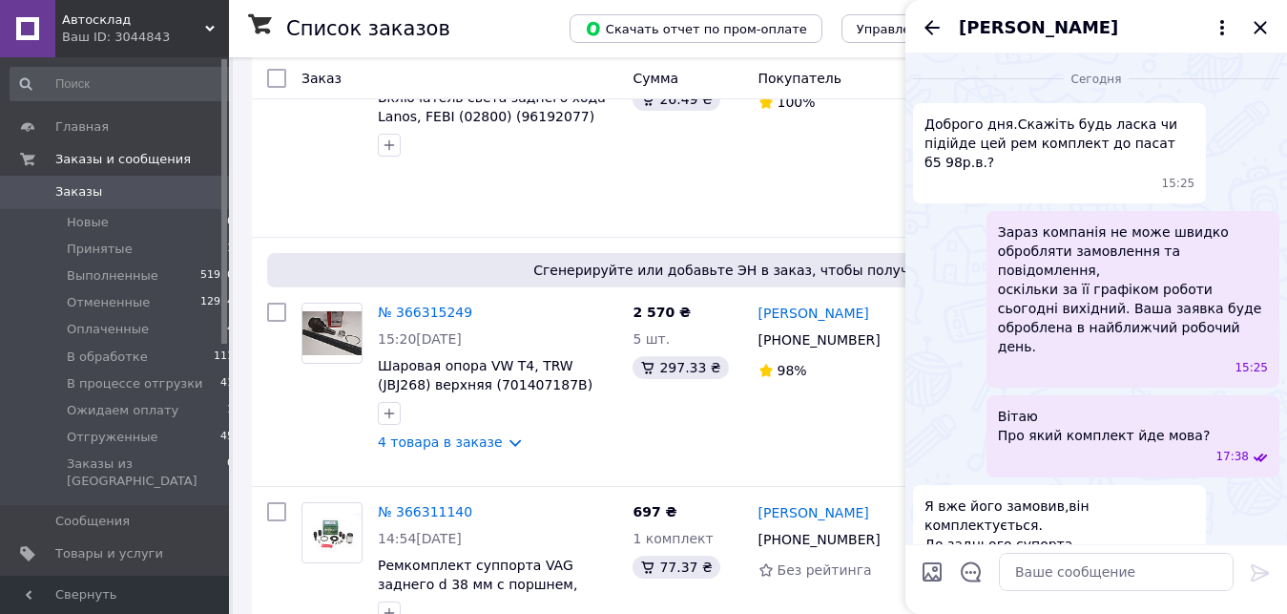
scroll to position [92, 0]
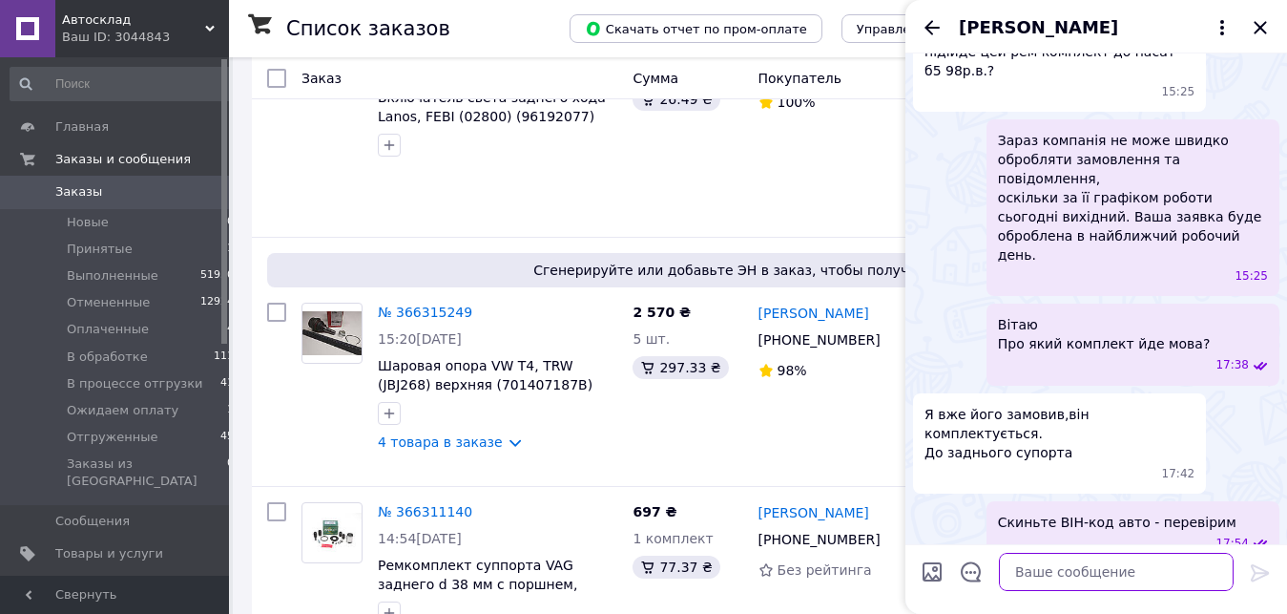
click at [1029, 569] on textarea at bounding box center [1116, 572] width 235 height 38
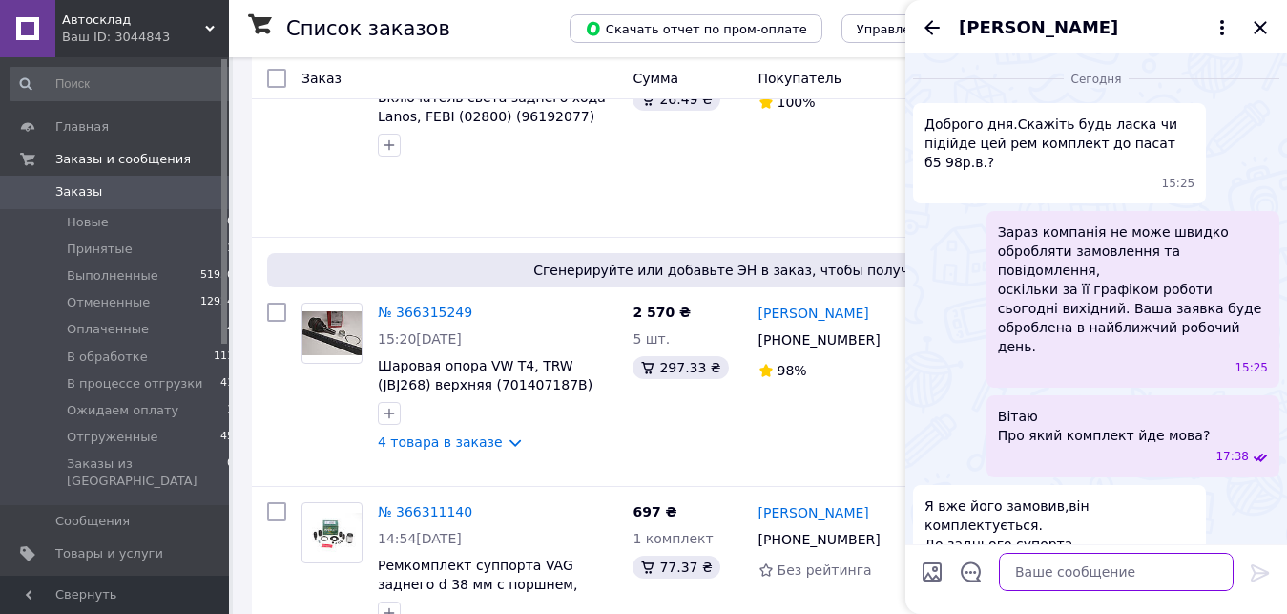
click at [1050, 561] on textarea at bounding box center [1116, 572] width 235 height 38
paste textarea "Frenkit (238901)"
type textarea "Frenkit (238901) - 644 грн"
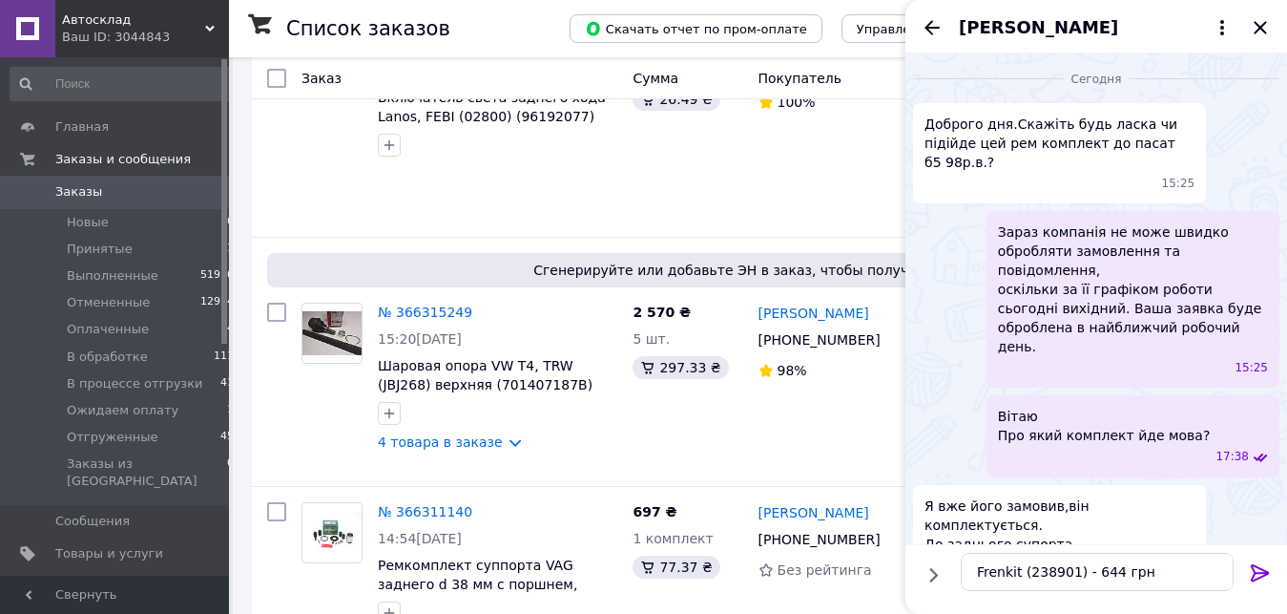
click at [1249, 575] on icon at bounding box center [1260, 572] width 23 height 23
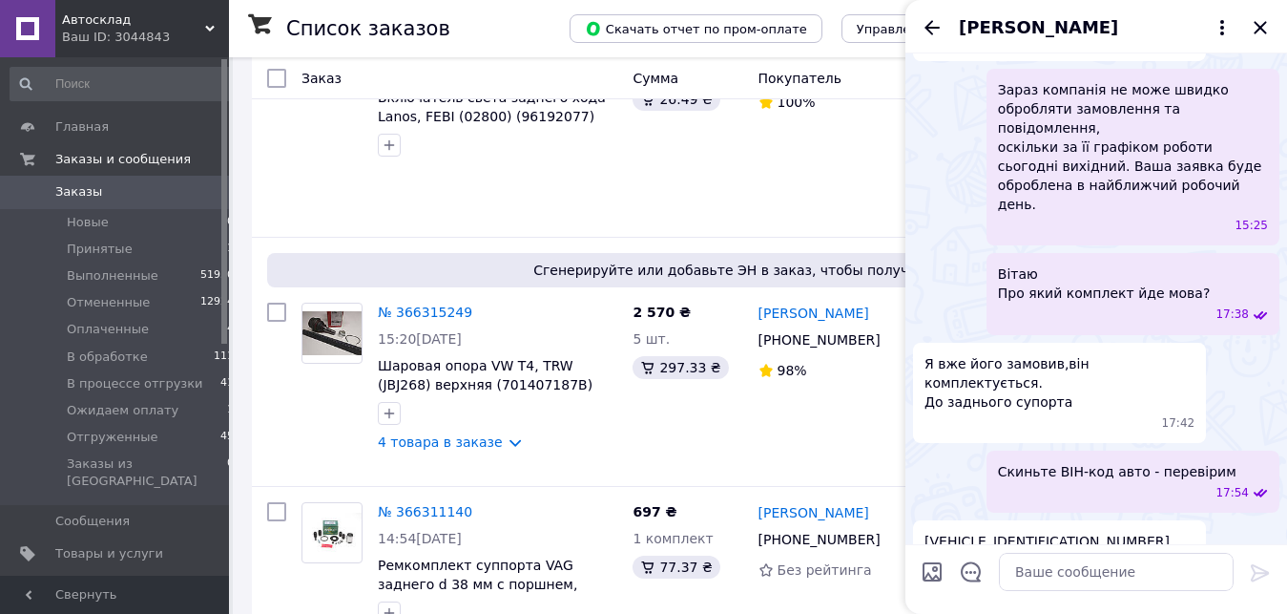
click at [930, 570] on input "Загрузить файлы" at bounding box center [932, 571] width 23 height 23
type input "C:\fakepath\Screenshot_7.jpg"
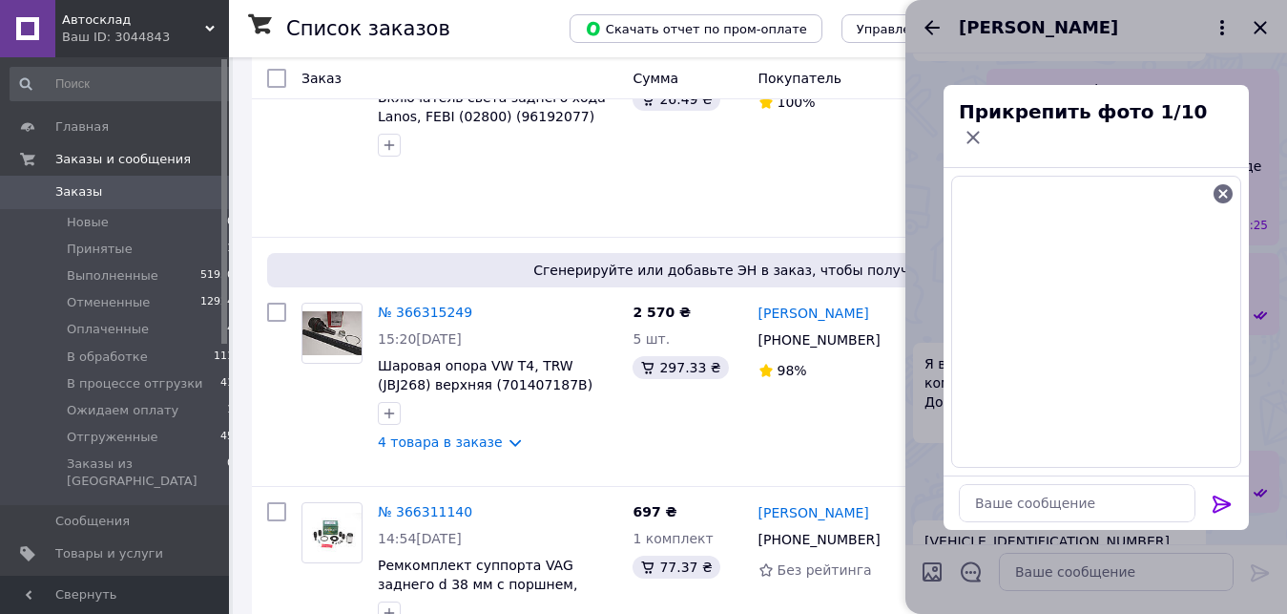
click at [1223, 495] on icon at bounding box center [1222, 503] width 18 height 17
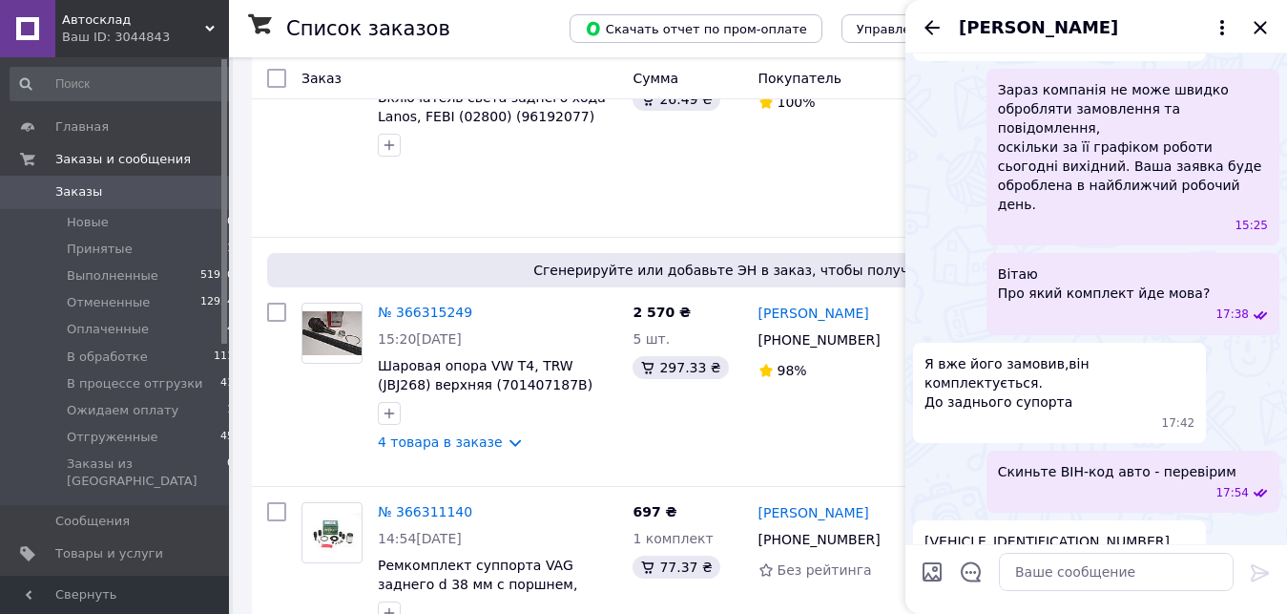
scroll to position [318, 0]
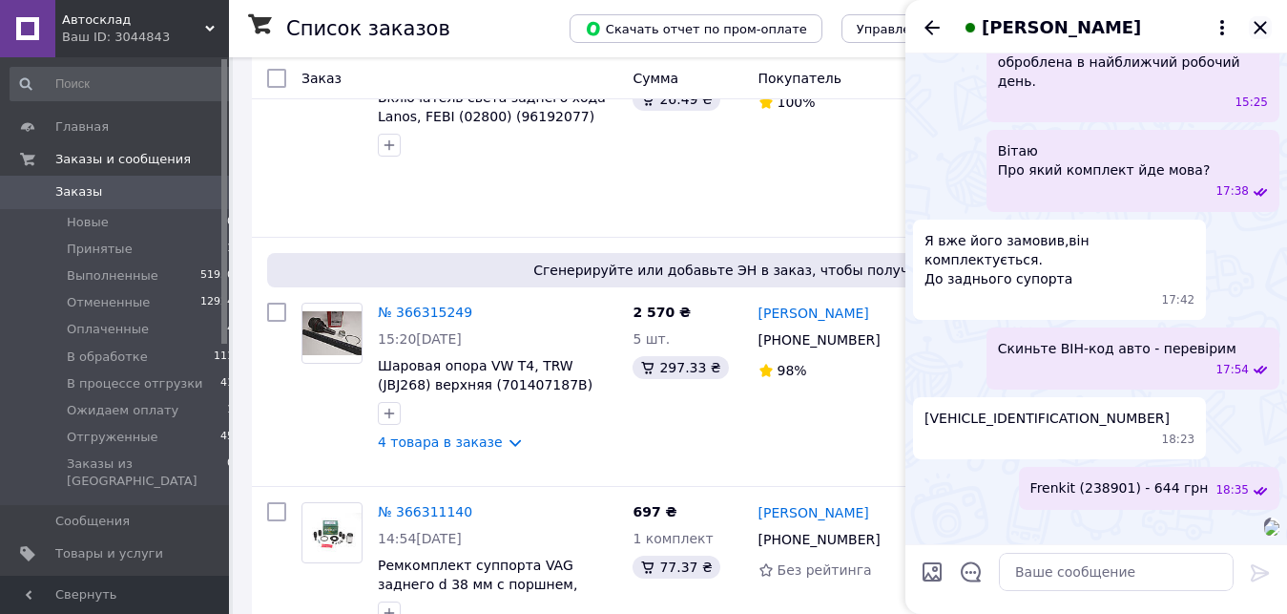
click at [1267, 22] on icon "Закрыть" at bounding box center [1260, 27] width 23 height 23
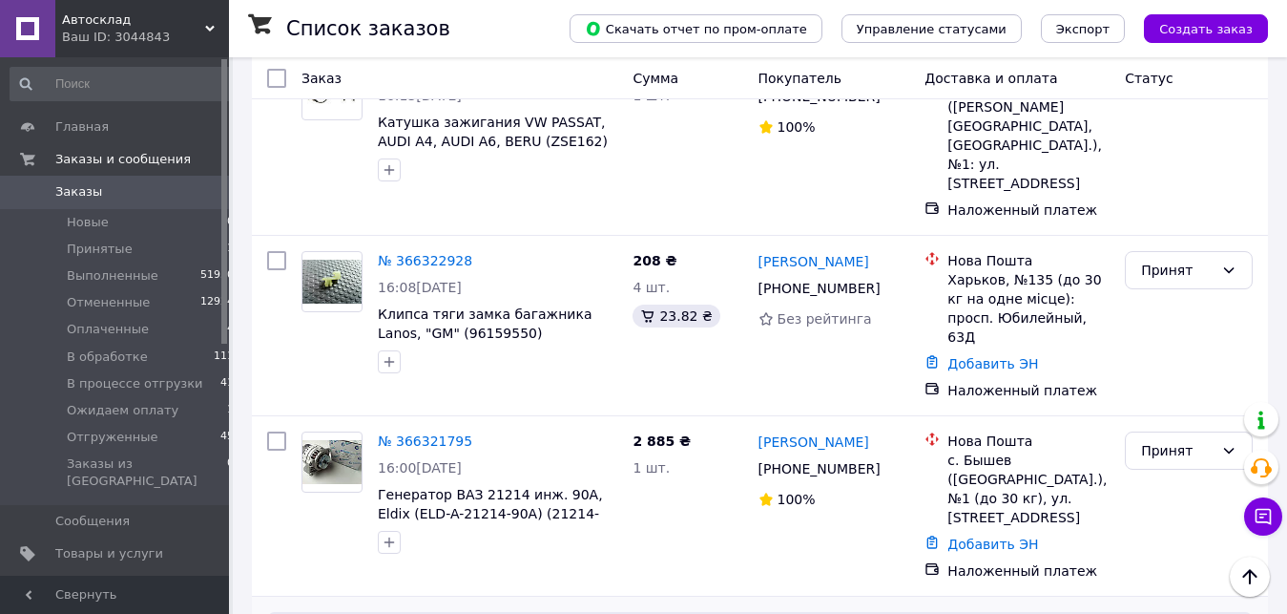
scroll to position [1561, 0]
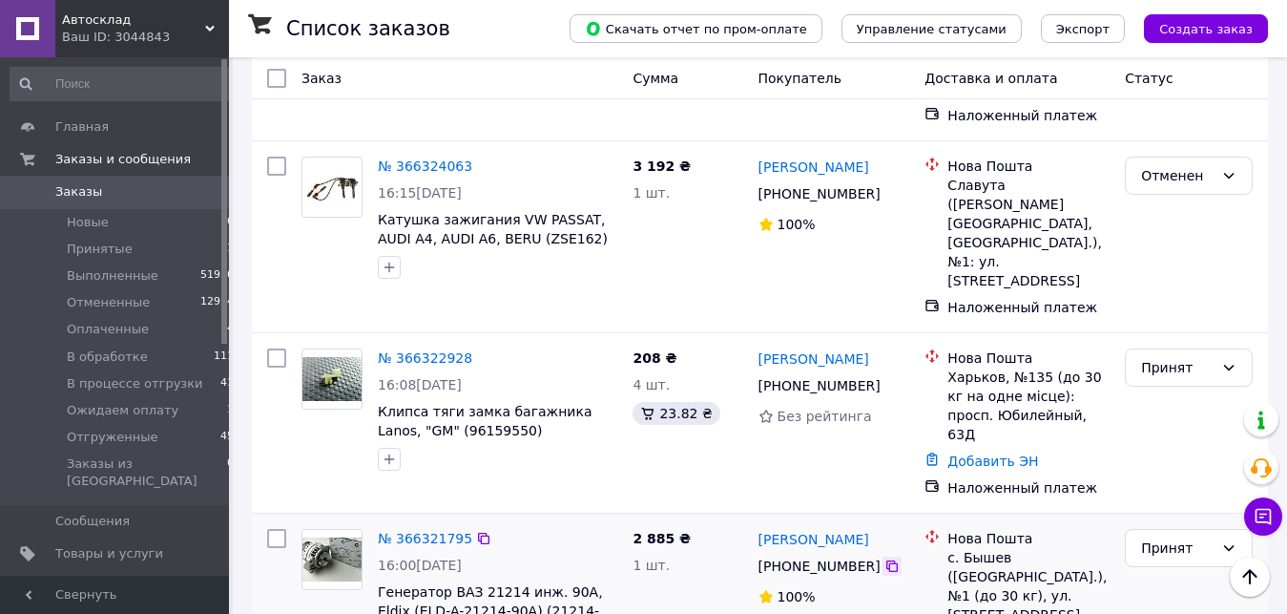
click at [887, 560] on icon at bounding box center [892, 565] width 11 height 11
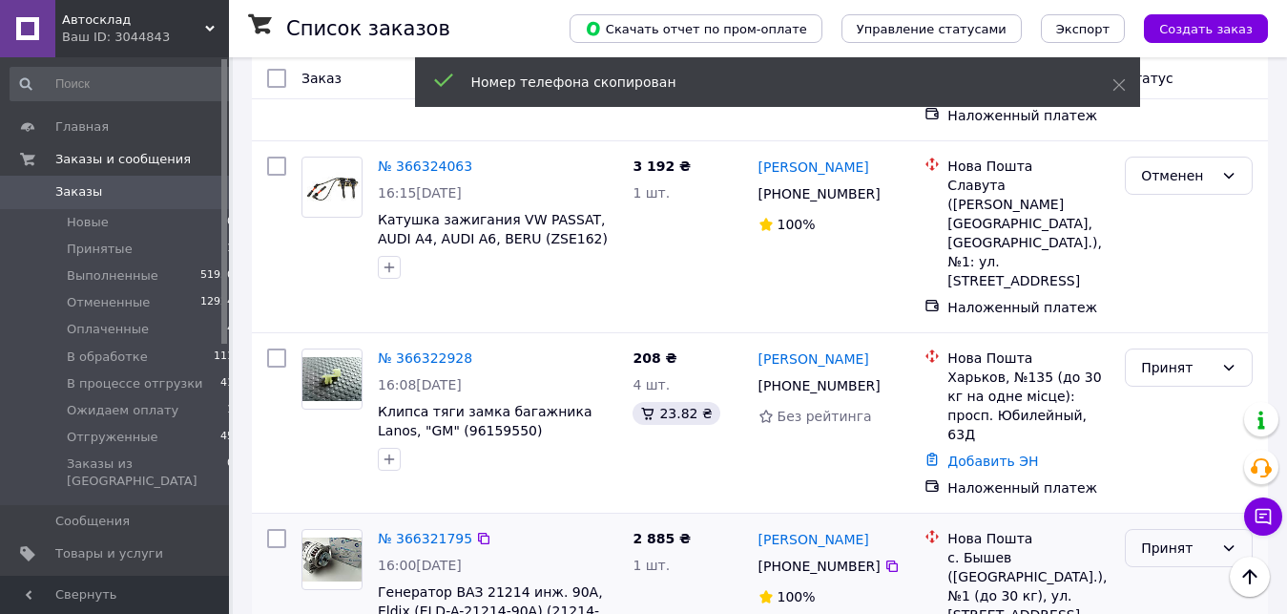
click at [1166, 537] on div "Принят" at bounding box center [1177, 547] width 73 height 21
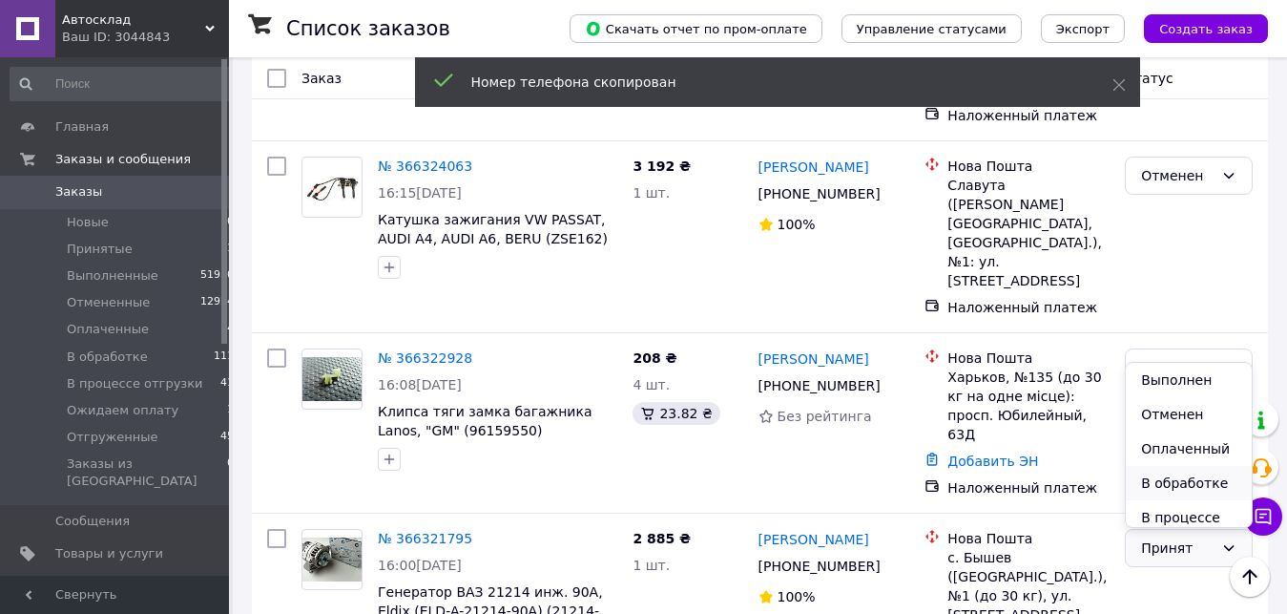
click at [1161, 482] on li "В обработке" at bounding box center [1189, 483] width 126 height 34
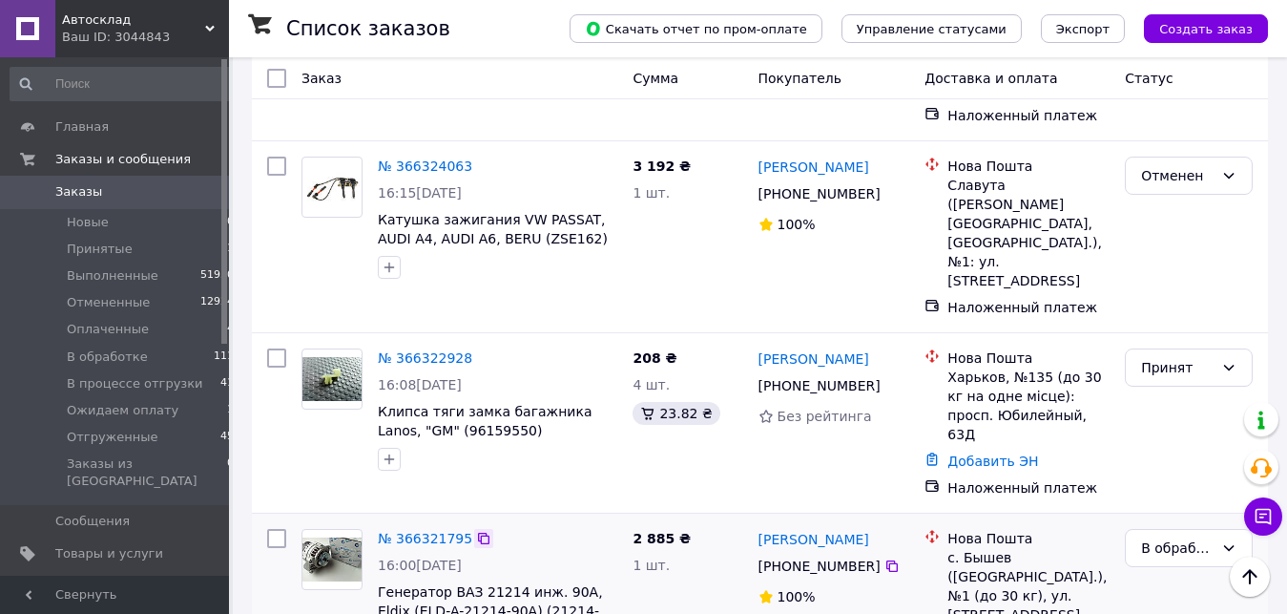
click at [478, 533] on icon at bounding box center [483, 538] width 11 height 11
drag, startPoint x: 380, startPoint y: 372, endPoint x: 613, endPoint y: 409, distance: 235.8
click at [613, 521] on div "№ 366321795 16:00[DATE] Генератор ВАЗ 21214 инж. 90А, Eldix (ELD-A-21214-90A) (…" at bounding box center [497, 589] width 255 height 137
copy span "Генератор ВАЗ 21214 инж. 90А, Eldix (ELD-A-21214-90A) (21214-3701010)"
click at [974, 548] on div "с. Бышев ([GEOGRAPHIC_DATA].), №1 (до 30 кг), ул. [STREET_ADDRESS]" at bounding box center [1029, 586] width 162 height 76
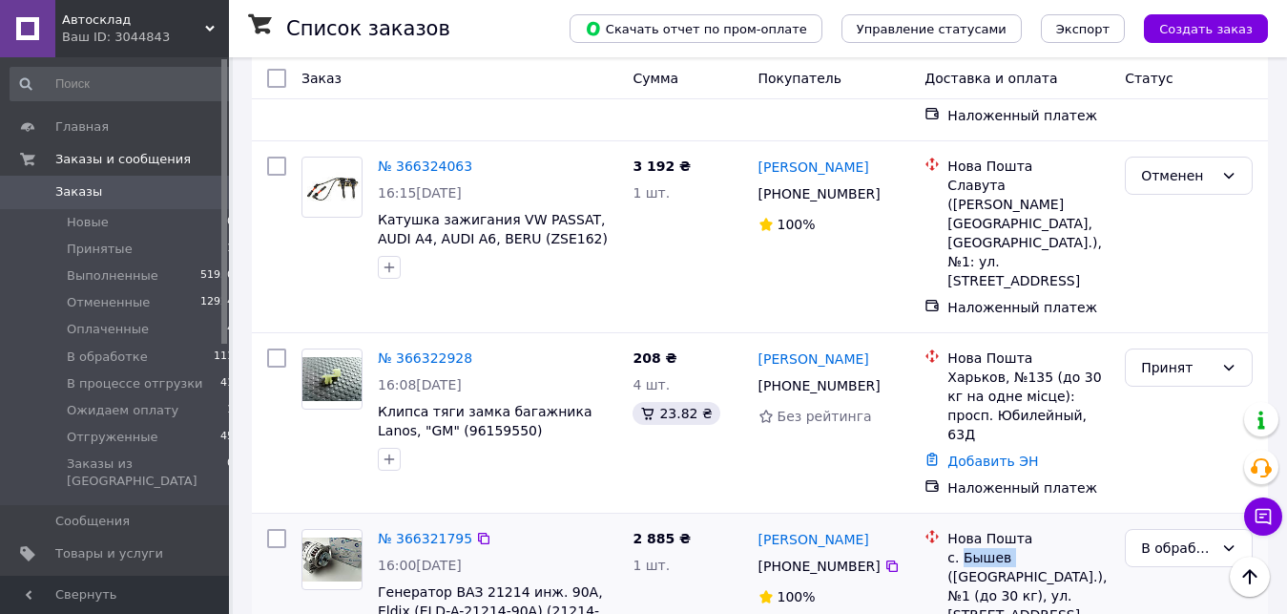
click at [974, 548] on div "с. Бышев ([GEOGRAPHIC_DATA].), №1 (до 30 кг), ул. [STREET_ADDRESS]" at bounding box center [1029, 586] width 162 height 76
drag, startPoint x: 754, startPoint y: 317, endPoint x: 869, endPoint y: 364, distance: 124.6
click at [869, 521] on div "[PERSON_NAME] [PHONE_NUMBER]%" at bounding box center [834, 603] width 167 height 164
drag, startPoint x: 950, startPoint y: 348, endPoint x: 1048, endPoint y: 391, distance: 107.3
click at [1048, 548] on div "с. Бышев ([GEOGRAPHIC_DATA].), №1 (до 30 кг), ул. [STREET_ADDRESS]" at bounding box center [1029, 586] width 162 height 76
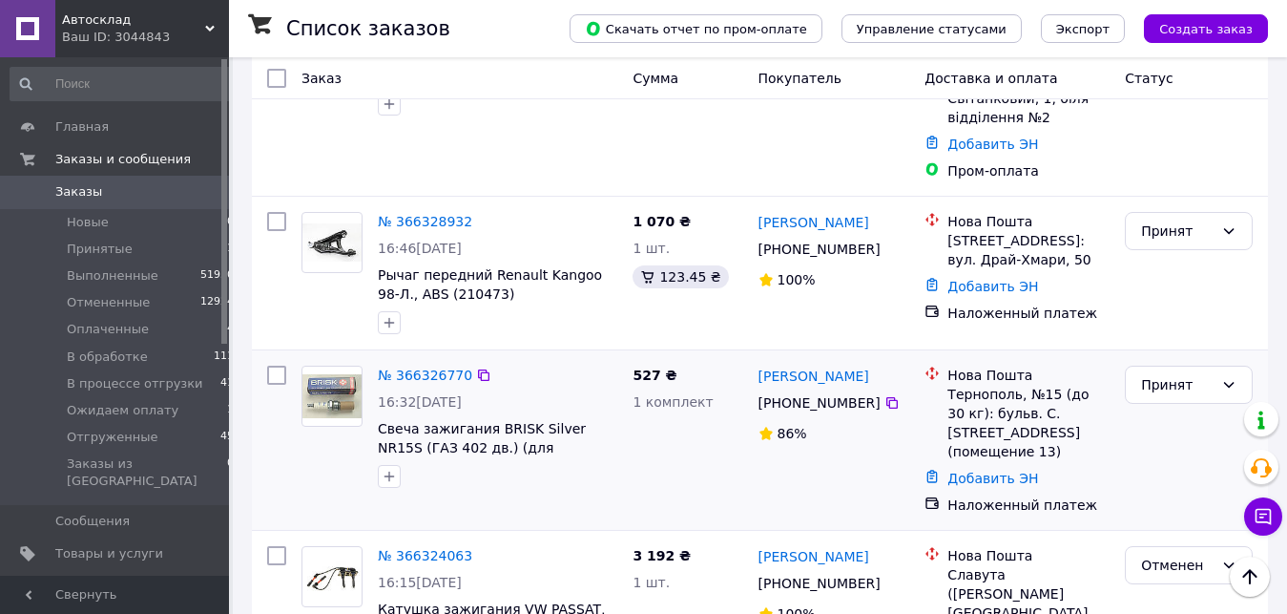
scroll to position [977, 0]
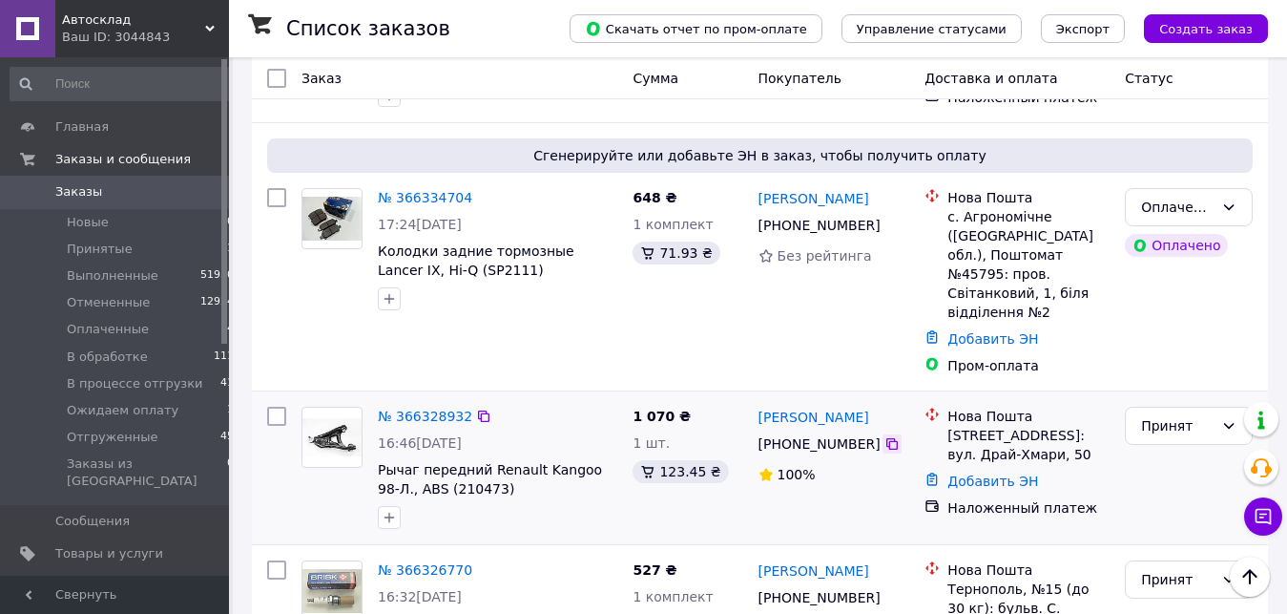
click at [887, 438] on icon at bounding box center [892, 443] width 11 height 11
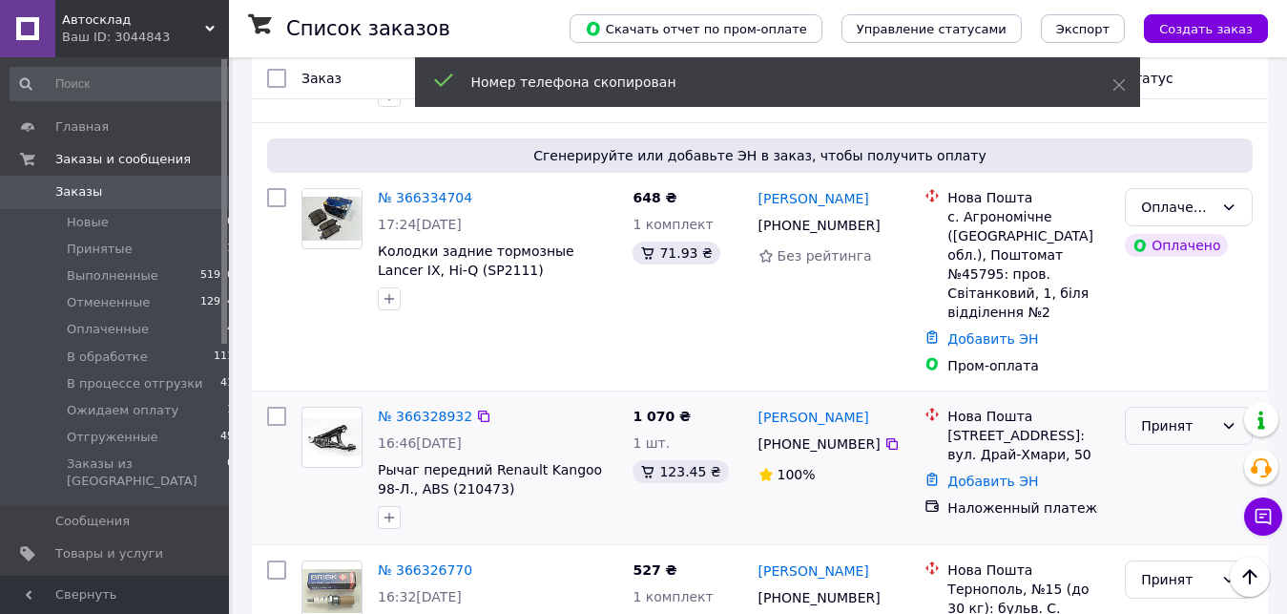
click at [1189, 415] on div "Принят" at bounding box center [1177, 425] width 73 height 21
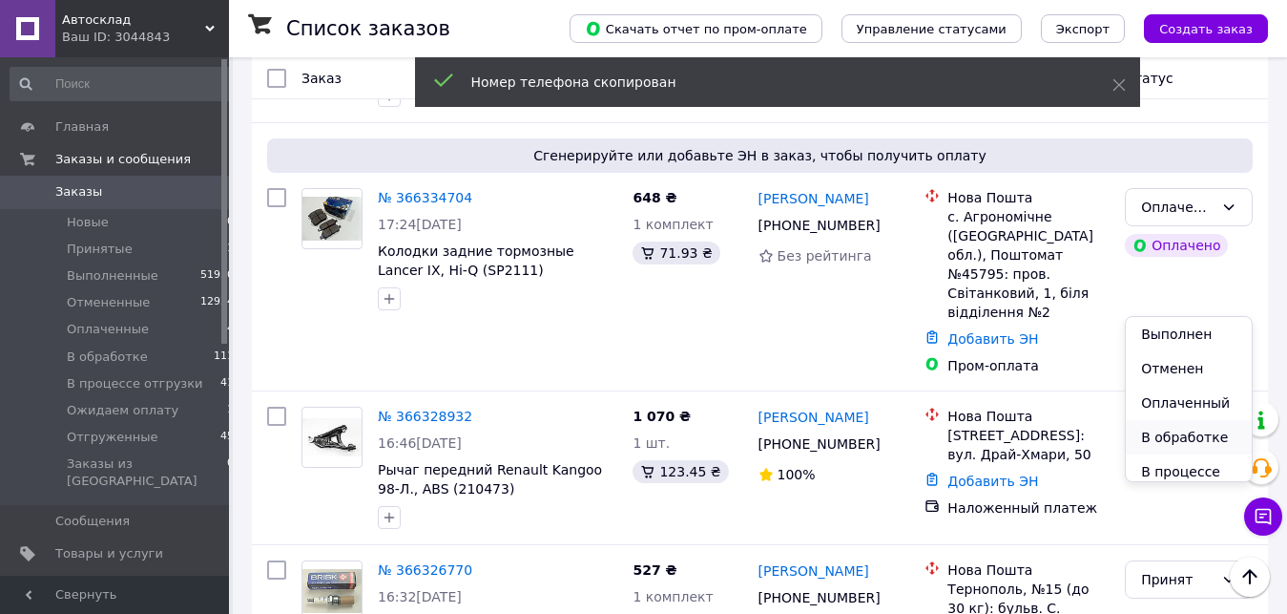
click at [1180, 441] on li "В обработке" at bounding box center [1189, 437] width 126 height 34
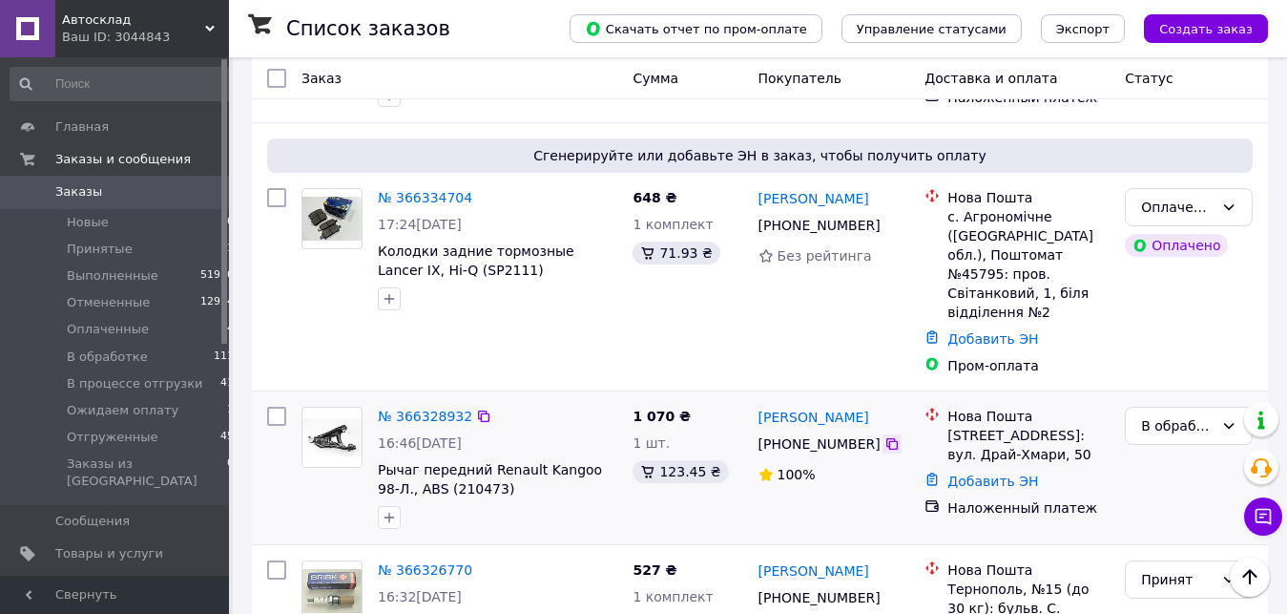
click at [887, 438] on icon at bounding box center [892, 443] width 11 height 11
click at [478, 410] on icon at bounding box center [483, 415] width 11 height 11
drag, startPoint x: 380, startPoint y: 325, endPoint x: 482, endPoint y: 353, distance: 105.8
click at [482, 399] on div "№ 366328932 16:46[DATE] Рычаг передний Renault Kangoo 98-Л., ABS (210473)" at bounding box center [497, 467] width 255 height 137
drag, startPoint x: 948, startPoint y: 300, endPoint x: 971, endPoint y: 317, distance: 28.6
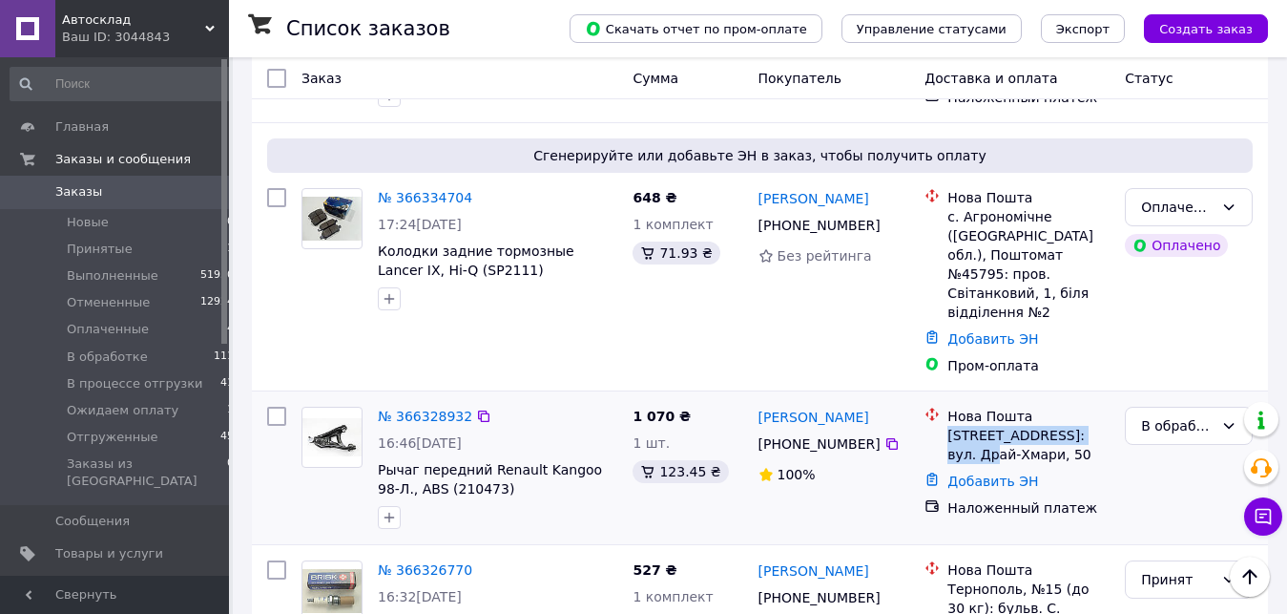
click at [971, 407] on div "[GEOGRAPHIC_DATA], №1: вул. Драй-Хмари, 50" at bounding box center [1029, 435] width 170 height 57
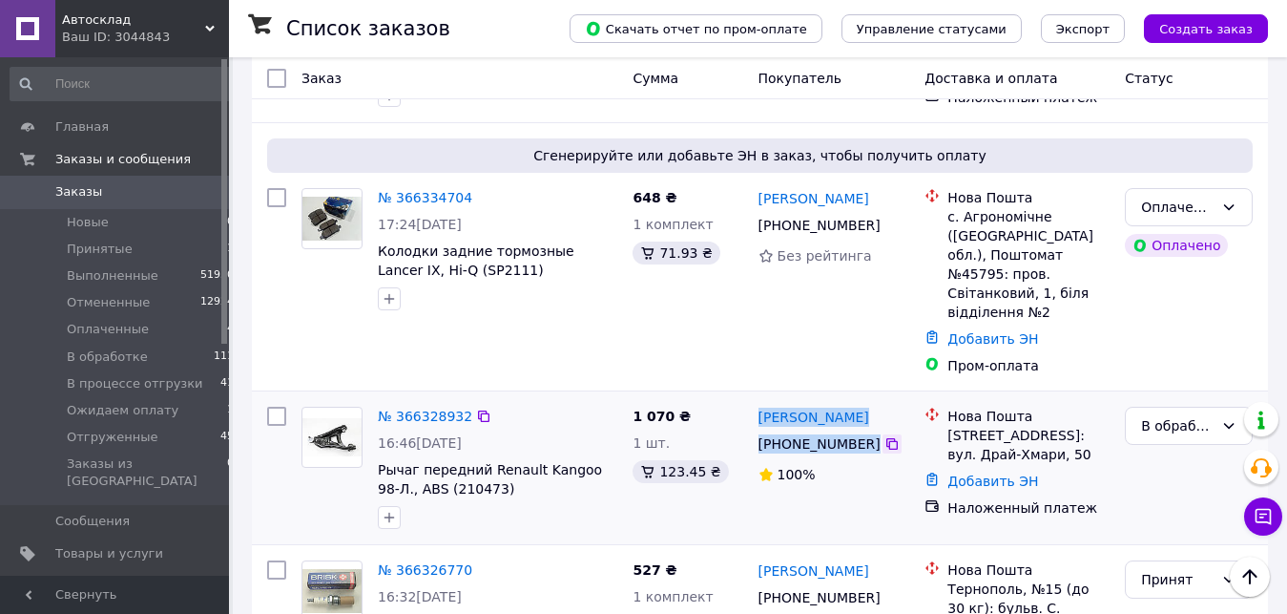
drag, startPoint x: 783, startPoint y: 294, endPoint x: 877, endPoint y: 318, distance: 97.4
click at [877, 399] on div "[PERSON_NAME] [PHONE_NUMBER]%" at bounding box center [834, 467] width 167 height 137
drag, startPoint x: 948, startPoint y: 300, endPoint x: 1114, endPoint y: 332, distance: 169.2
click at [1114, 399] on div "[GEOGRAPHIC_DATA], №1: вул. [PERSON_NAME], 50 Добавить ЭН Наложенный платеж" at bounding box center [1017, 467] width 200 height 137
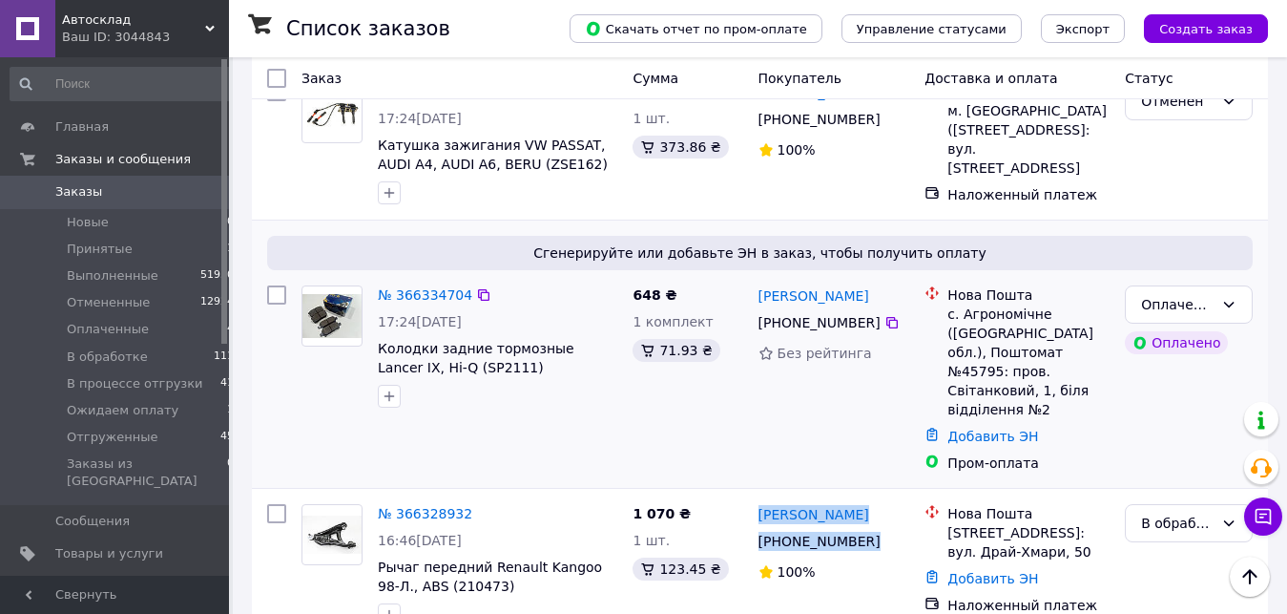
scroll to position [783, 0]
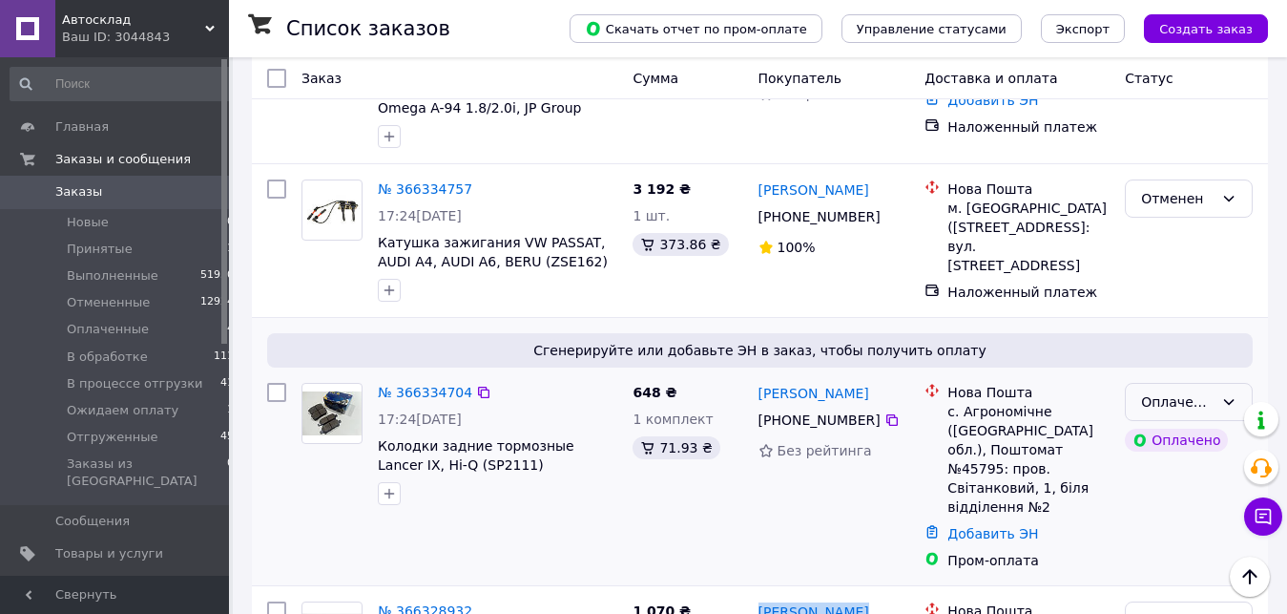
click at [1225, 394] on icon at bounding box center [1229, 401] width 15 height 15
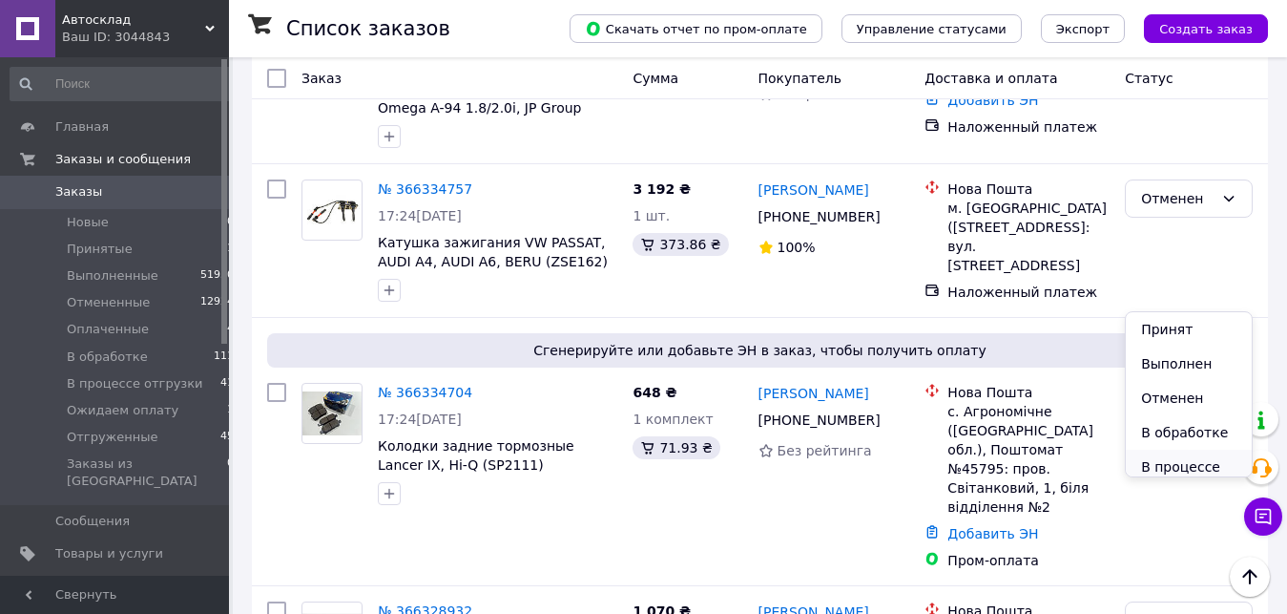
click at [1170, 458] on li "В процессе отгрузки" at bounding box center [1189, 476] width 126 height 53
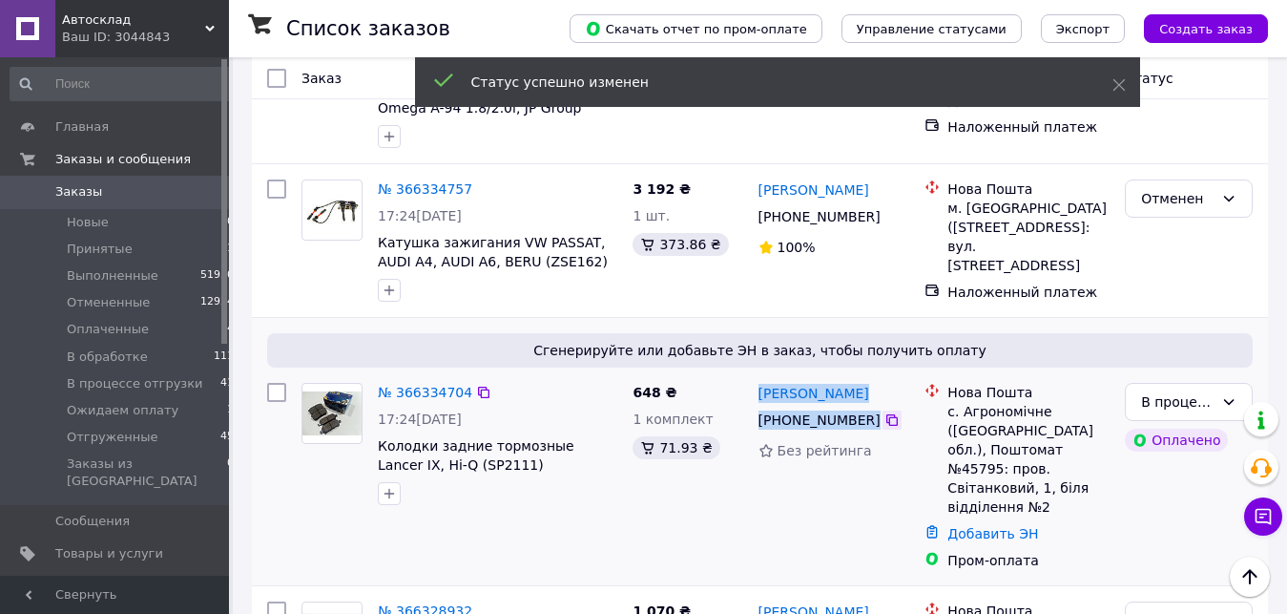
drag, startPoint x: 757, startPoint y: 261, endPoint x: 878, endPoint y: 314, distance: 132.1
click at [878, 375] on div "[PERSON_NAME] [PHONE_NUMBER] Без рейтинга" at bounding box center [834, 476] width 167 height 202
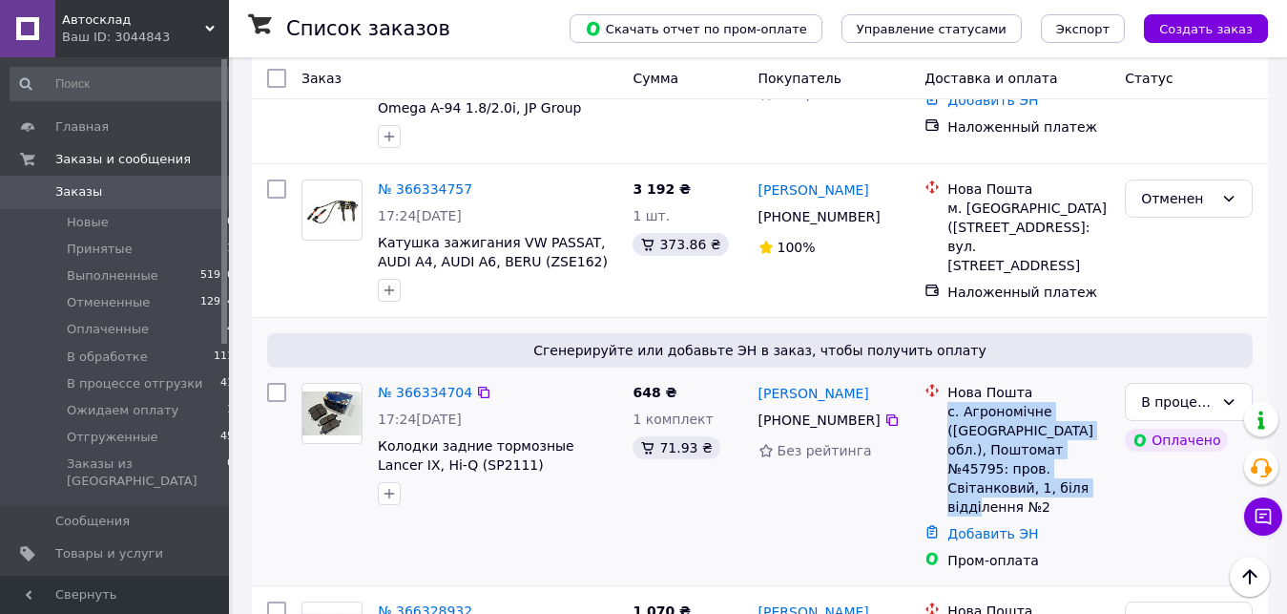
drag, startPoint x: 946, startPoint y: 298, endPoint x: 1072, endPoint y: 385, distance: 153.0
click at [1072, 385] on li "Нова Пошта с. Агрономічне ([GEOGRAPHIC_DATA] обл.), Поштомат №45795: пров. Світ…" at bounding box center [1017, 449] width 185 height 141
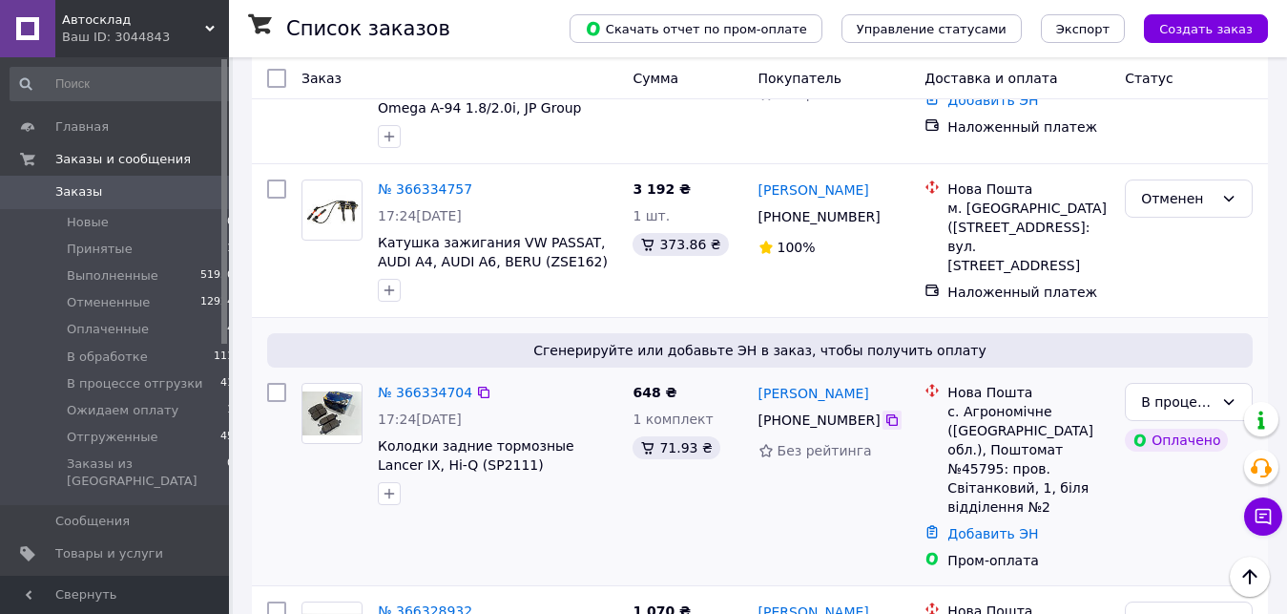
click at [885, 412] on icon at bounding box center [892, 419] width 15 height 15
click at [476, 385] on icon at bounding box center [483, 392] width 15 height 15
